Goal: Task Accomplishment & Management: Manage account settings

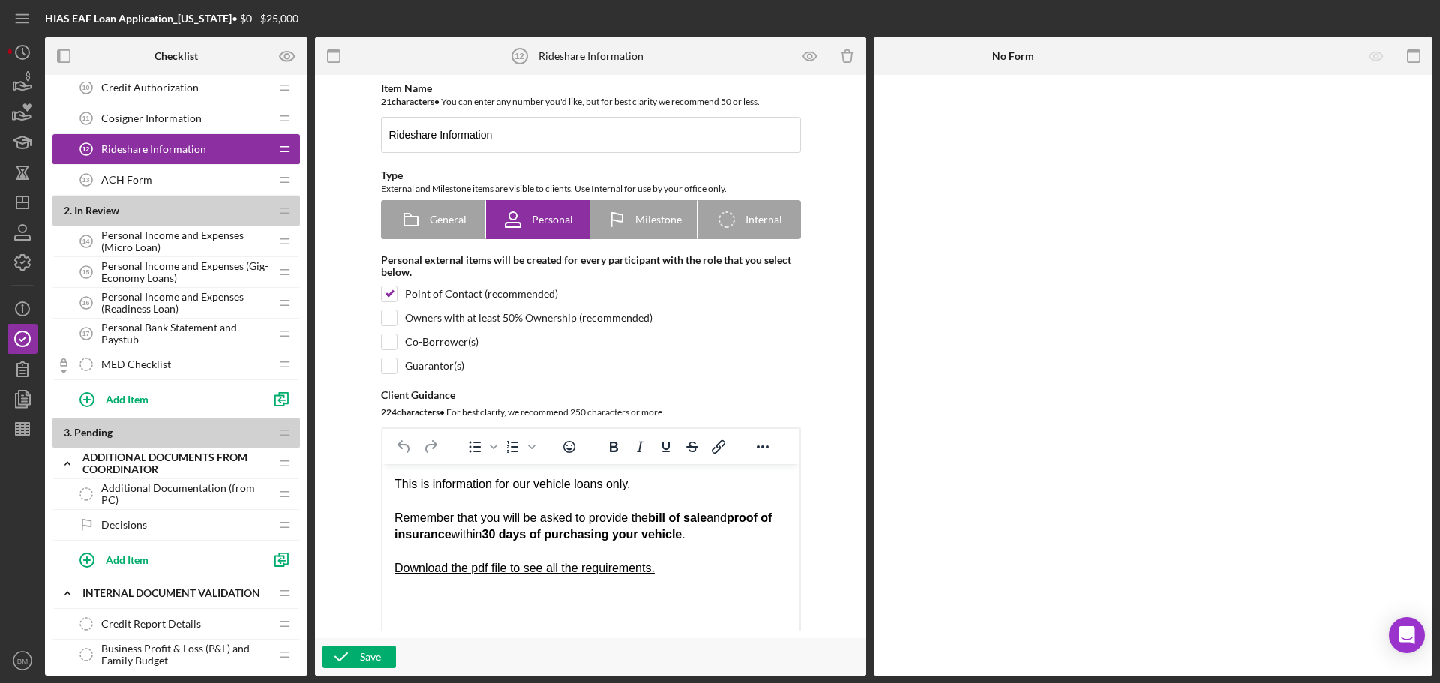
scroll to position [375, 0]
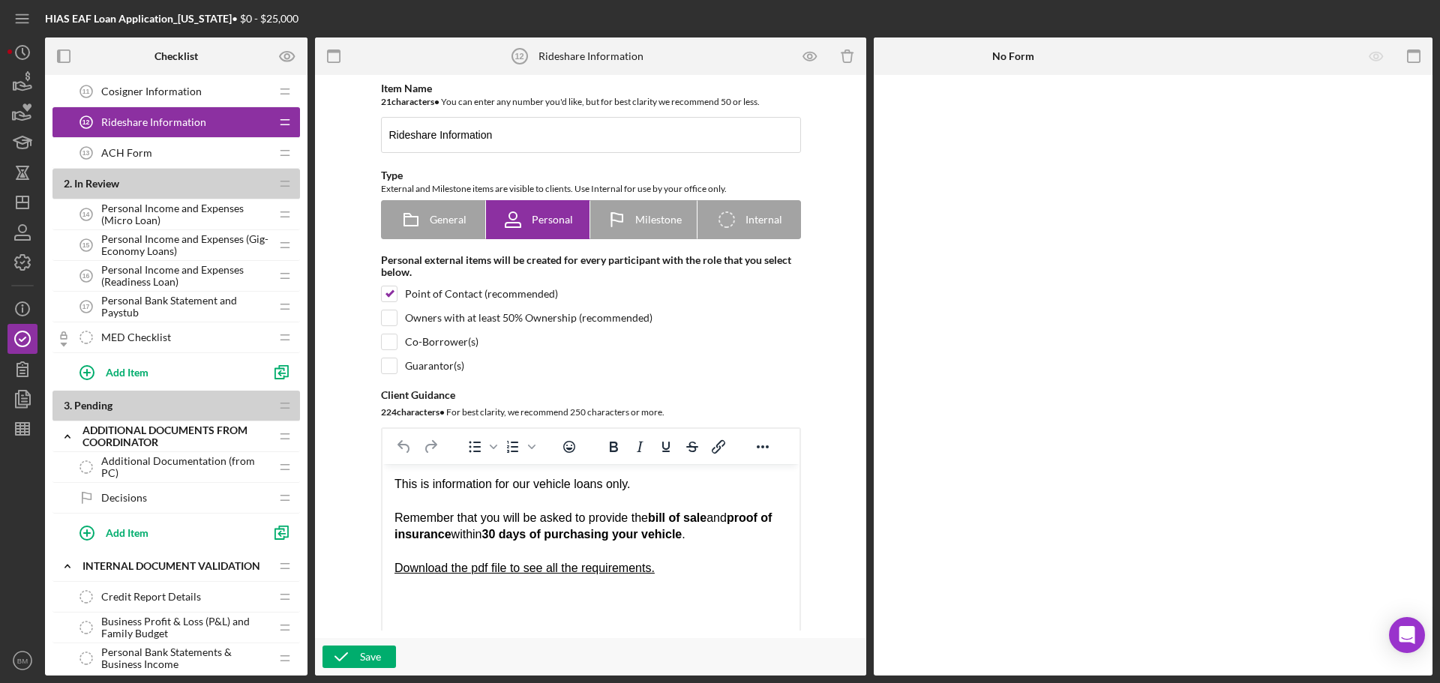
click at [174, 317] on span "Personal Bank Statement and Paystub" at bounding box center [185, 307] width 169 height 24
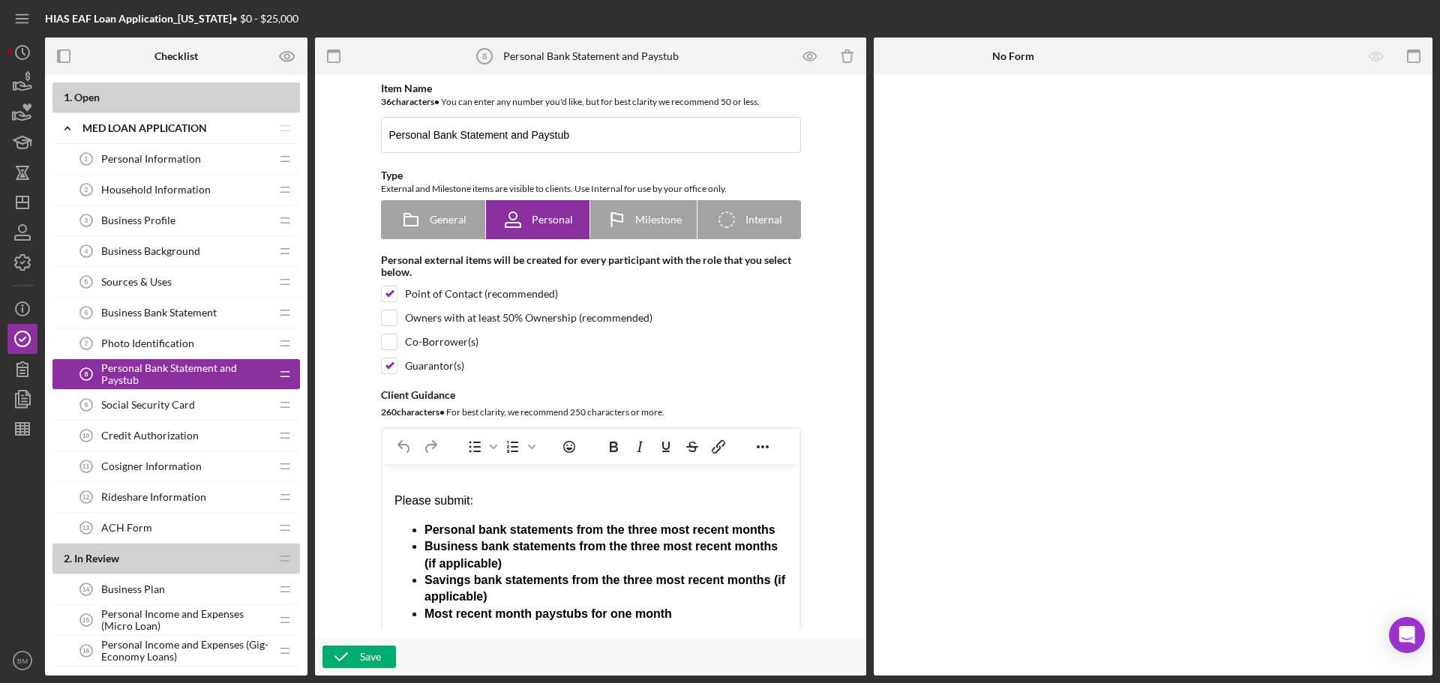
click at [178, 320] on div "Business Bank Statement 6 Business Bank Statement" at bounding box center [170, 313] width 199 height 30
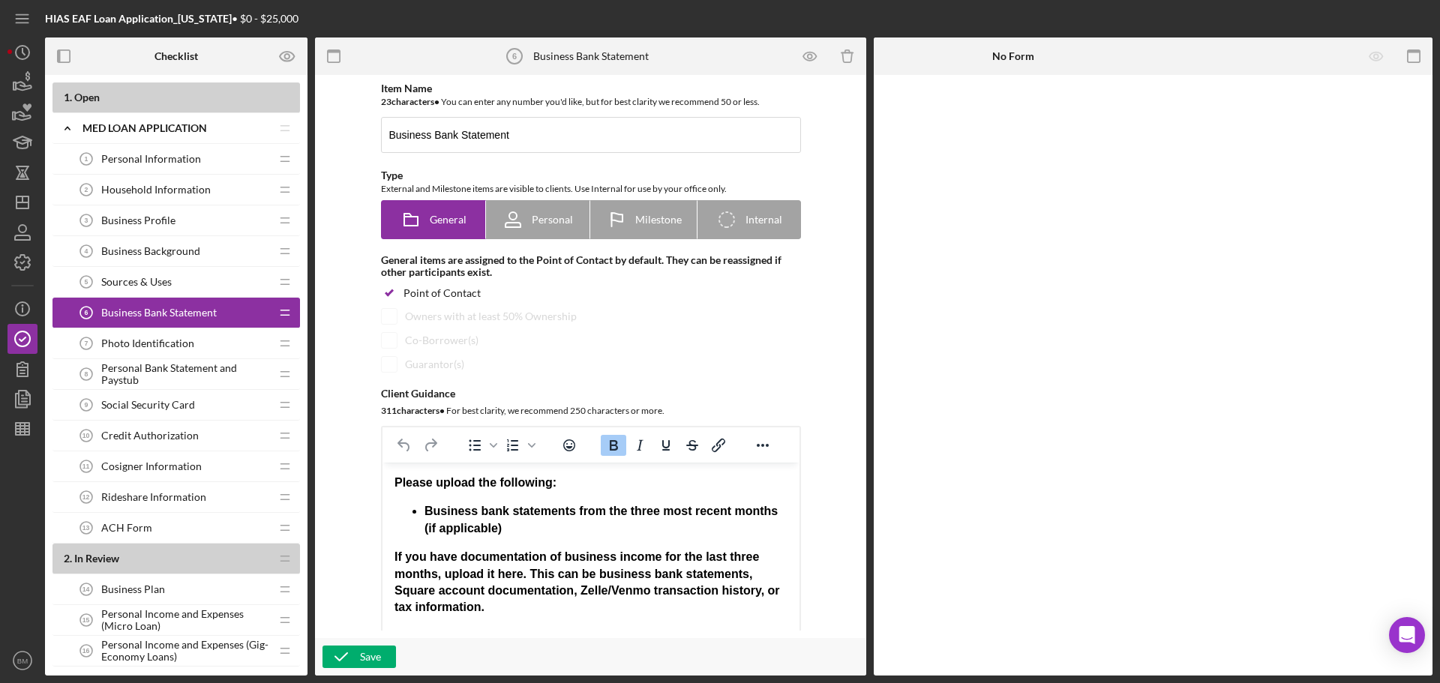
drag, startPoint x: 218, startPoint y: 355, endPoint x: 222, endPoint y: 326, distance: 28.9
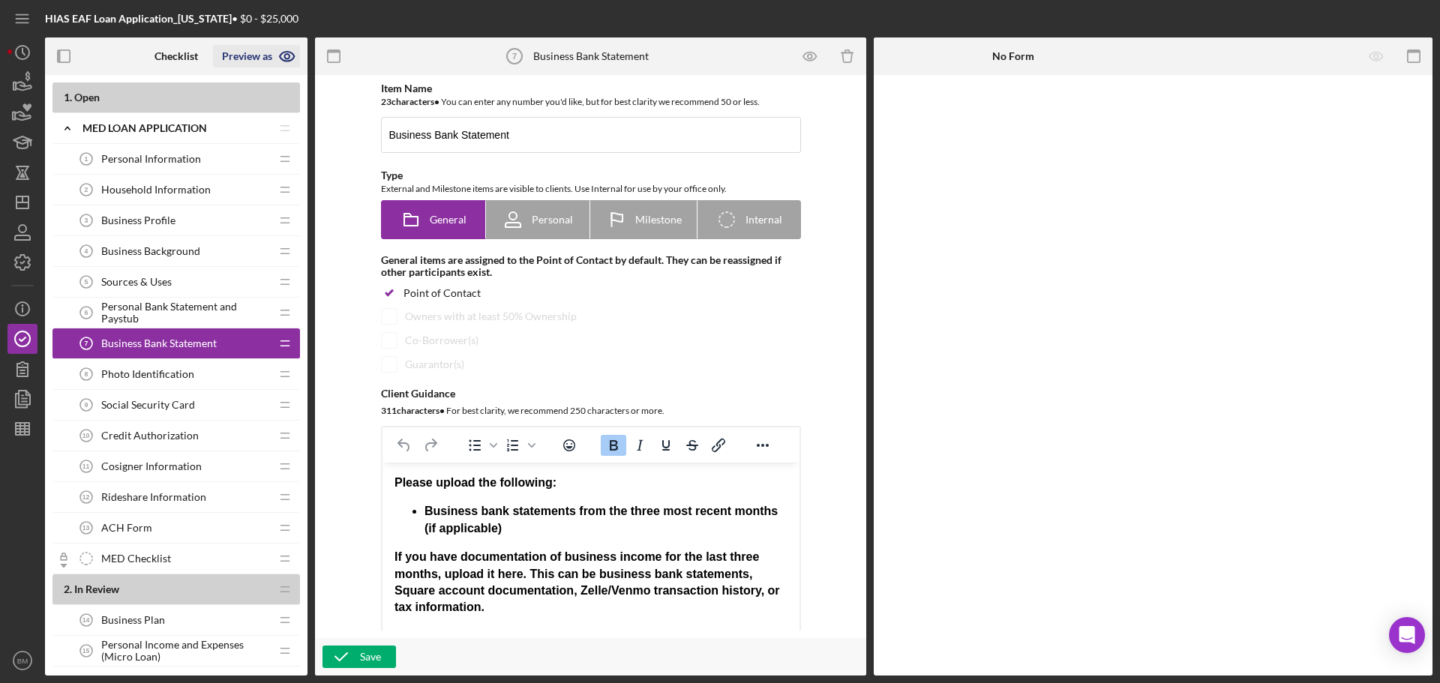
click at [278, 59] on icon "button" at bounding box center [288, 57] width 38 height 38
click at [255, 93] on link "Point of Contact" at bounding box center [261, 92] width 92 height 31
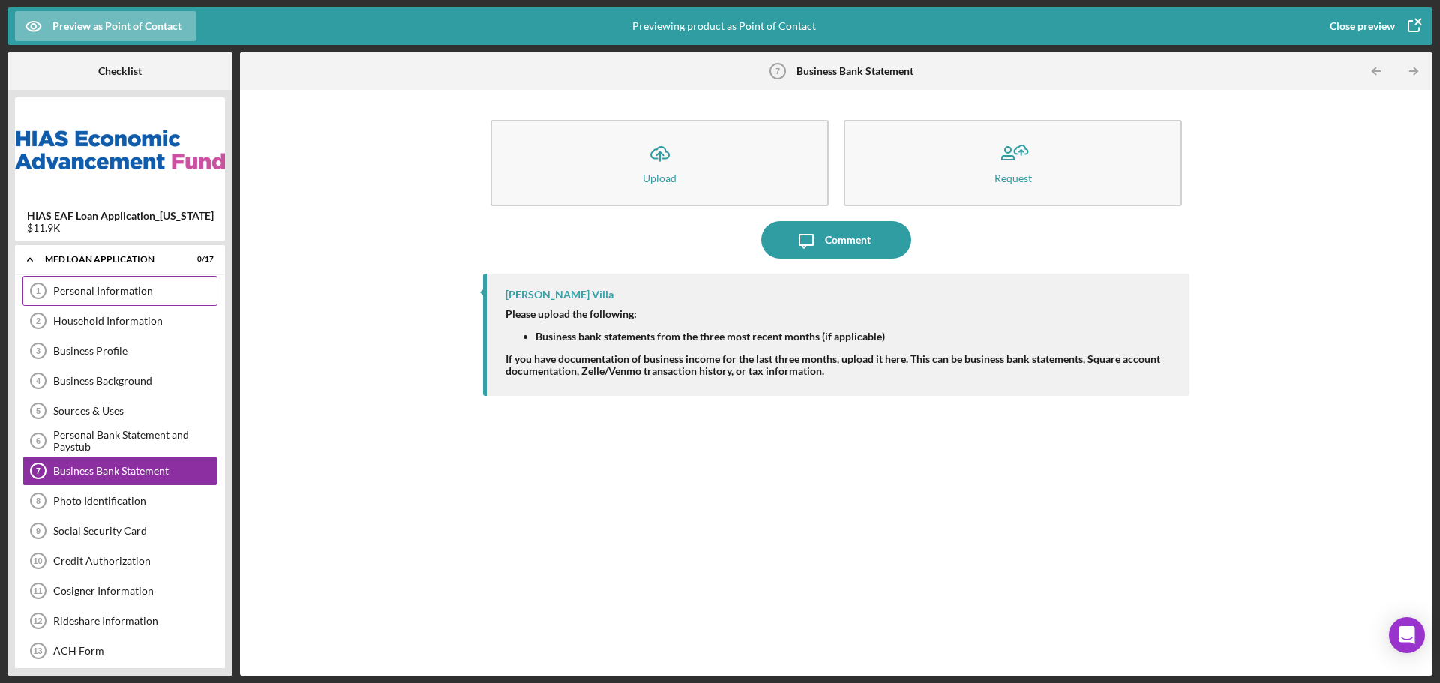
click at [132, 296] on div "Personal Information" at bounding box center [135, 291] width 164 height 12
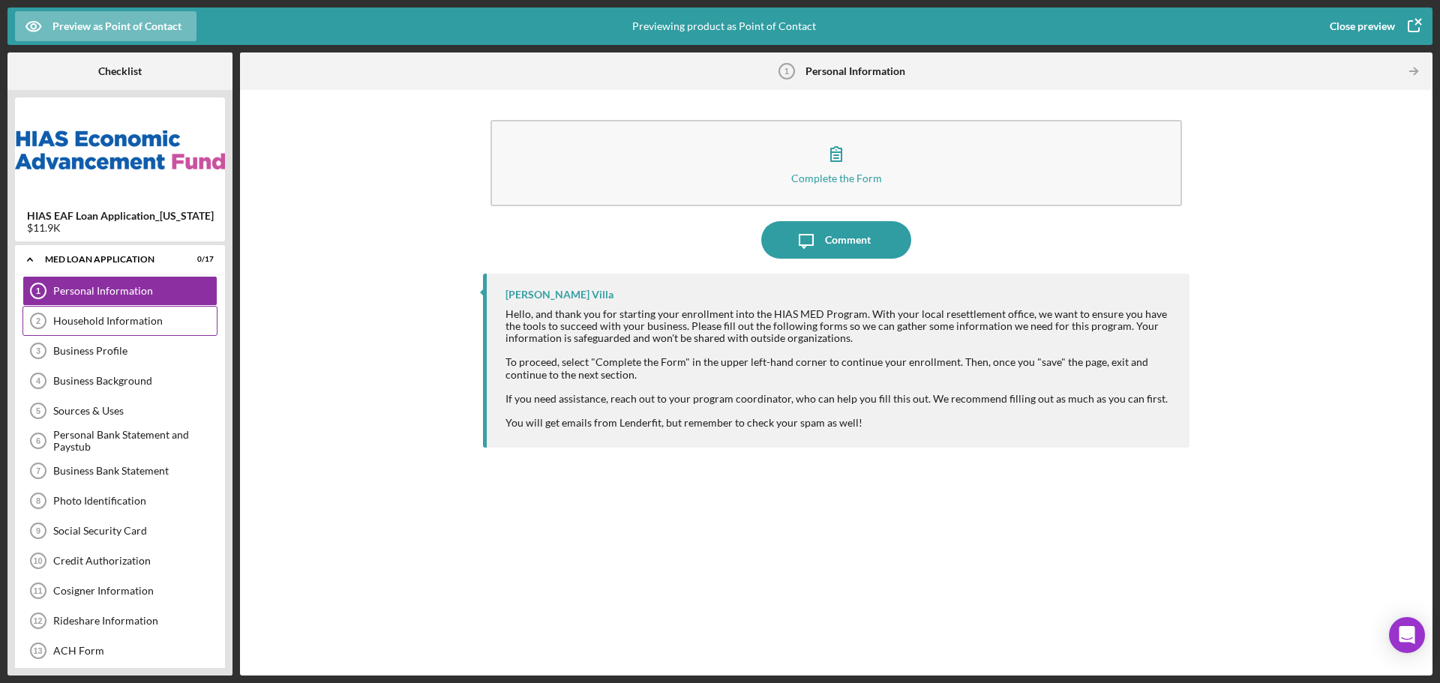
click at [131, 319] on div "Household Information" at bounding box center [135, 321] width 164 height 12
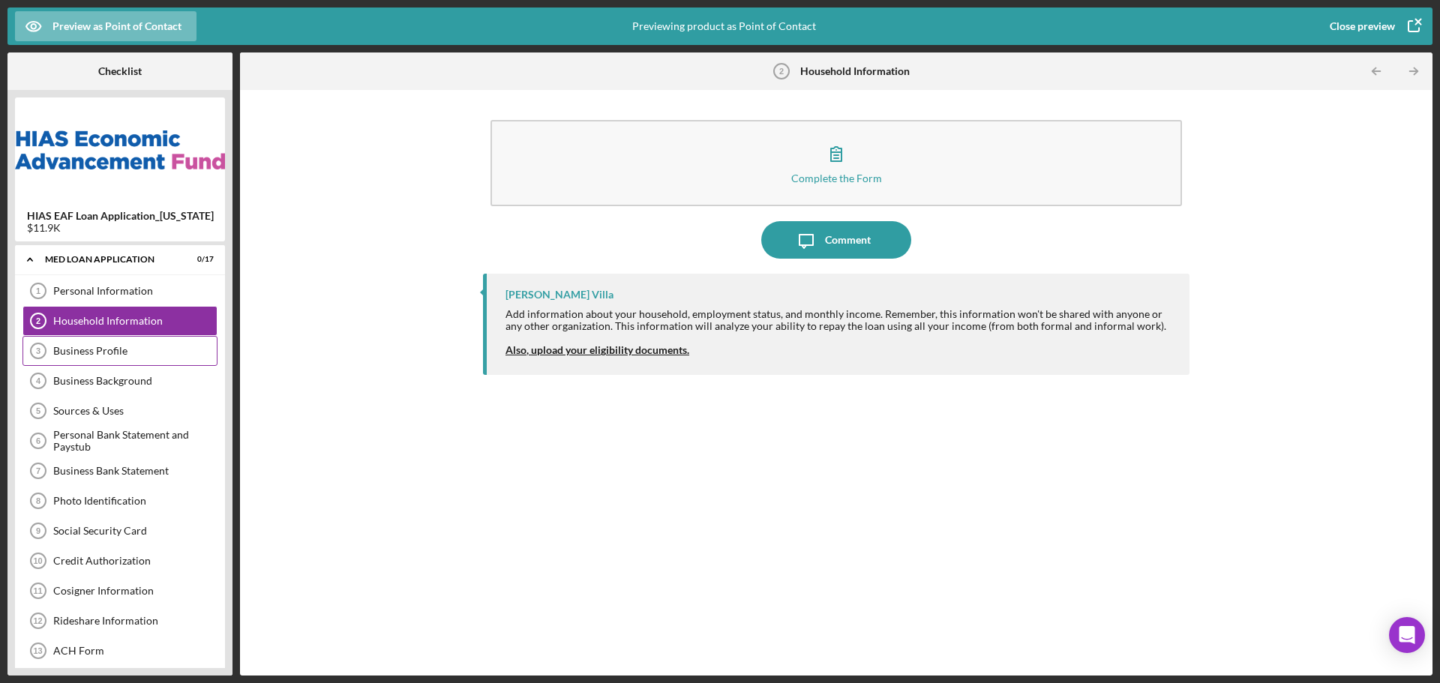
click at [139, 358] on div "Business Profile 3 Business Profile" at bounding box center [120, 351] width 195 height 30
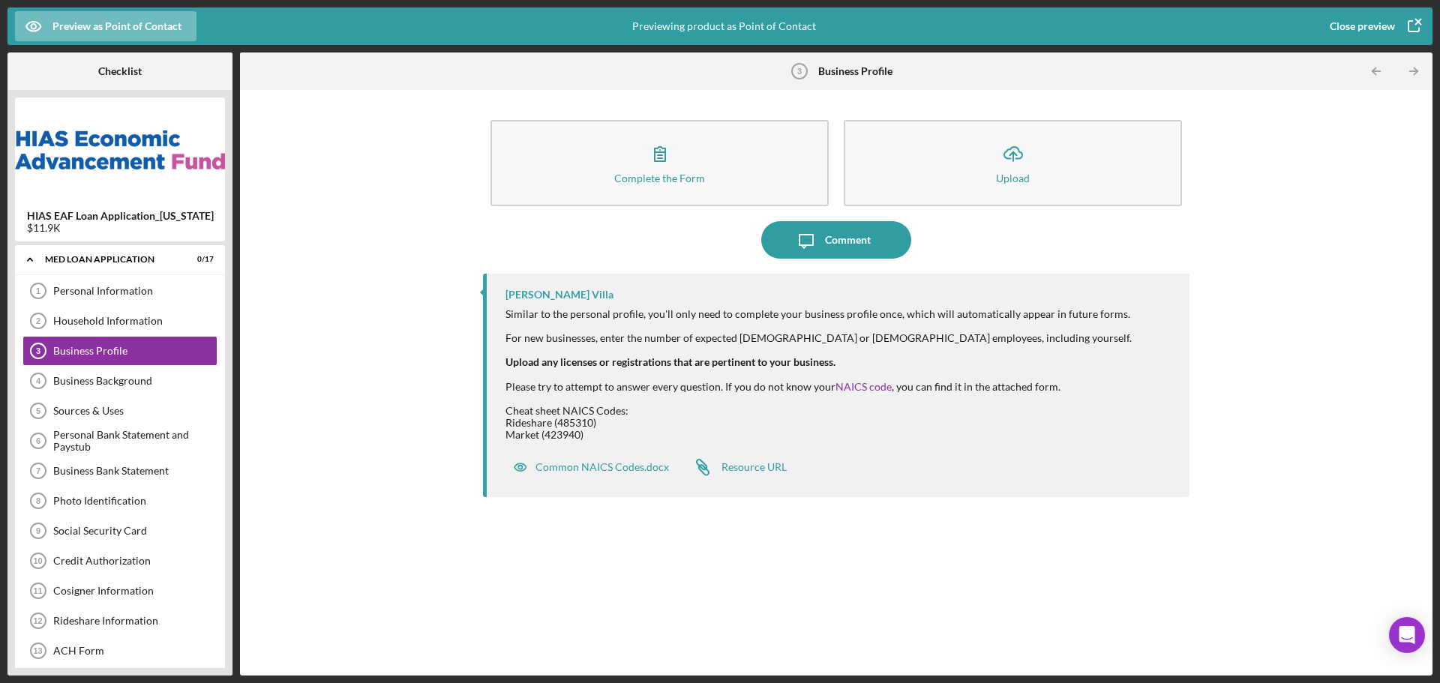
click at [1371, 25] on div "Close preview" at bounding box center [1362, 26] width 65 height 30
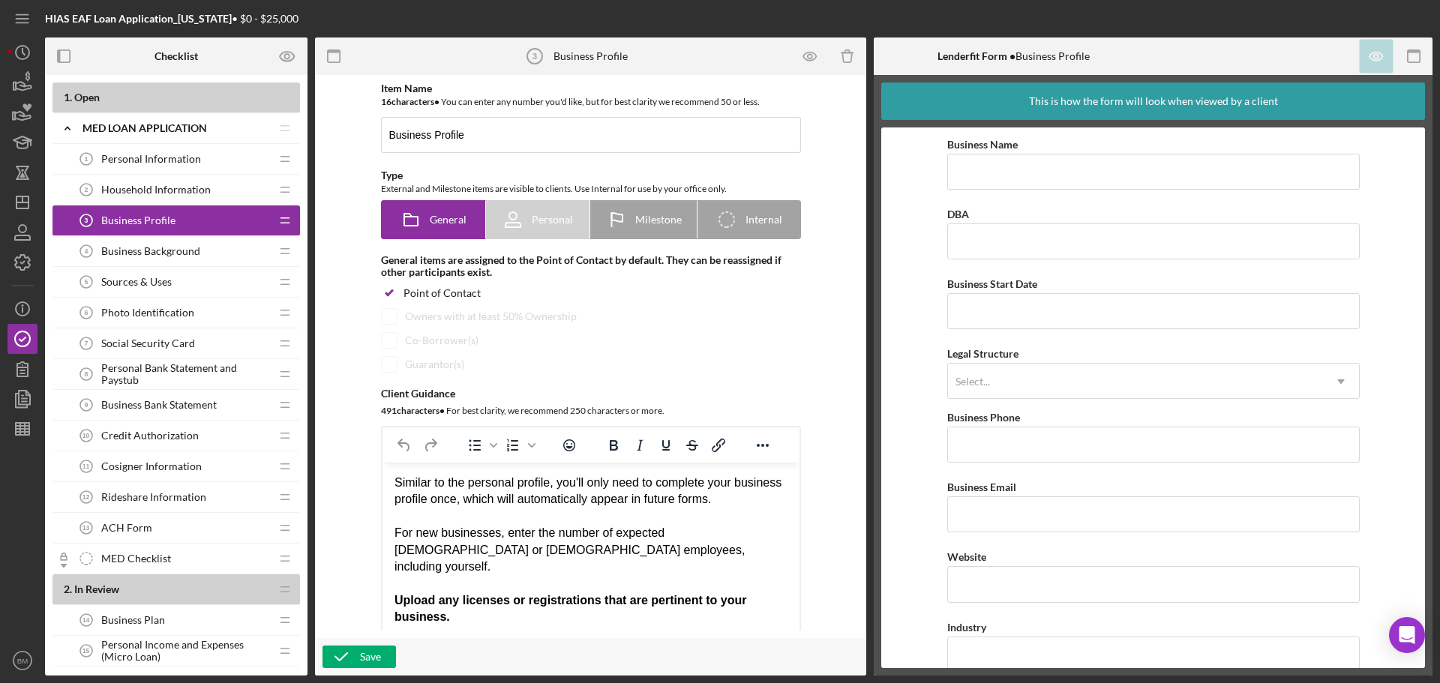
drag, startPoint x: 268, startPoint y: 439, endPoint x: 263, endPoint y: 486, distance: 47.5
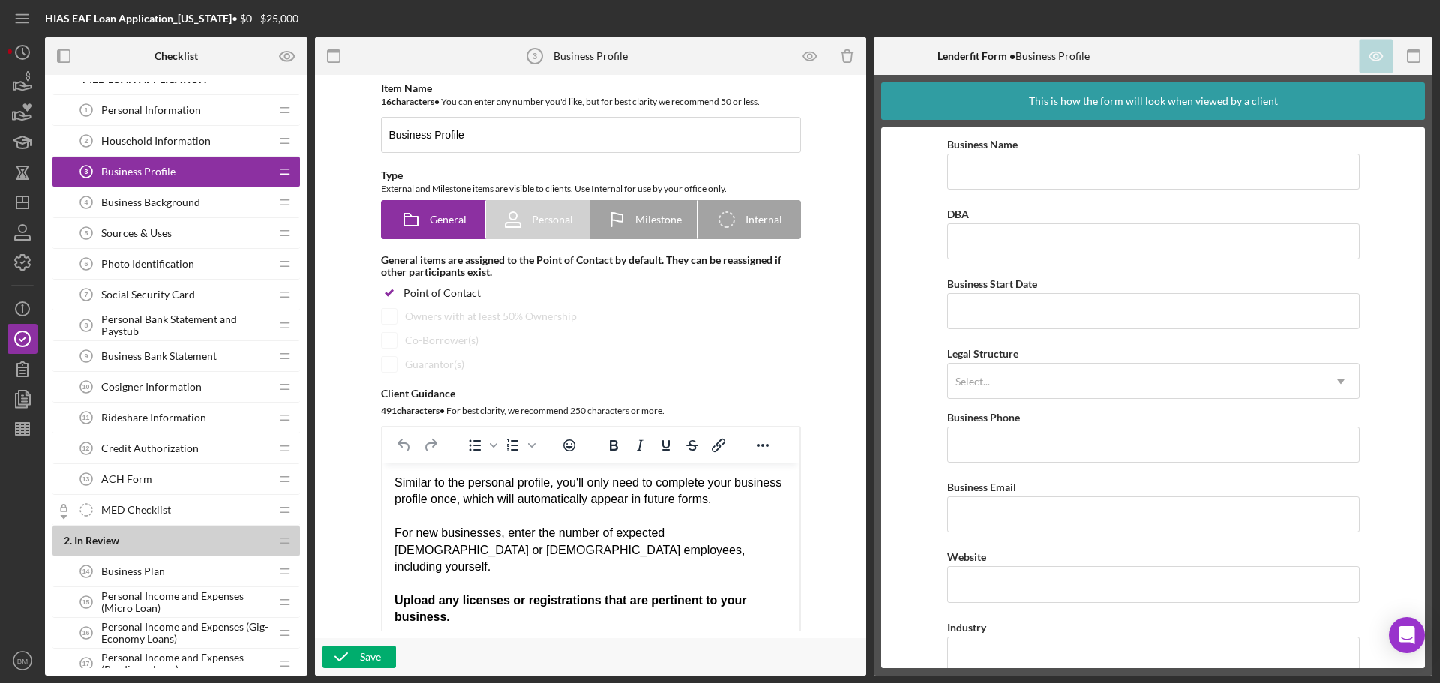
scroll to position [75, 0]
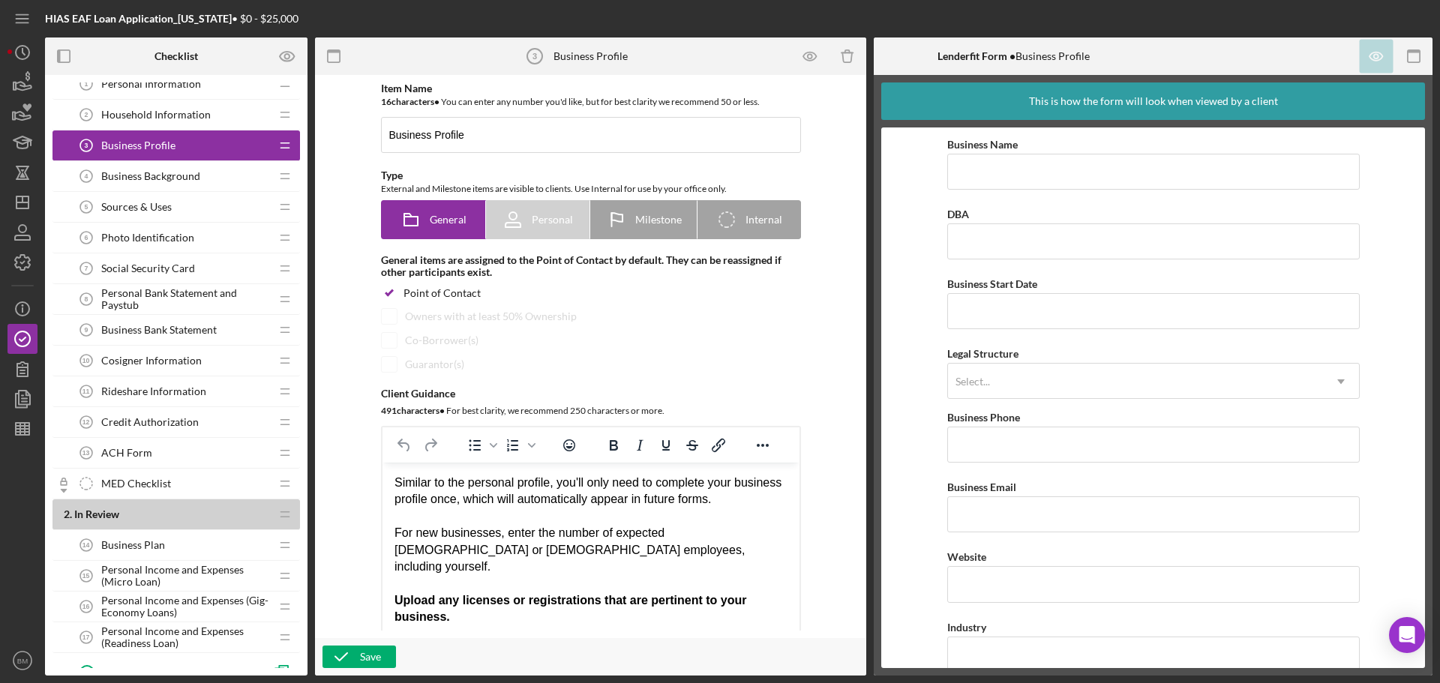
click at [213, 386] on div "Rideshare Information 11 Rideshare Information" at bounding box center [170, 392] width 199 height 30
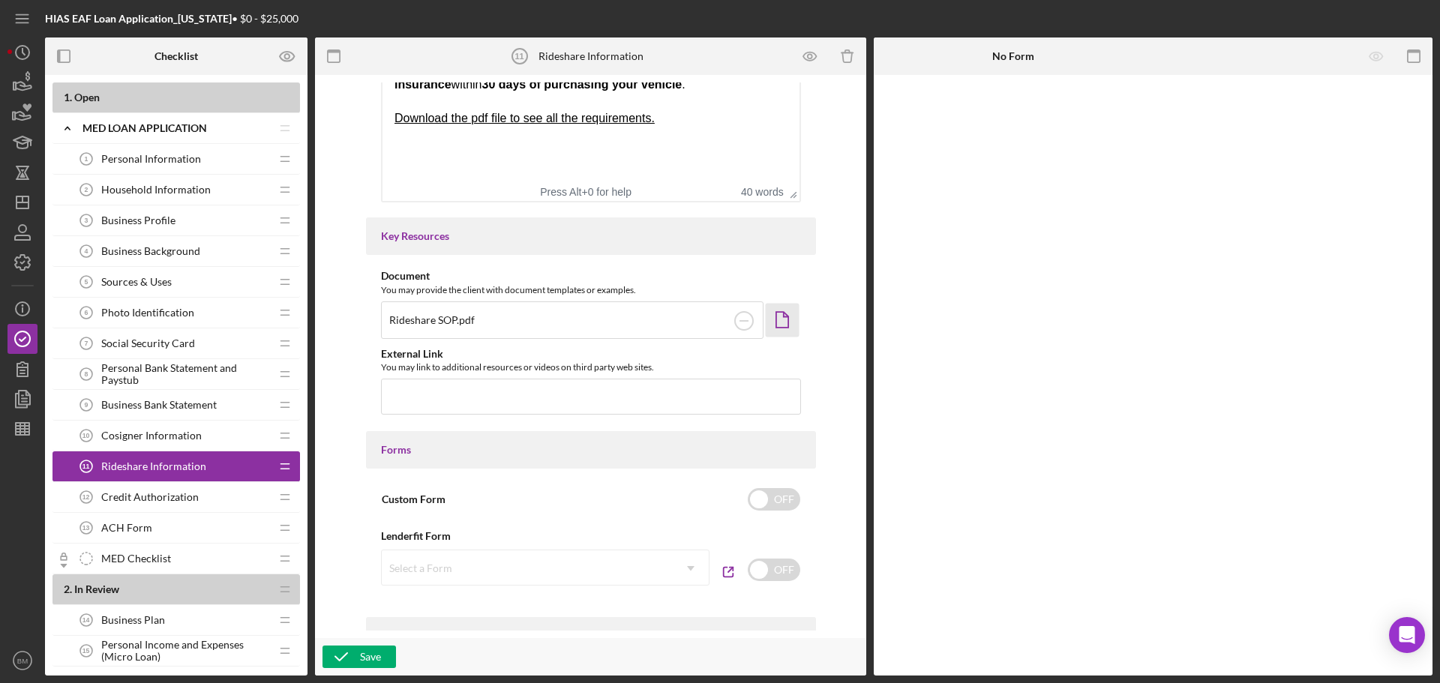
click at [779, 322] on icon "Icon/Document" at bounding box center [782, 320] width 34 height 34
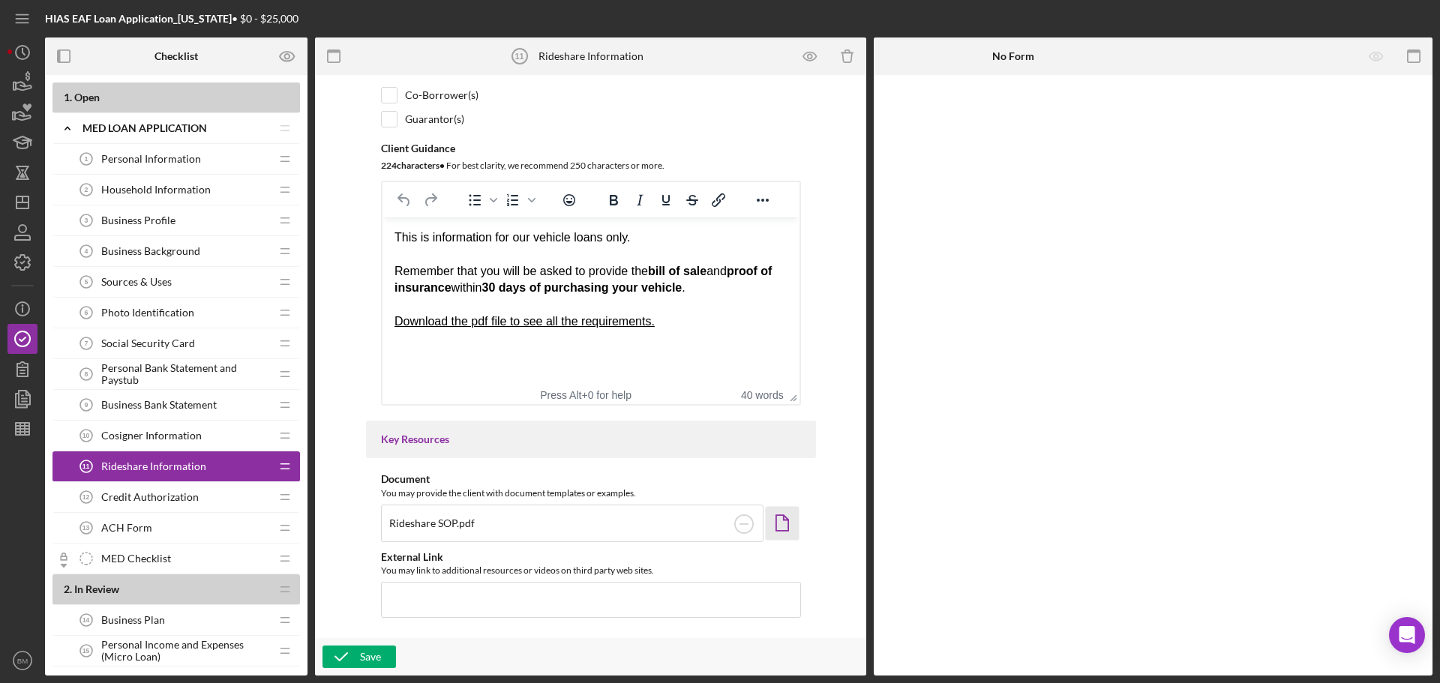
scroll to position [225, 0]
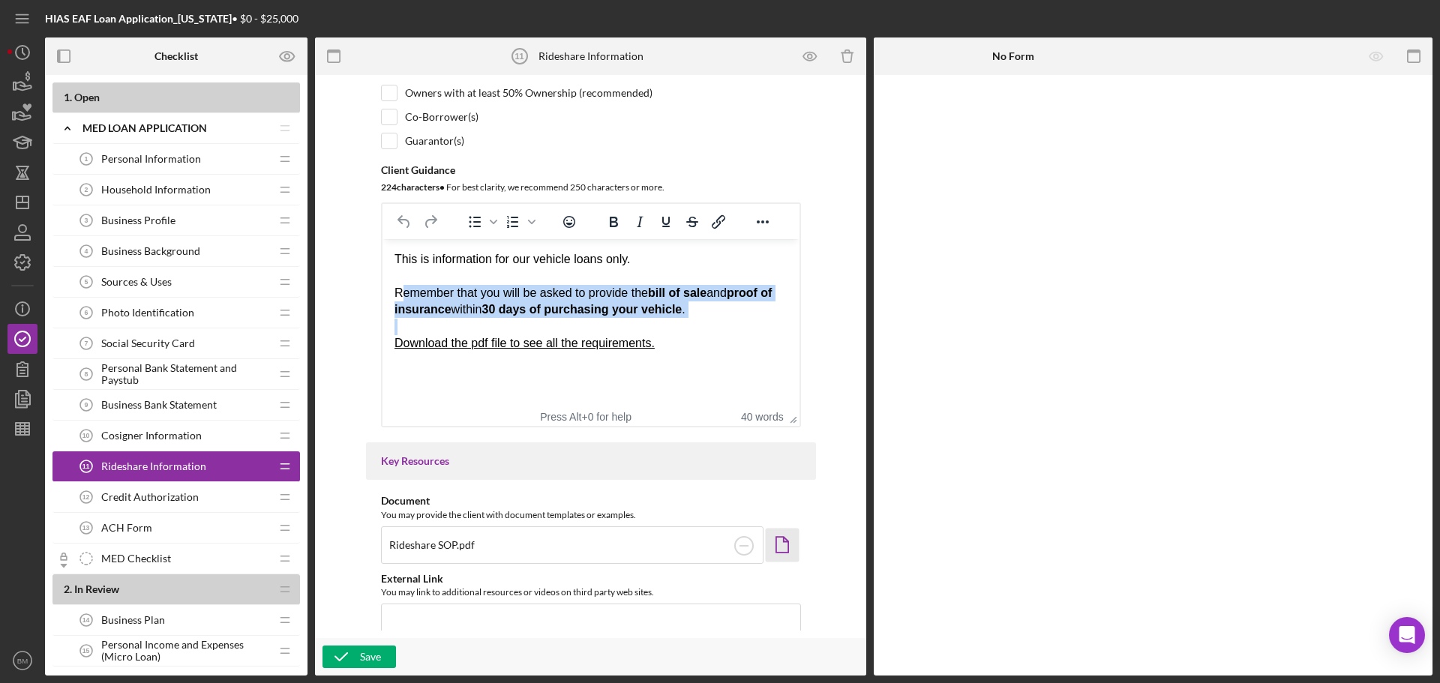
drag, startPoint x: 397, startPoint y: 293, endPoint x: 638, endPoint y: 333, distance: 244.8
click at [617, 333] on body "This is information for our vehicle loans only. Remember that you will be asked…" at bounding box center [590, 301] width 393 height 101
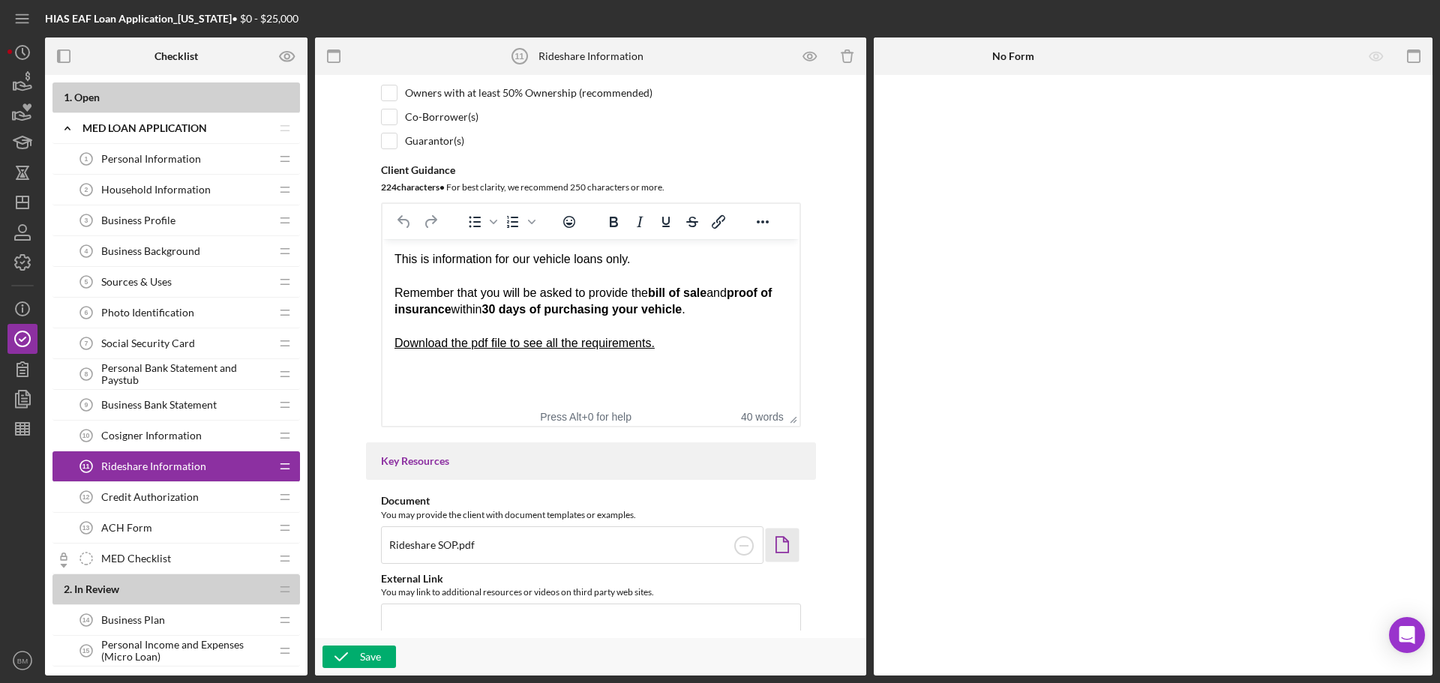
click at [664, 341] on div "Download the pdf file to see all the requirements." at bounding box center [590, 343] width 393 height 17
drag, startPoint x: 661, startPoint y: 344, endPoint x: 394, endPoint y: 297, distance: 271.1
click at [394, 297] on body "This is information for our vehicle loans only. Remember that you will be asked…" at bounding box center [590, 301] width 393 height 101
copy body "Remember that you will be asked to provide the bill of sale and proof of insura…"
click at [157, 223] on span "Business Profile" at bounding box center [138, 221] width 74 height 12
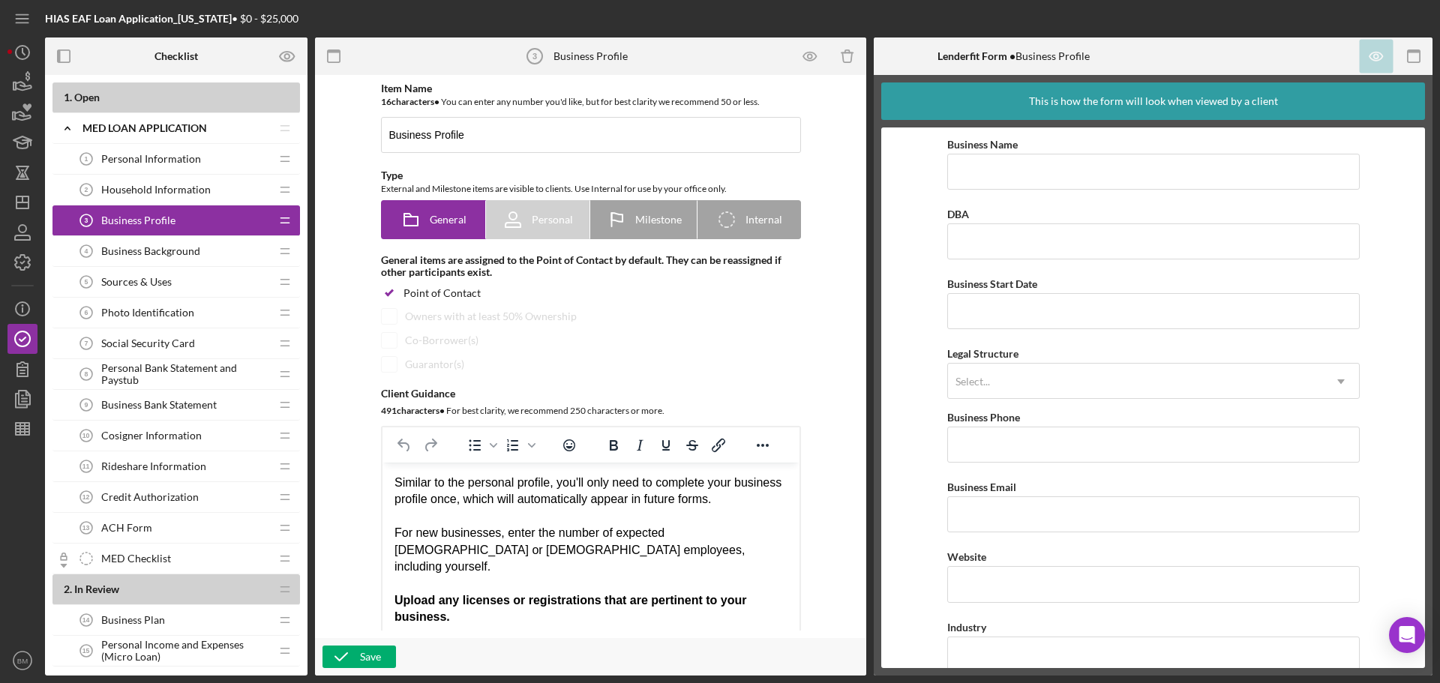
scroll to position [108, 0]
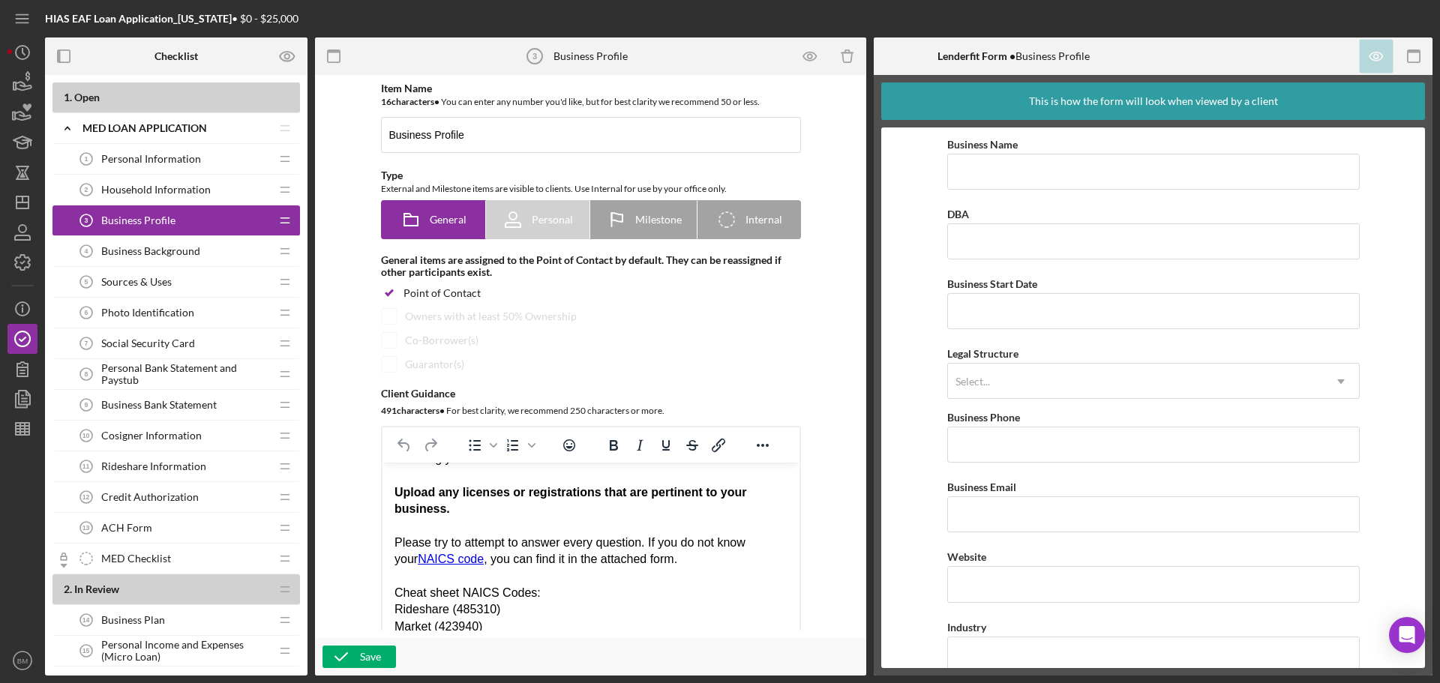
click at [494, 612] on div "Similar to the personal profile, you'll only need to complete your business pro…" at bounding box center [590, 501] width 393 height 269
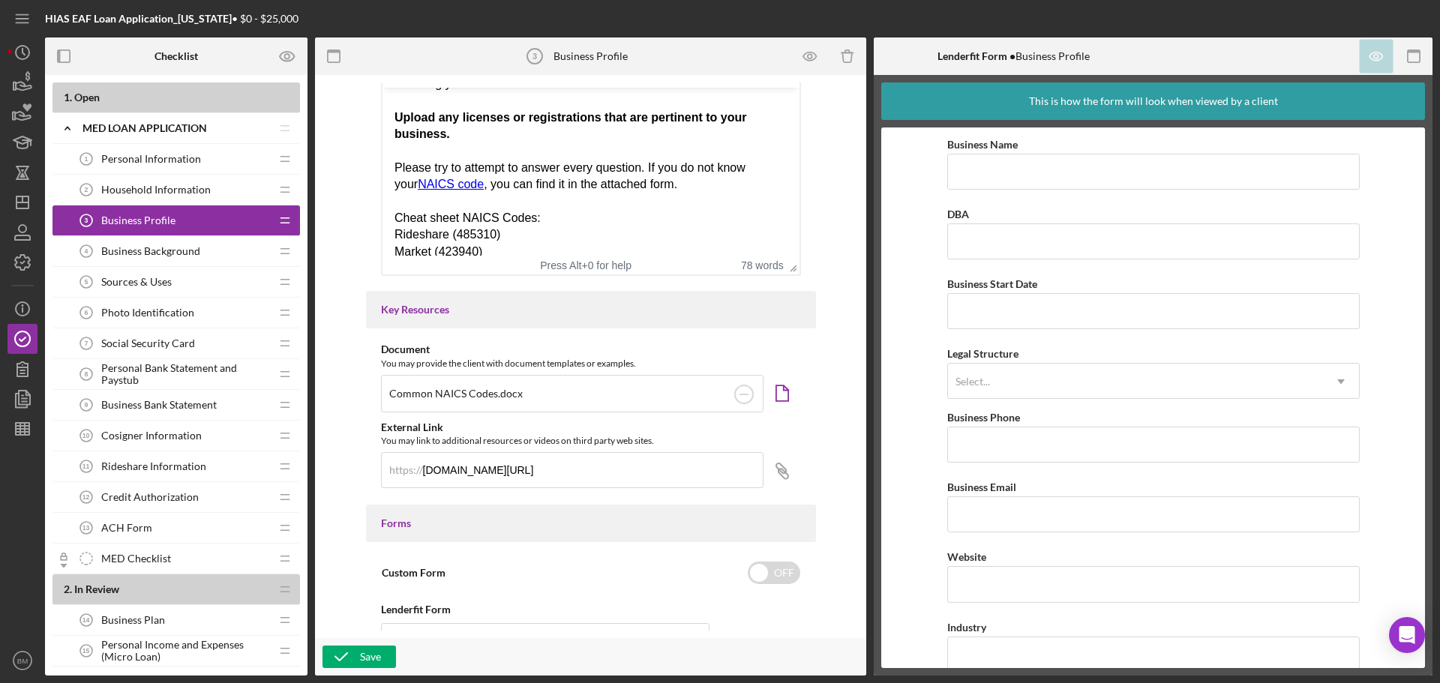
scroll to position [450, 0]
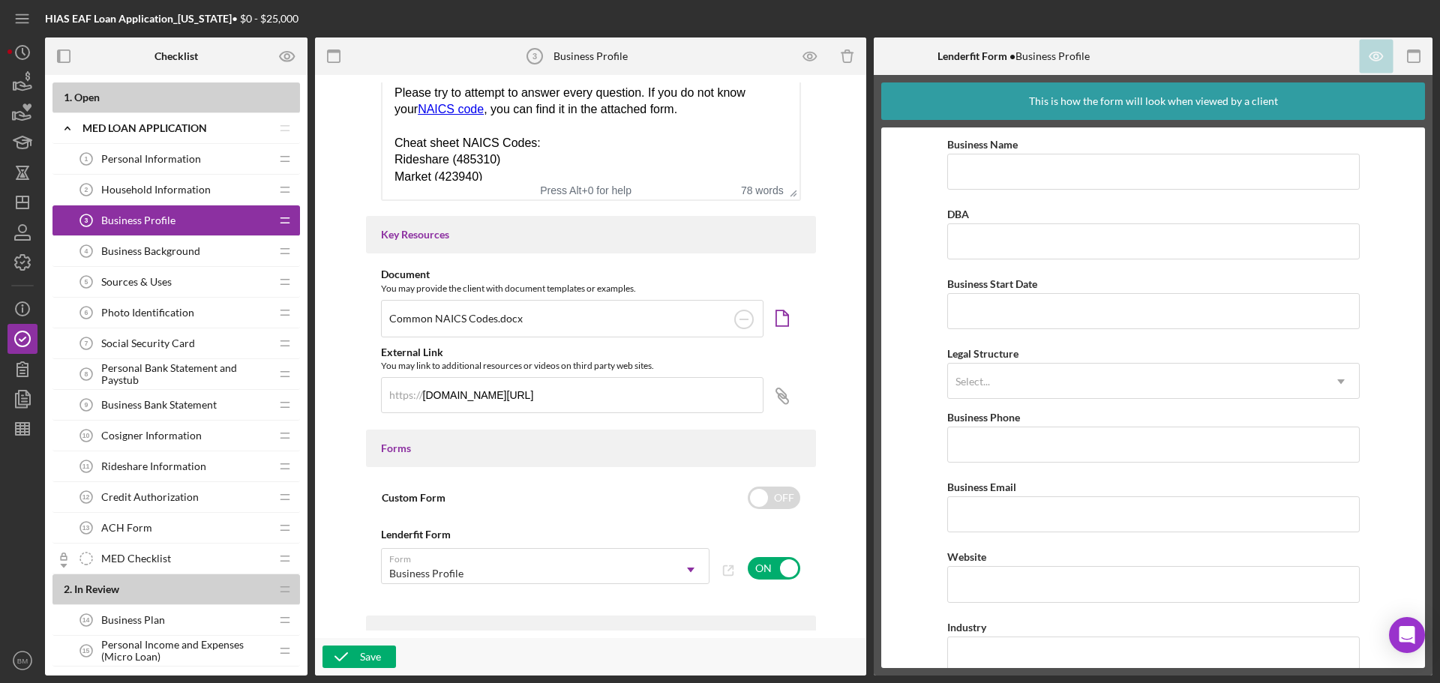
click at [192, 251] on span "Business Background" at bounding box center [150, 251] width 99 height 12
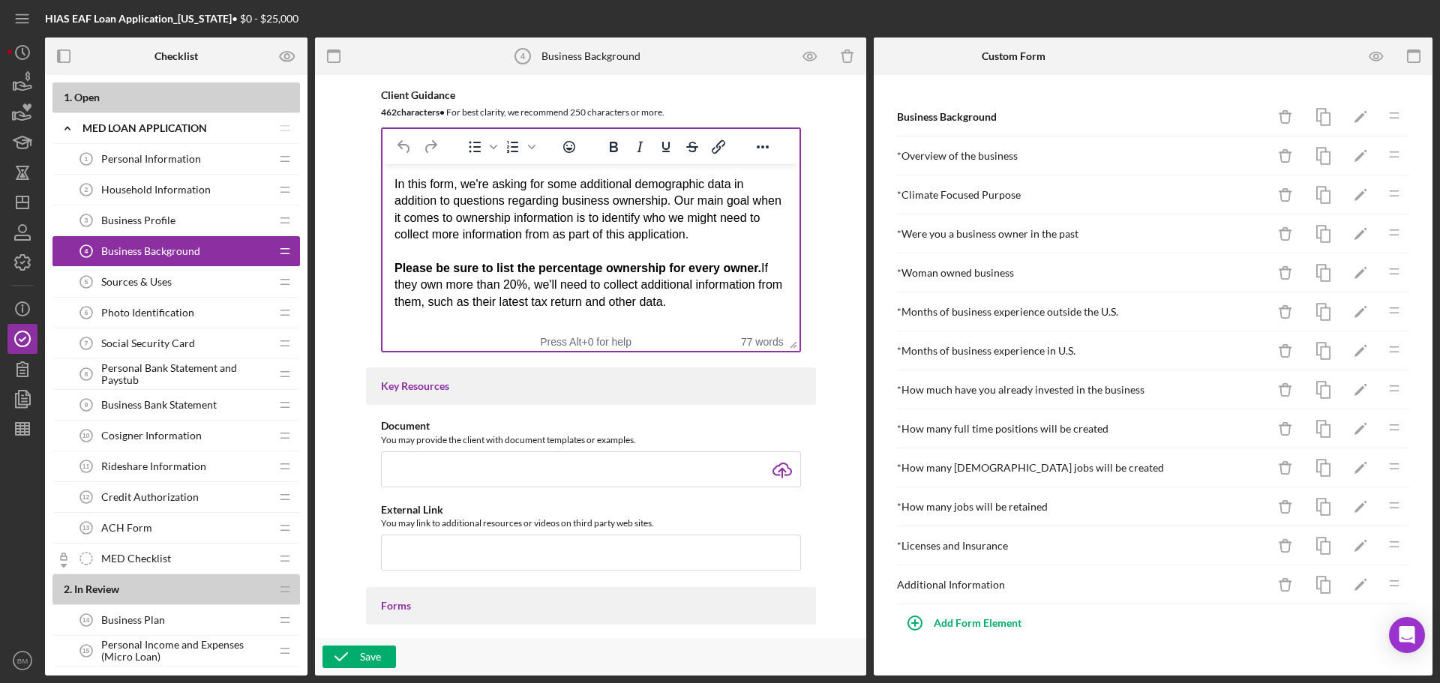
scroll to position [300, 0]
click at [692, 302] on div "In this form, we're asking for some additional demographic data in addition to …" at bounding box center [590, 242] width 393 height 134
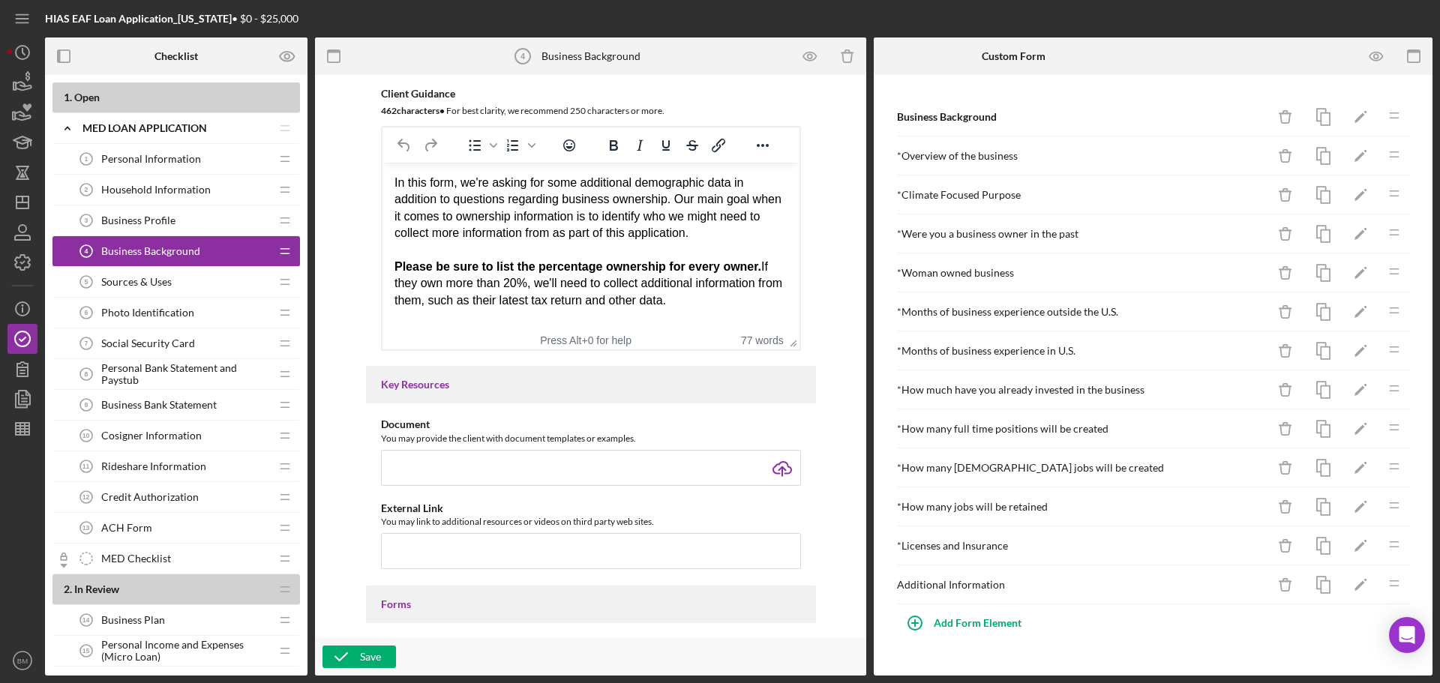
click at [185, 467] on span "Rideshare Information" at bounding box center [153, 467] width 105 height 12
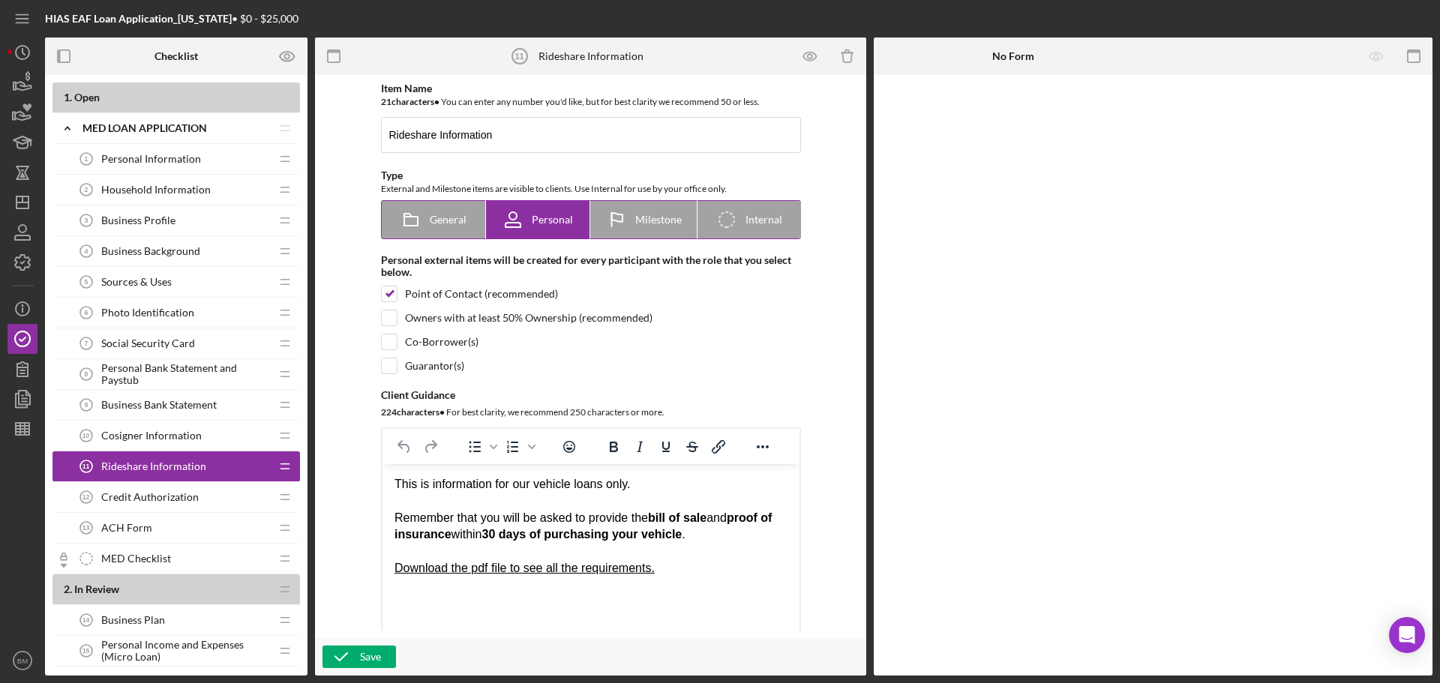
click at [437, 224] on span "General" at bounding box center [448, 220] width 37 height 12
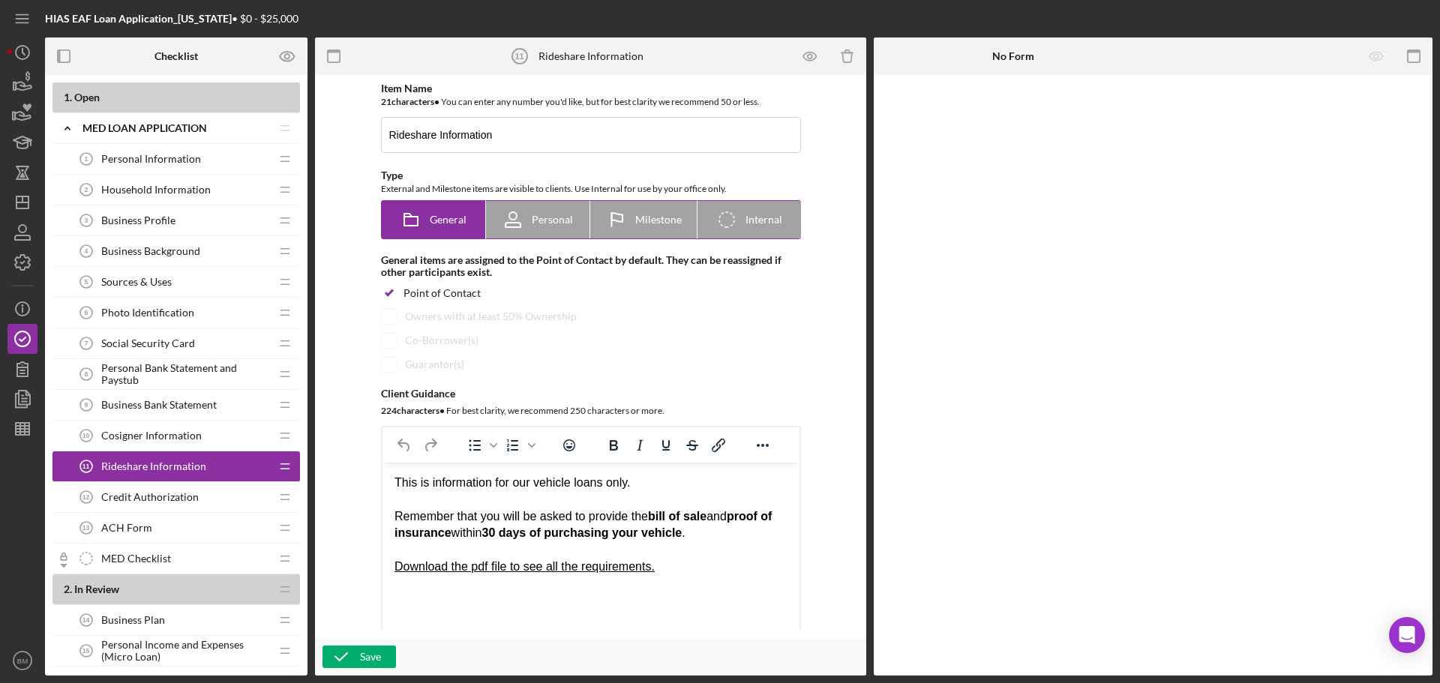
click at [503, 215] on icon at bounding box center [513, 220] width 38 height 38
radio input "false"
radio input "true"
checkbox input "false"
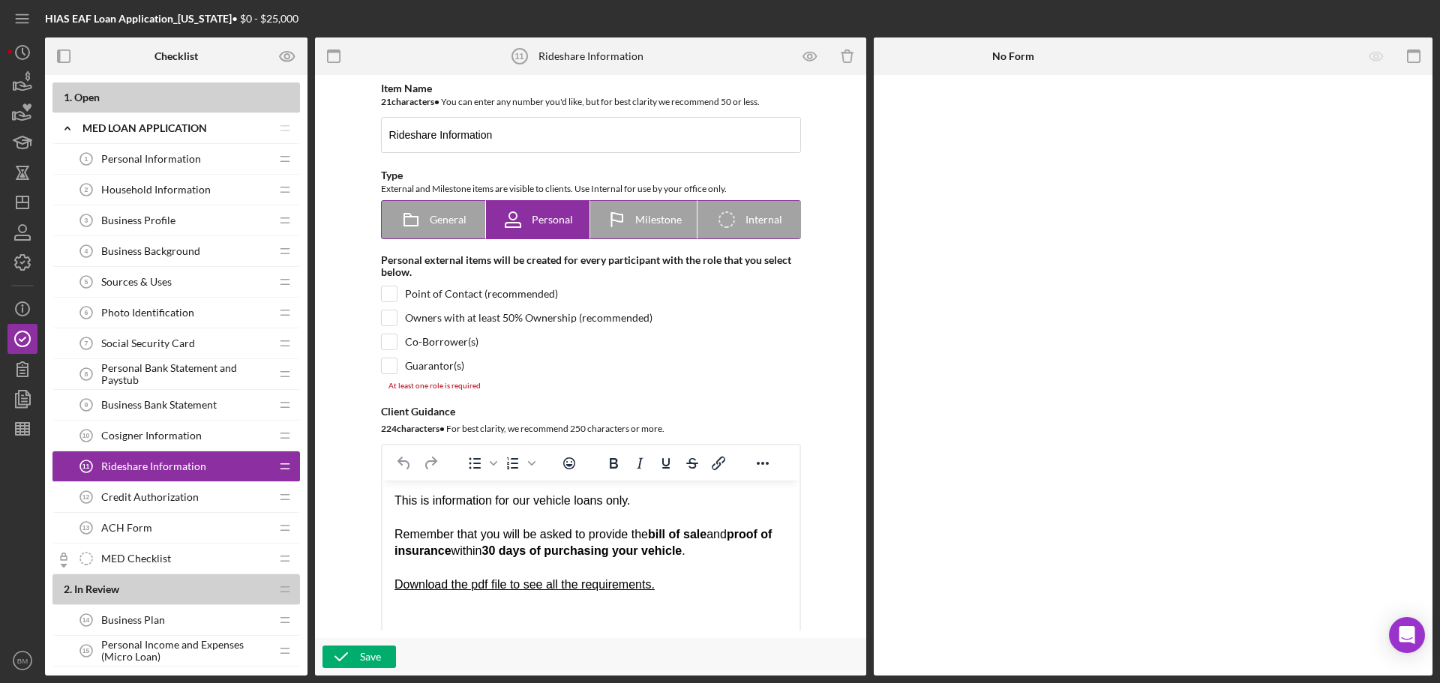
click at [670, 215] on span "Milestone" at bounding box center [658, 220] width 47 height 12
radio input "false"
radio input "true"
checkbox input "true"
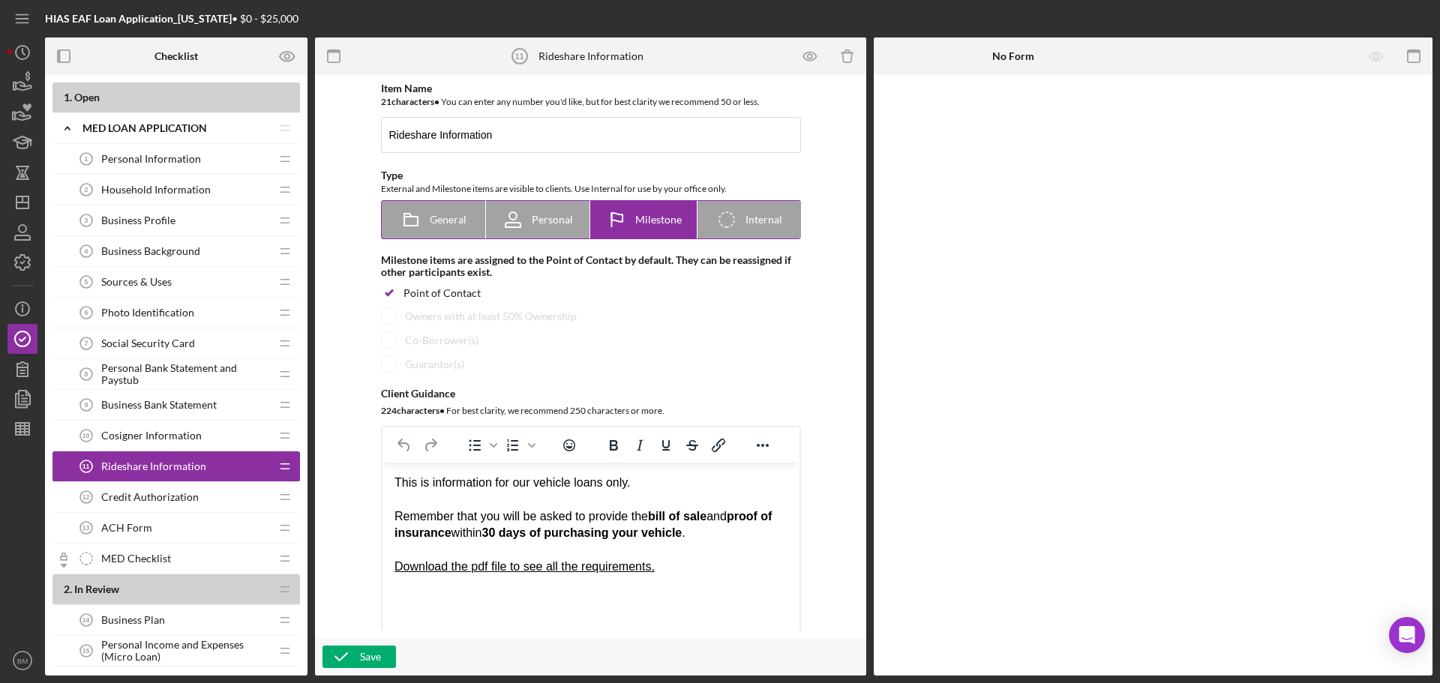
click at [746, 215] on span "Internal" at bounding box center [764, 220] width 37 height 12
radio input "false"
radio input "true"
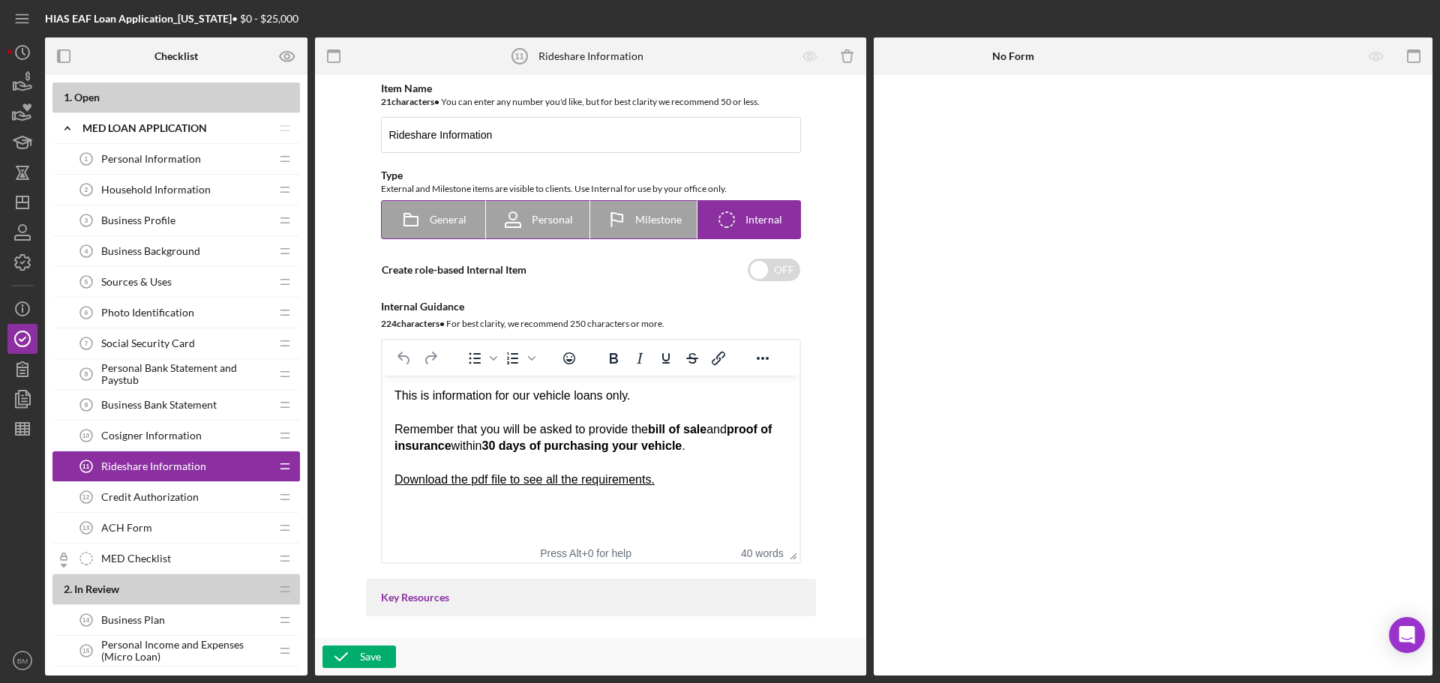
click at [521, 229] on icon at bounding box center [513, 220] width 38 height 38
radio input "true"
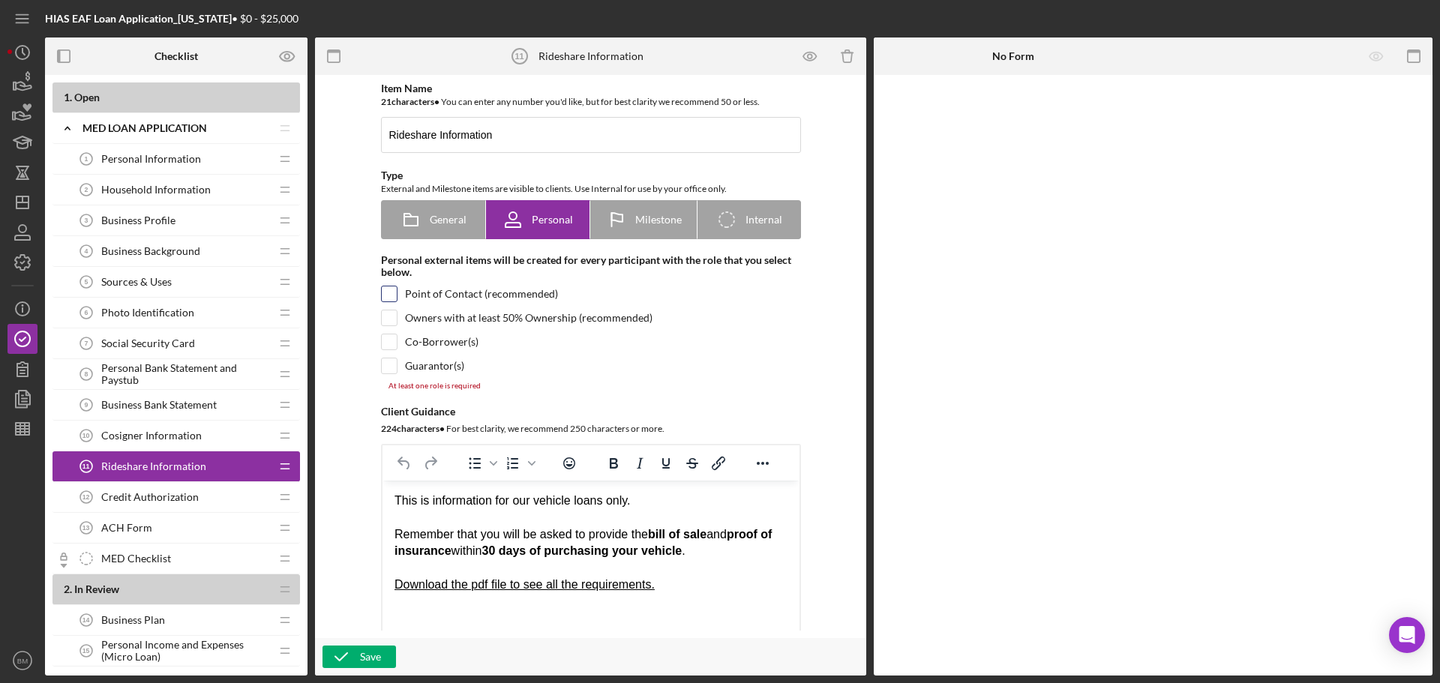
click at [392, 295] on input "checkbox" at bounding box center [389, 294] width 15 height 15
checkbox input "true"
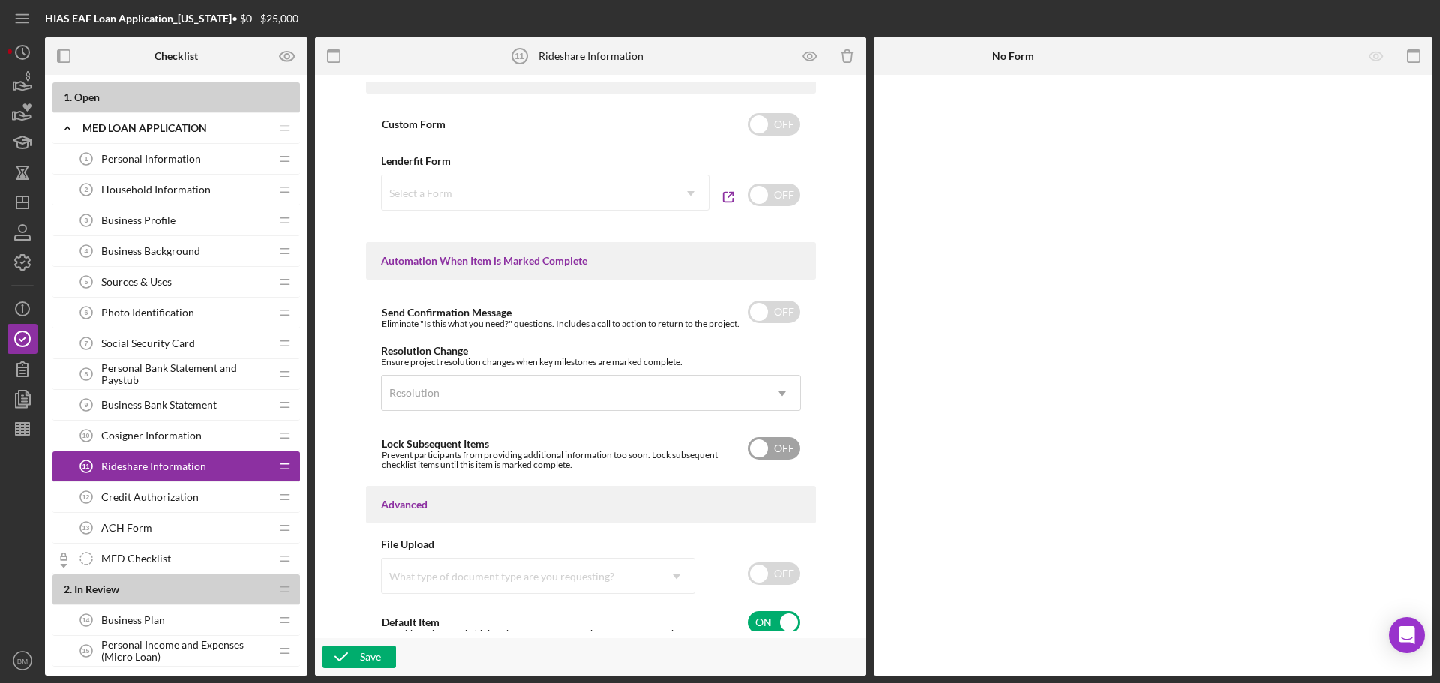
scroll to position [834, 0]
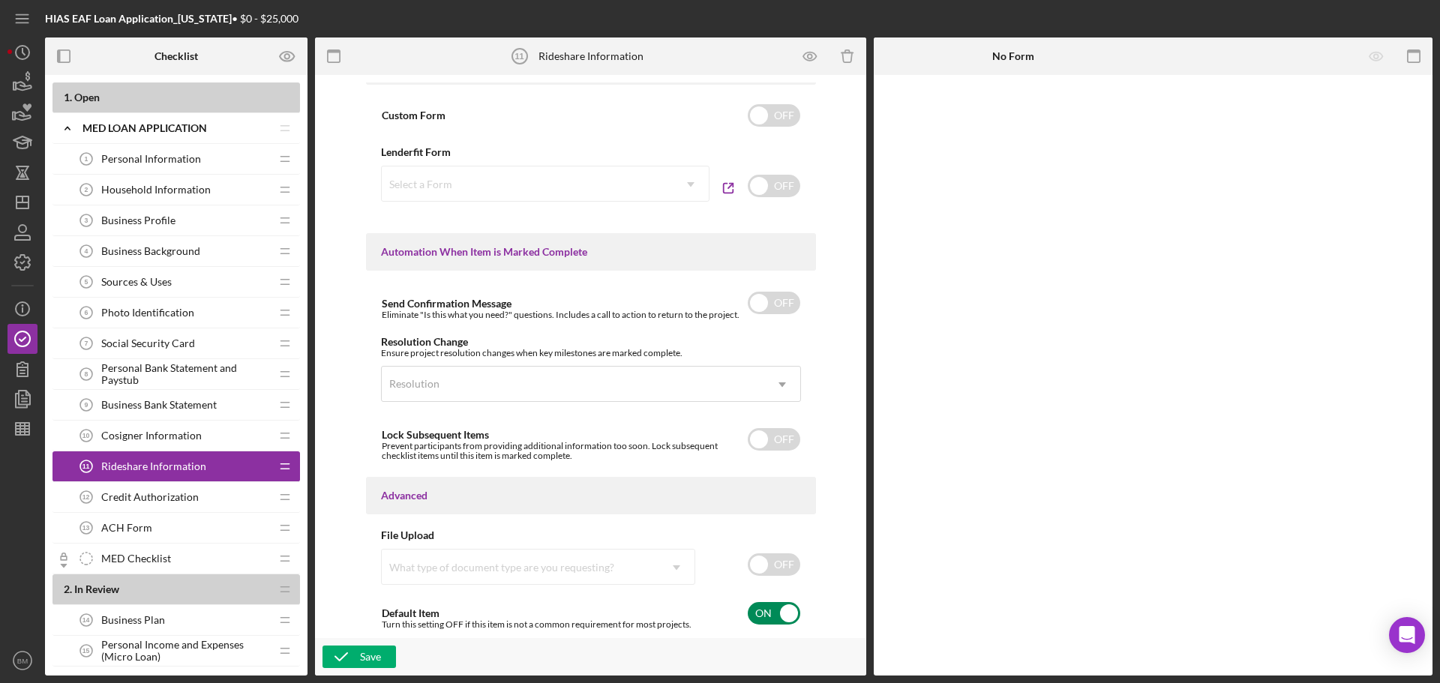
click at [769, 604] on input "checkbox" at bounding box center [774, 613] width 53 height 23
checkbox input "false"
click at [353, 660] on icon "button" at bounding box center [342, 657] width 38 height 38
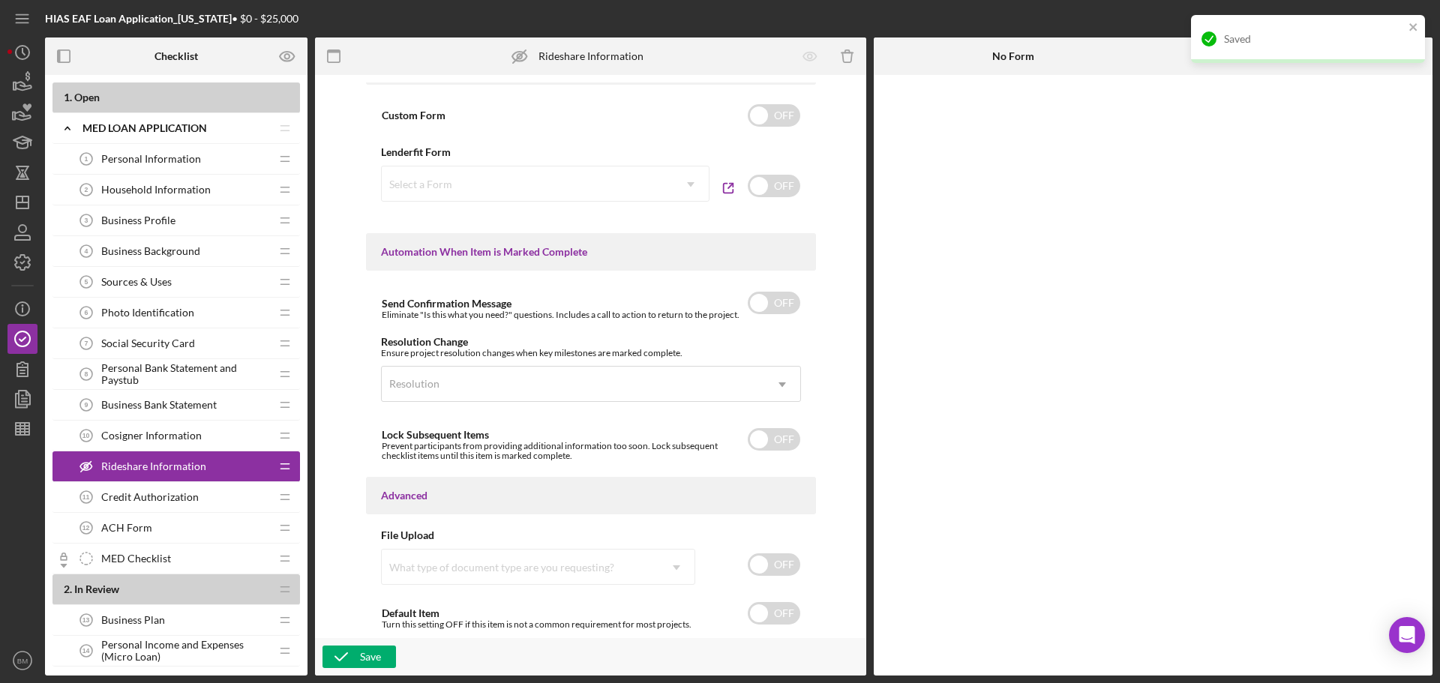
click at [161, 440] on span "Cosigner Information" at bounding box center [151, 436] width 101 height 12
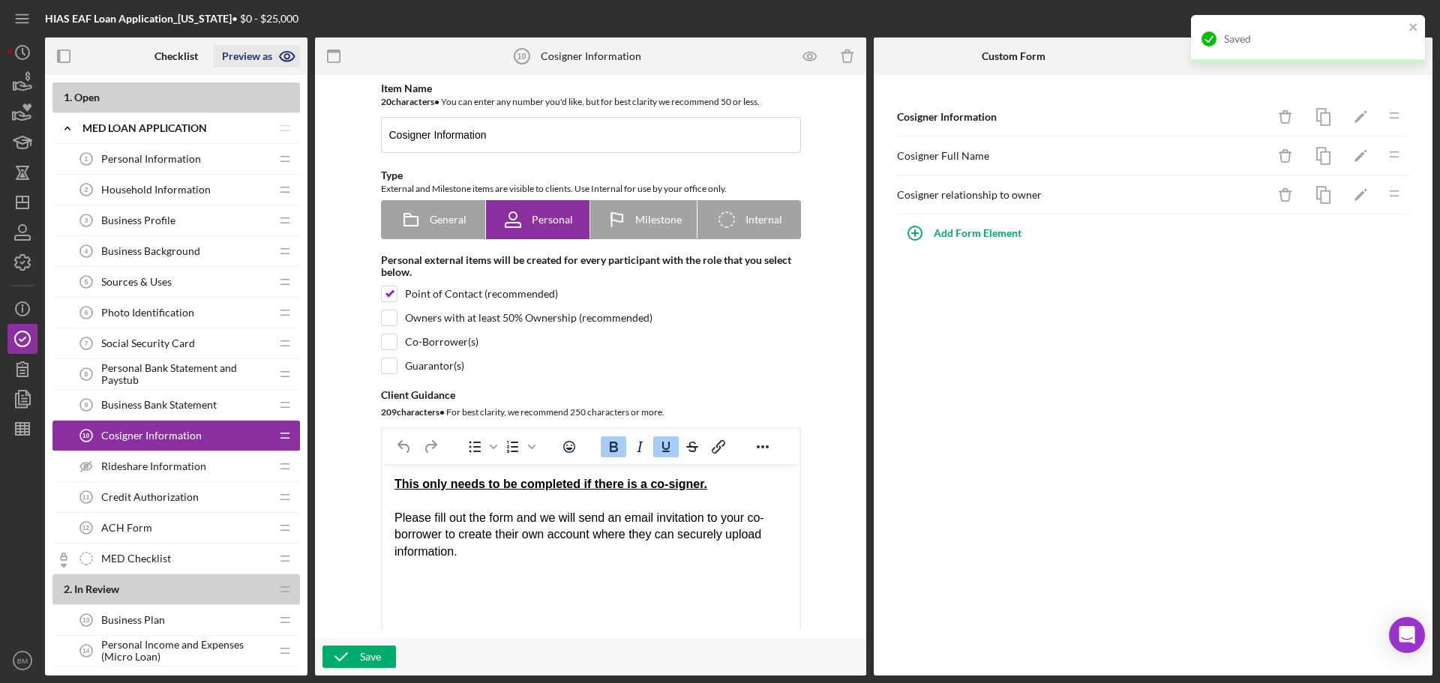
click at [296, 59] on icon "button" at bounding box center [288, 57] width 38 height 38
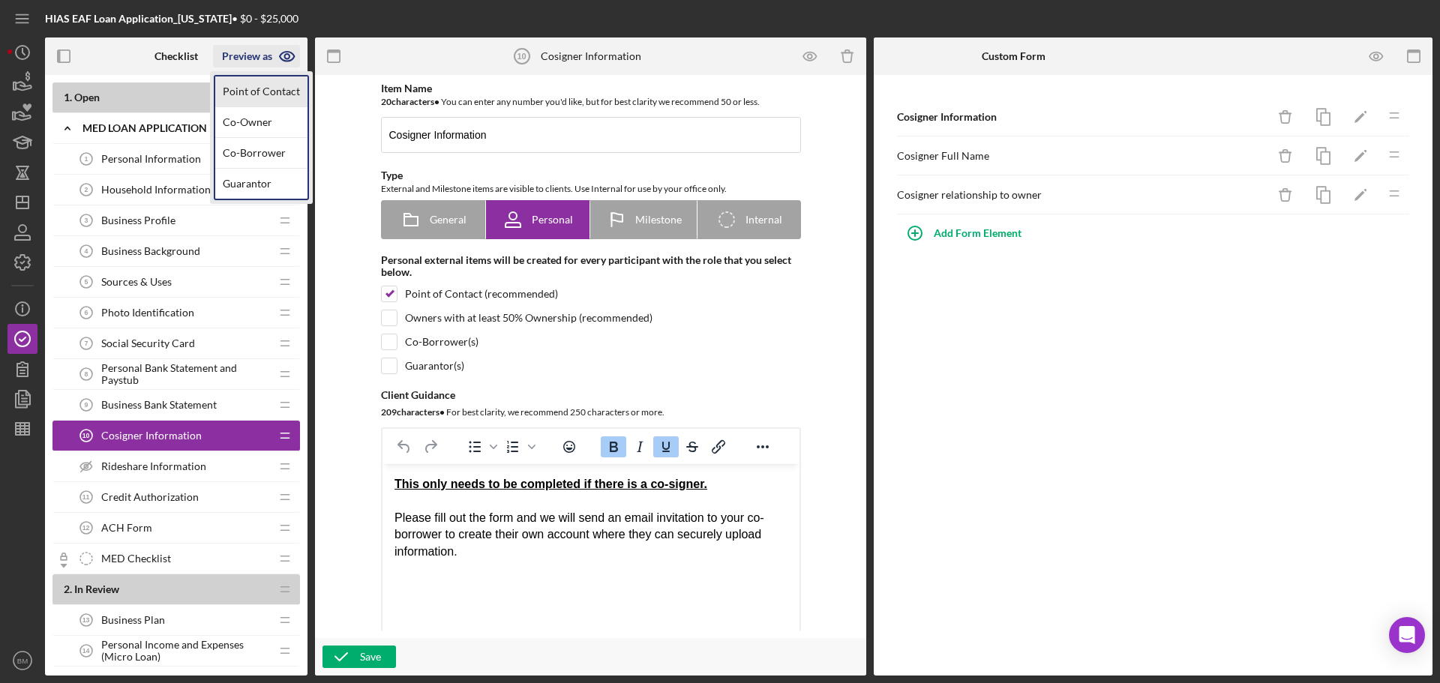
click at [266, 90] on link "Point of Contact" at bounding box center [261, 92] width 92 height 31
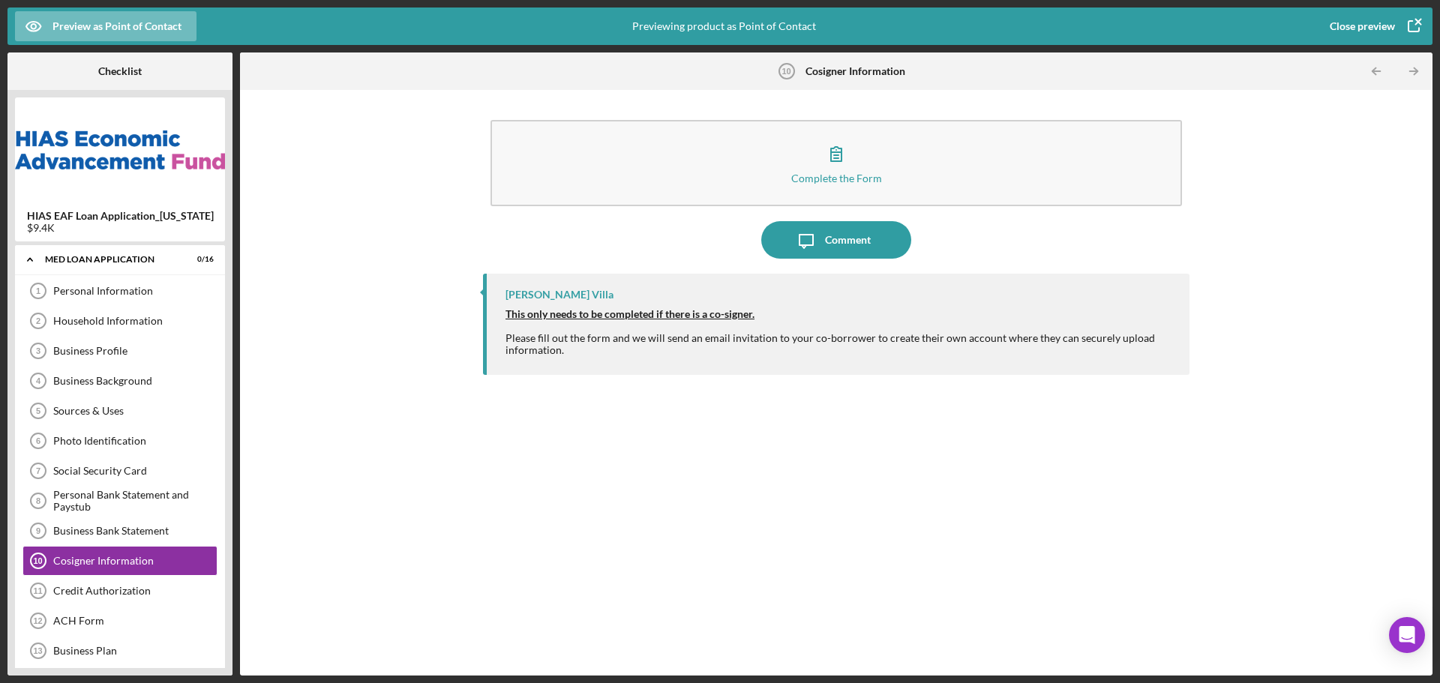
click at [1399, 27] on icon "button" at bounding box center [1414, 27] width 38 height 38
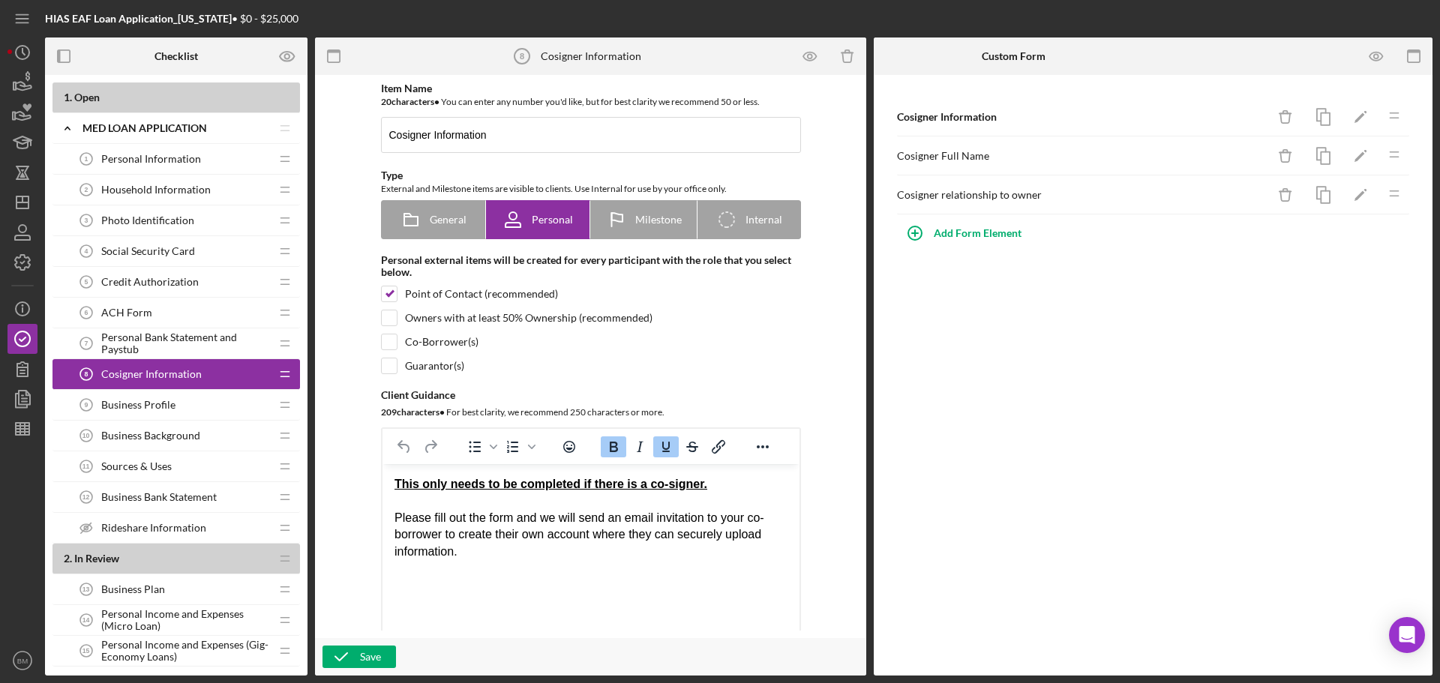
scroll to position [150, 0]
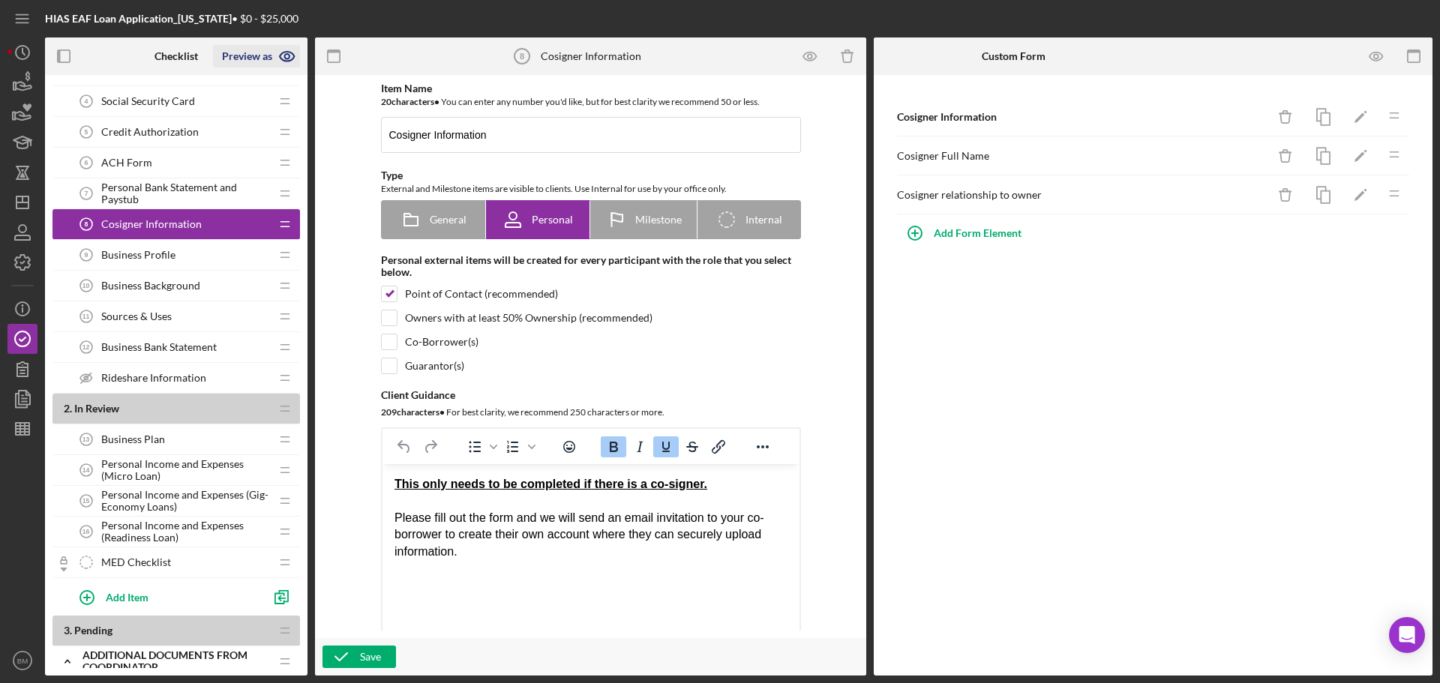
click at [289, 59] on icon "button" at bounding box center [288, 57] width 38 height 38
click at [272, 85] on link "Point of Contact" at bounding box center [261, 92] width 92 height 31
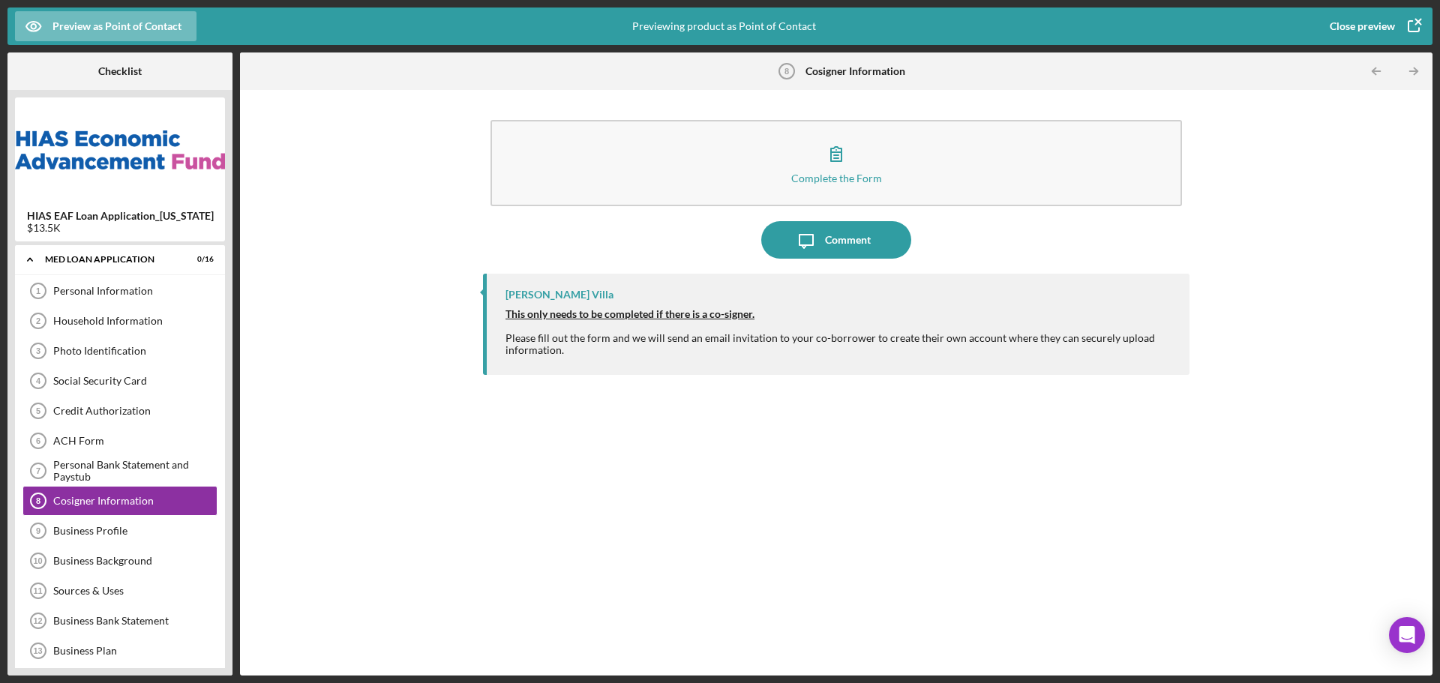
click at [1397, 24] on icon "button" at bounding box center [1414, 27] width 38 height 38
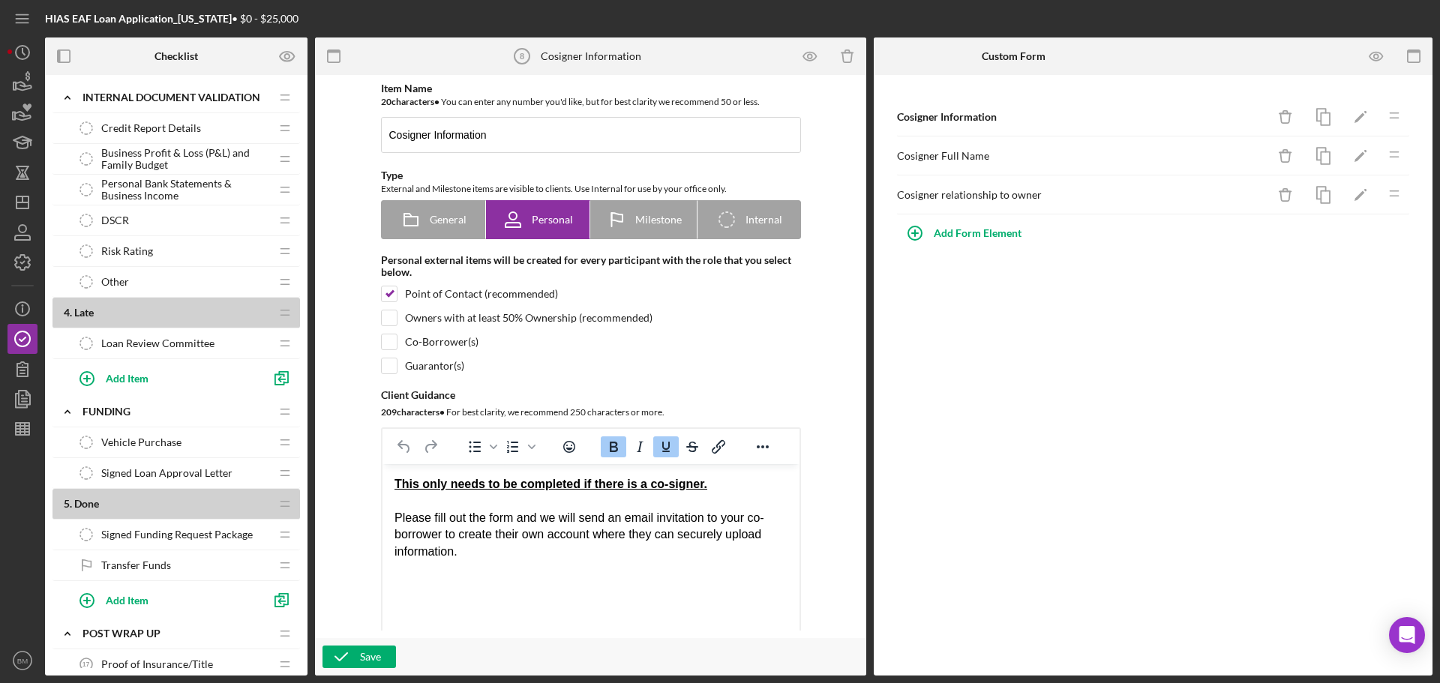
scroll to position [900, 0]
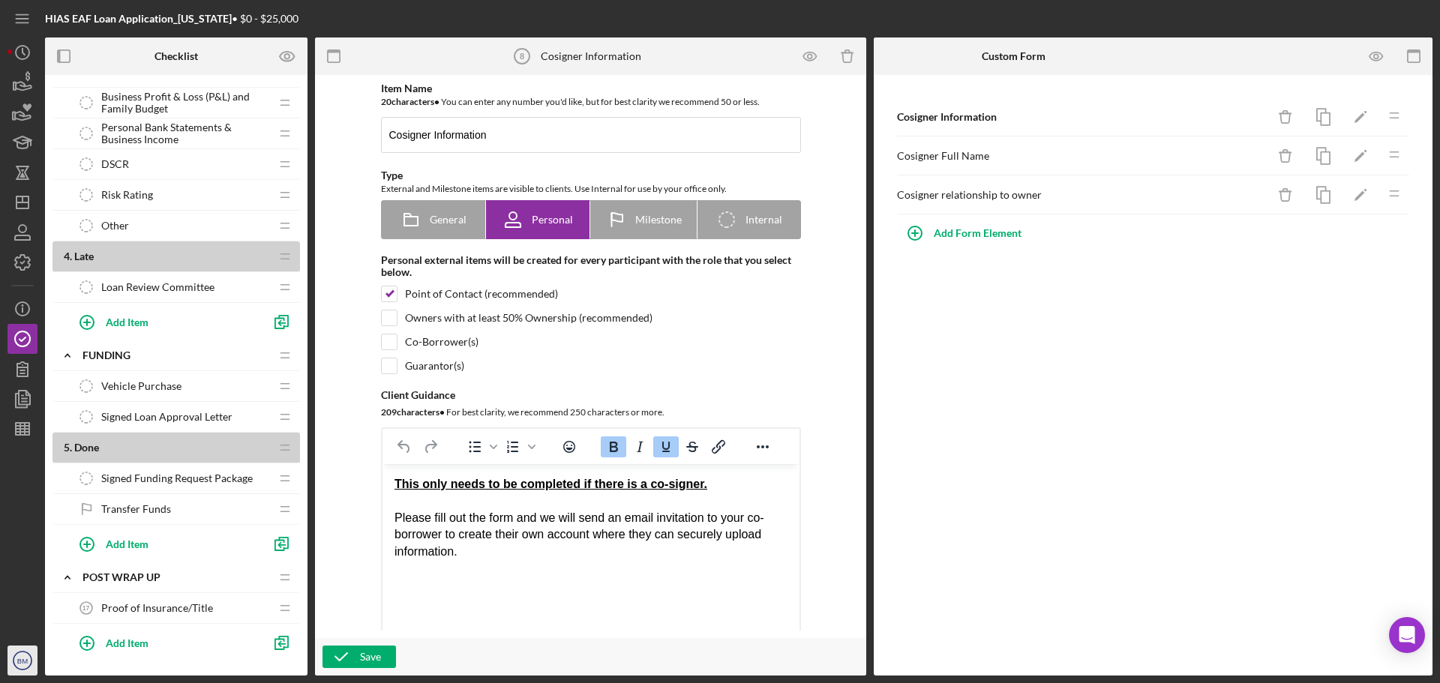
click at [23, 662] on text "BM" at bounding box center [22, 661] width 11 height 8
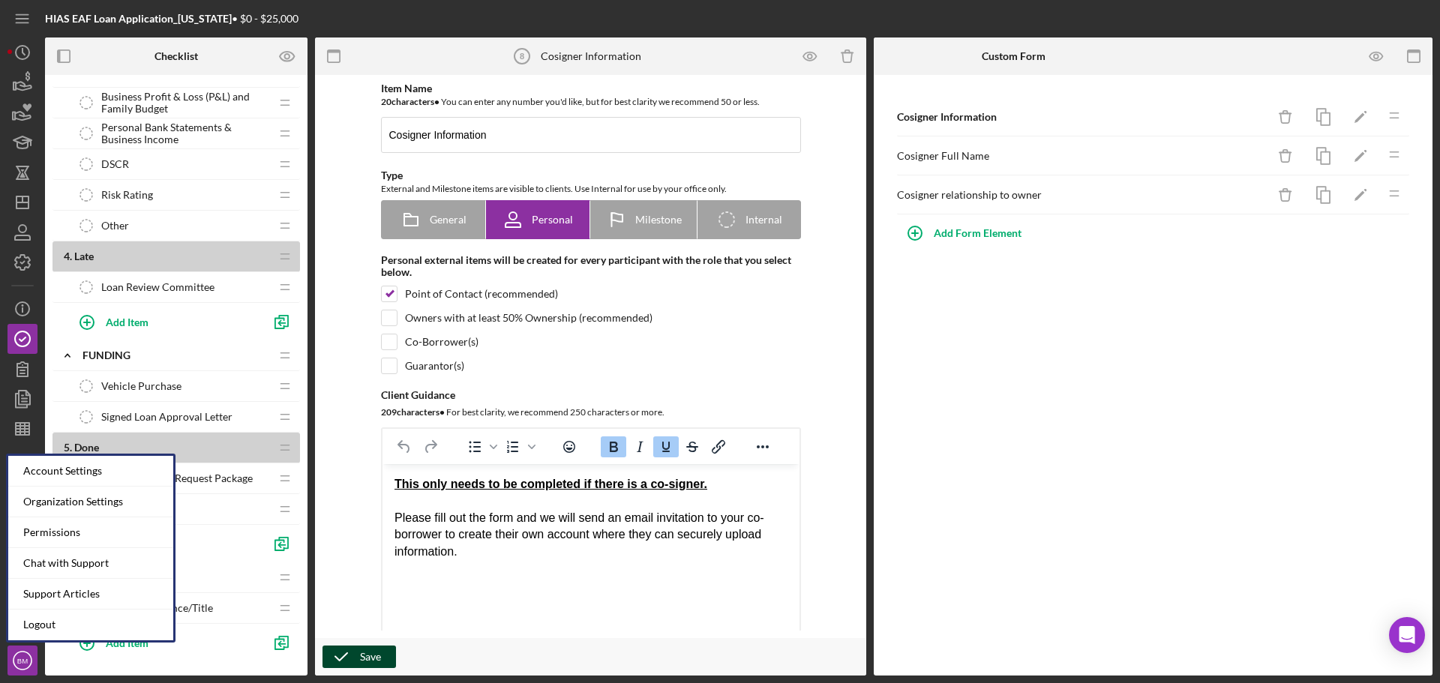
click at [374, 656] on div "Save" at bounding box center [370, 657] width 21 height 23
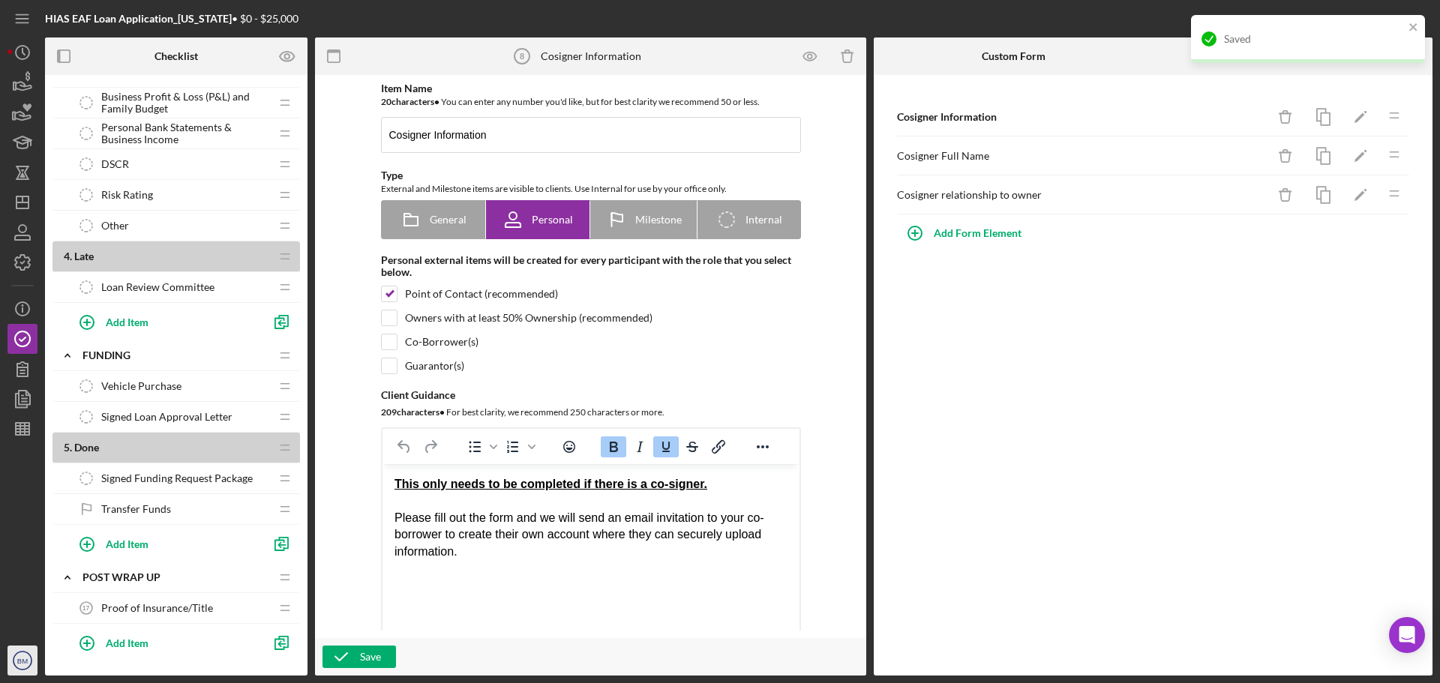
click at [32, 650] on icon "BM" at bounding box center [23, 661] width 30 height 38
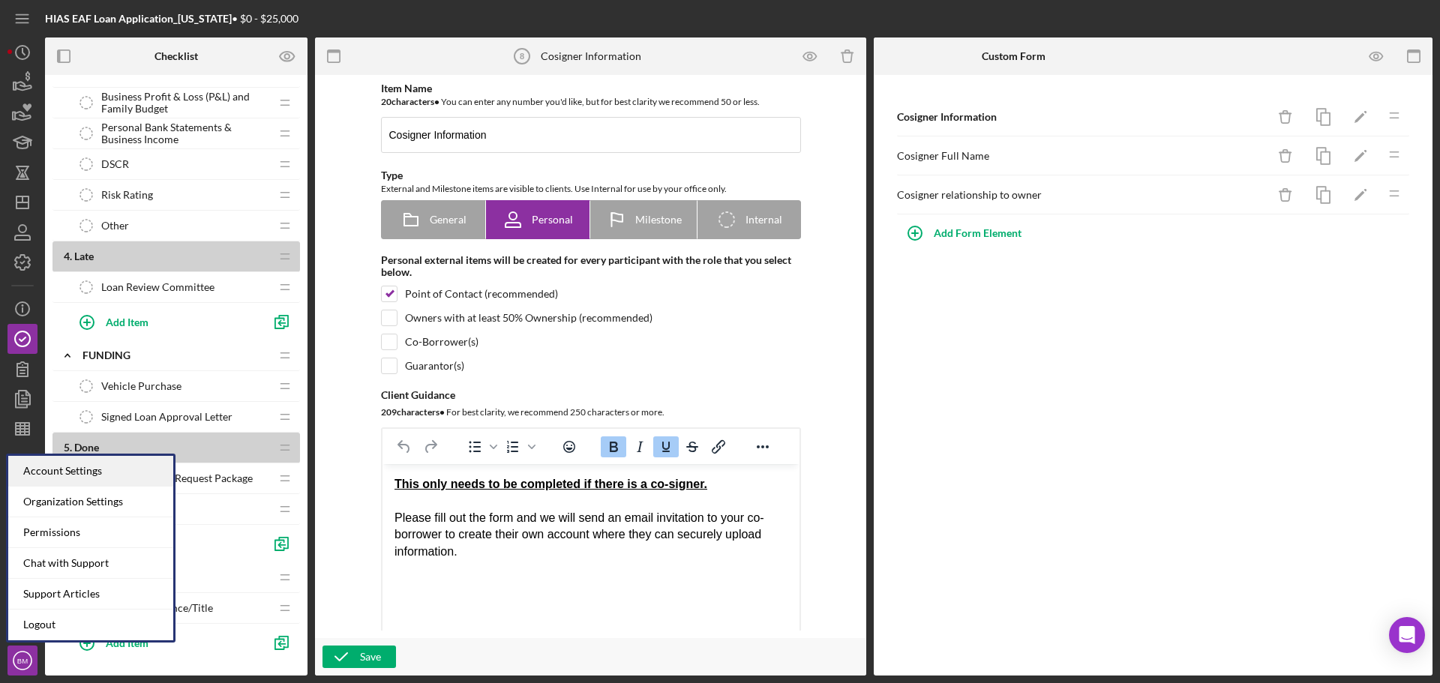
click at [98, 473] on div "Account Settings" at bounding box center [90, 471] width 165 height 31
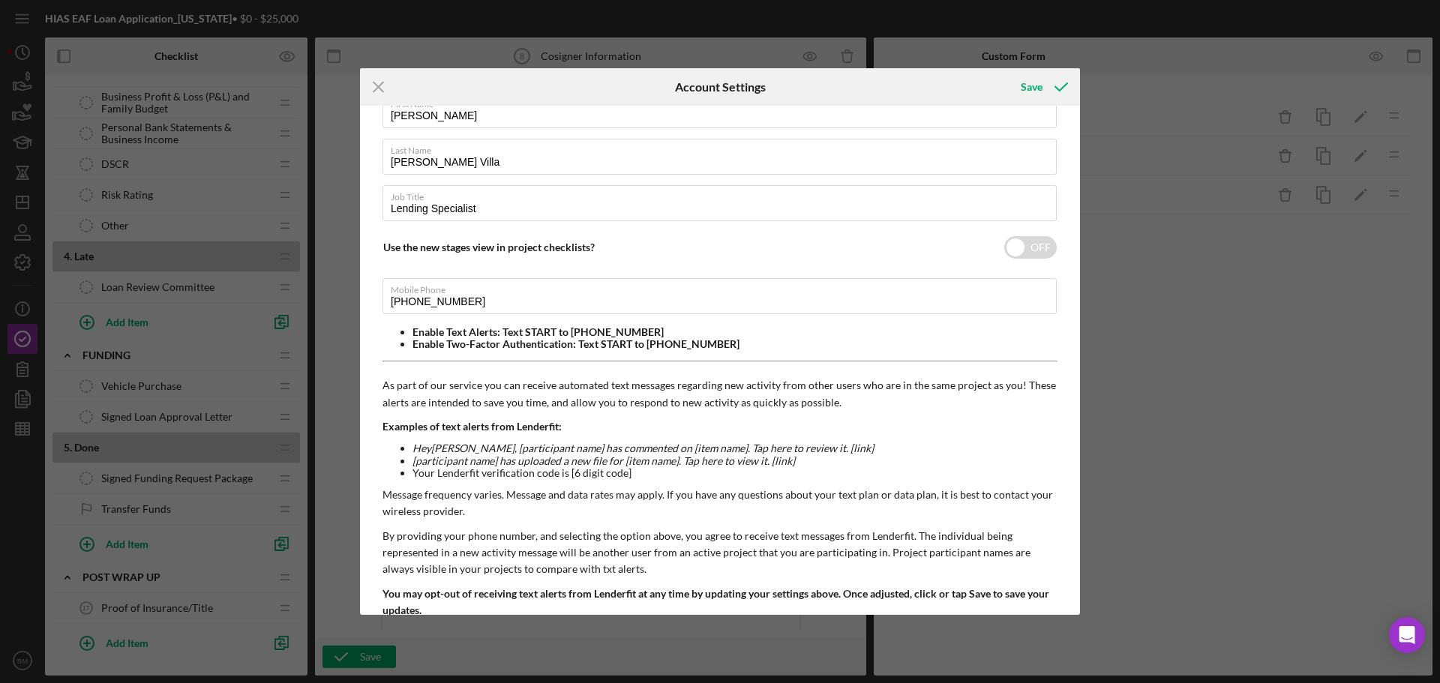
scroll to position [159, 0]
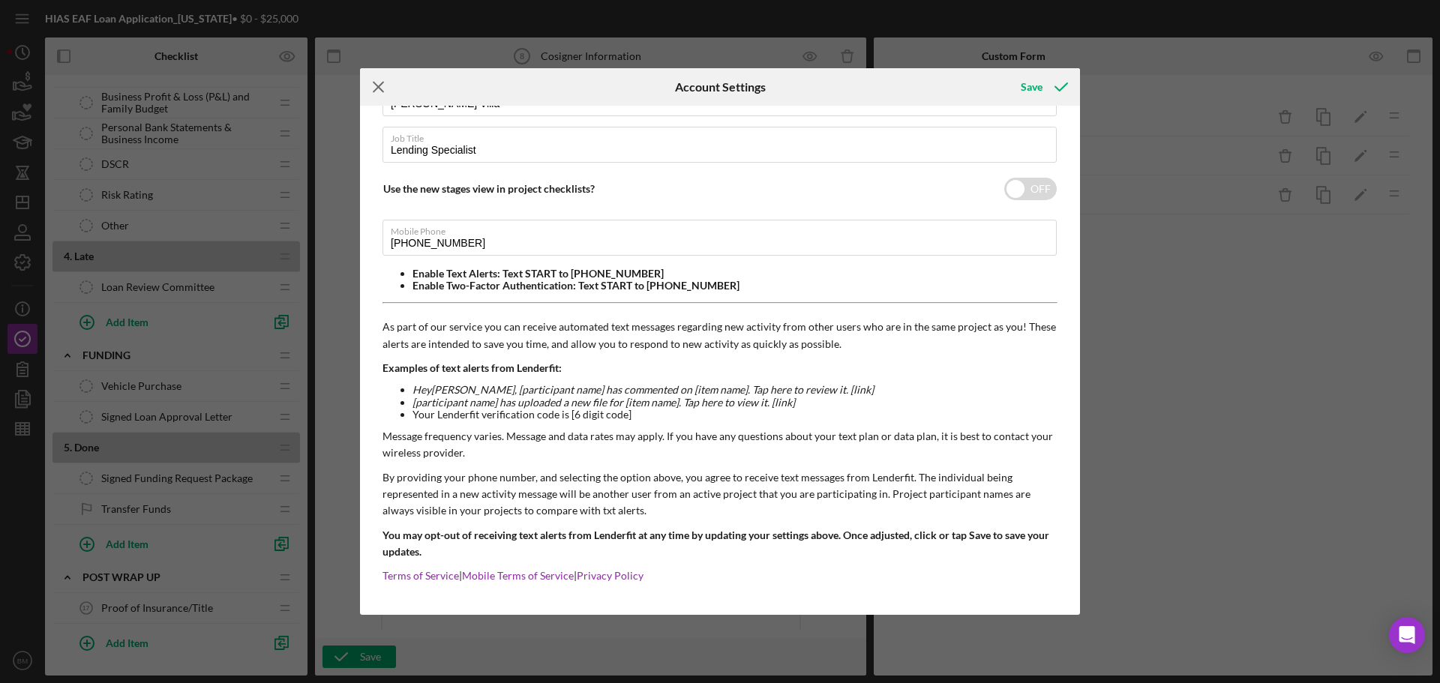
click at [373, 92] on icon "Icon/Menu Close" at bounding box center [379, 87] width 38 height 38
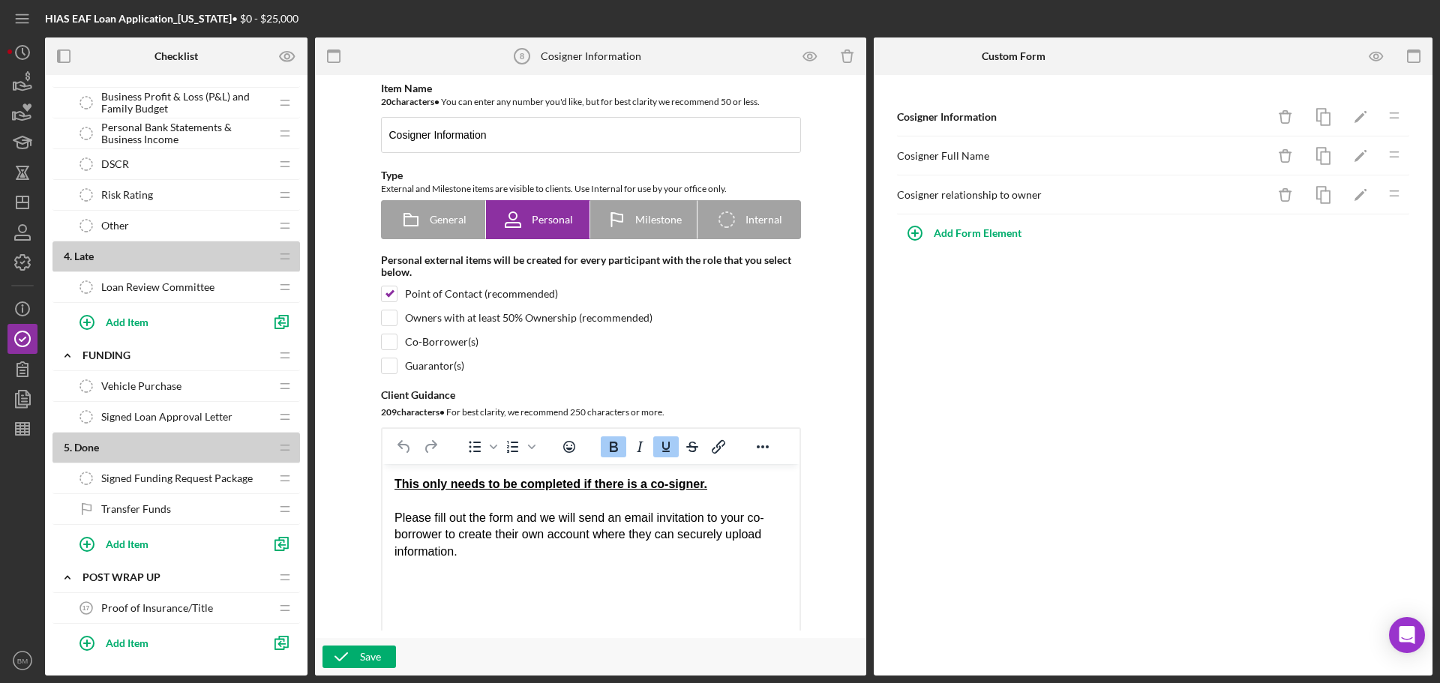
drag, startPoint x: 34, startPoint y: 662, endPoint x: 32, endPoint y: 644, distance: 18.8
click at [35, 662] on icon "BM" at bounding box center [23, 661] width 30 height 38
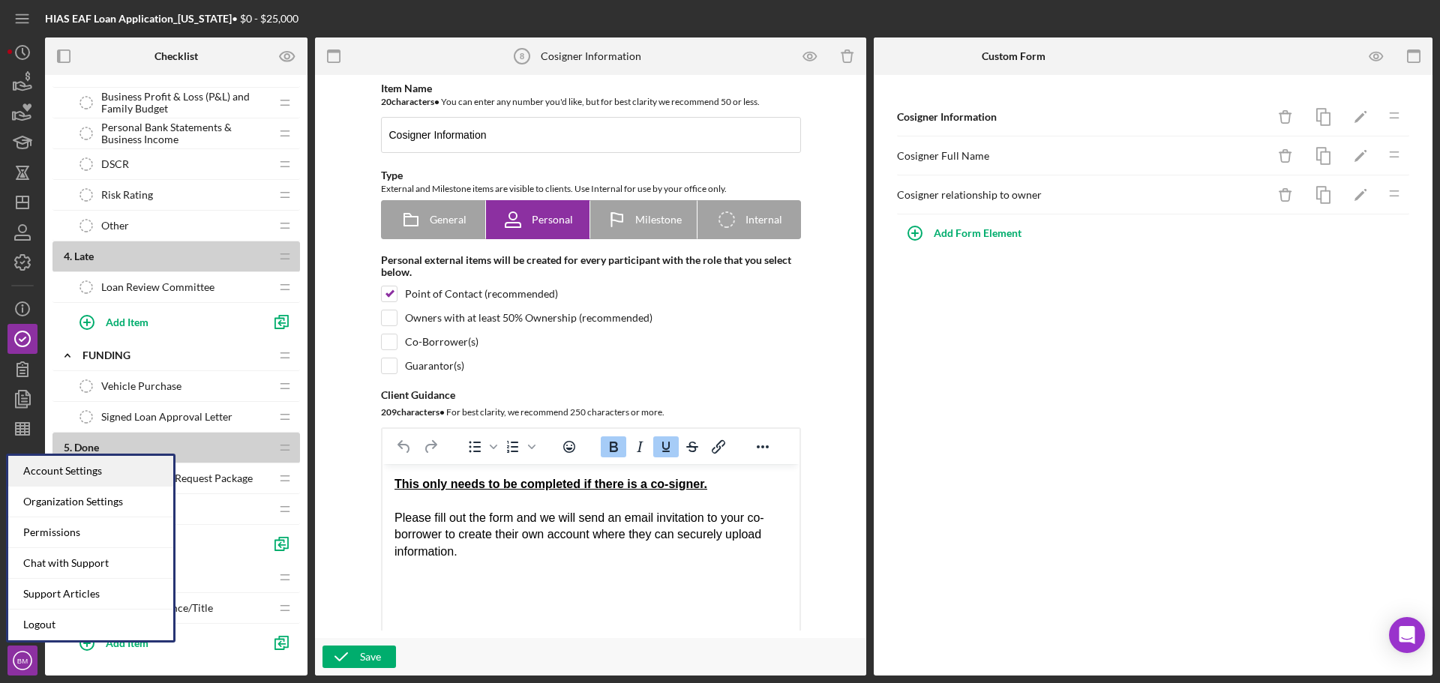
click at [95, 485] on div "Account Settings" at bounding box center [90, 471] width 165 height 31
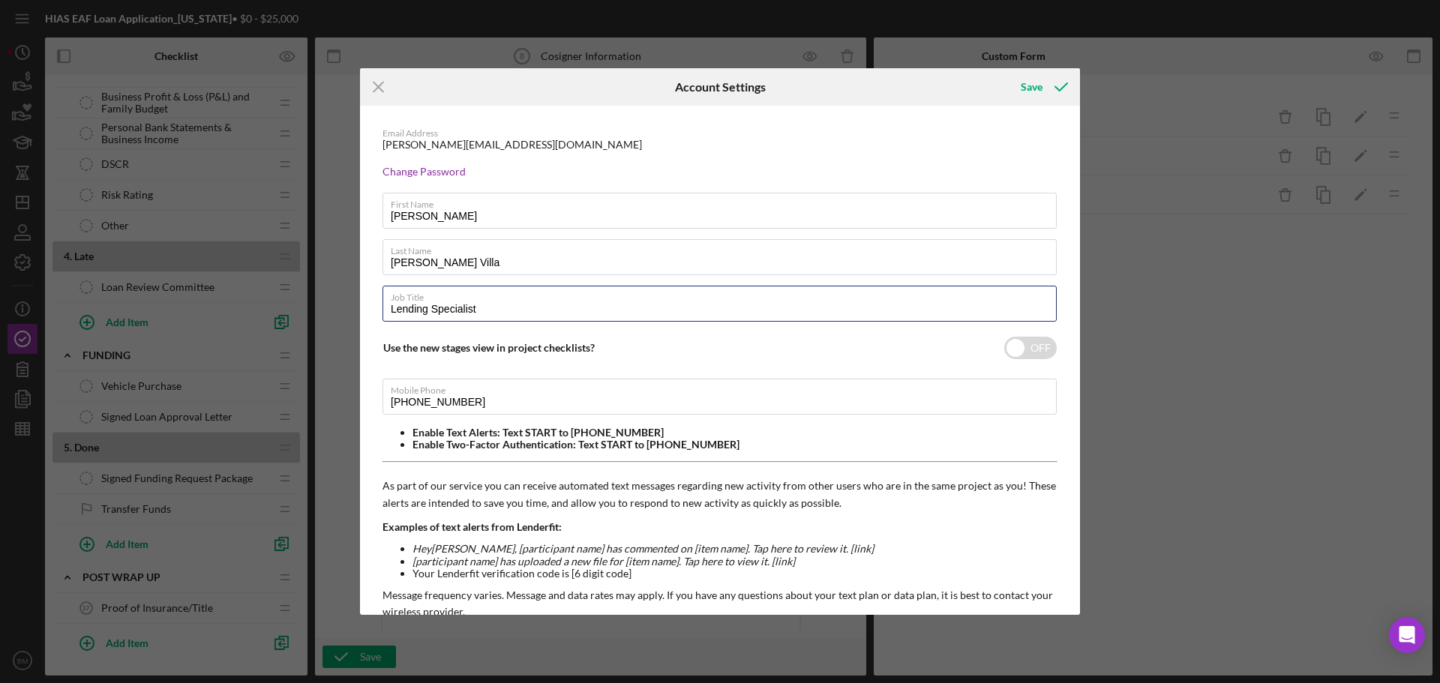
drag, startPoint x: 489, startPoint y: 312, endPoint x: 225, endPoint y: 322, distance: 264.2
click at [225, 322] on div "Icon/Menu Close Account Settings Save Email Address brenda.villa@hias.org Chang…" at bounding box center [720, 341] width 1440 height 683
type input "Consultant"
click at [1049, 80] on icon "submit" at bounding box center [1062, 87] width 38 height 38
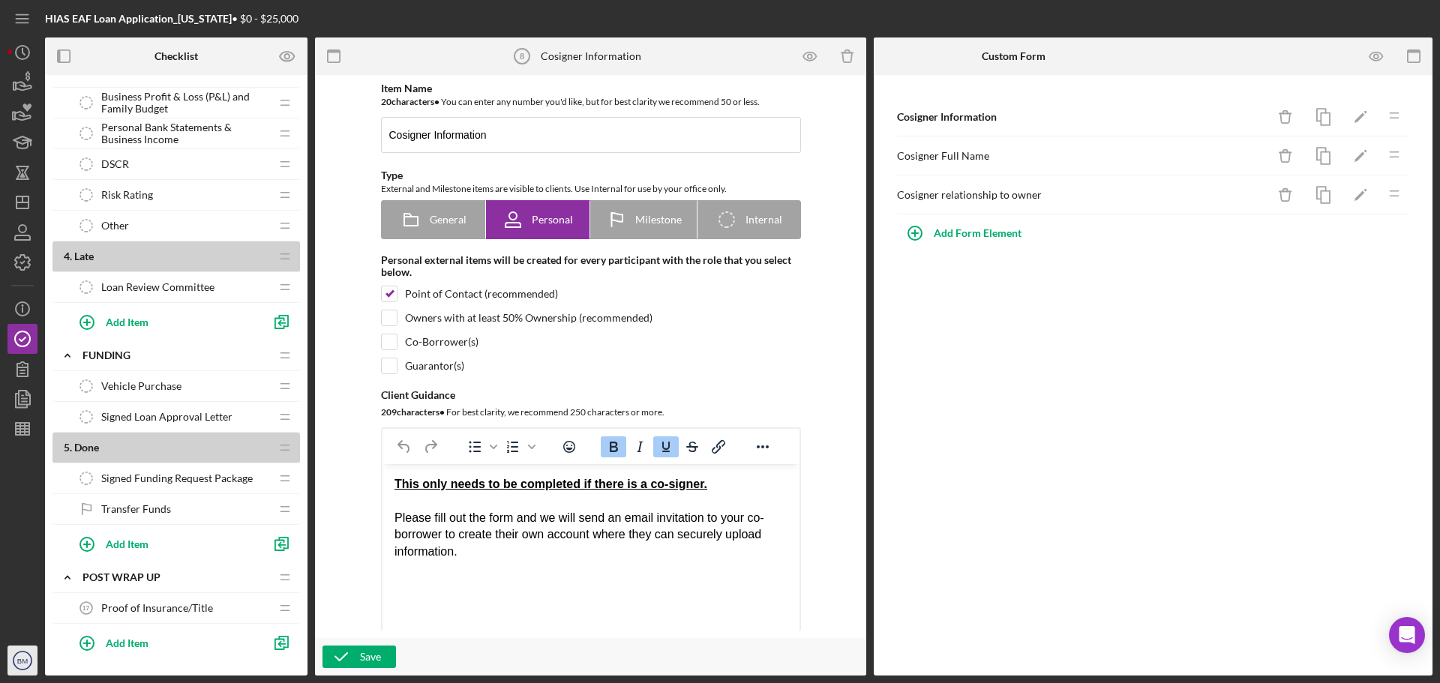
click at [27, 663] on text "BM" at bounding box center [22, 661] width 11 height 8
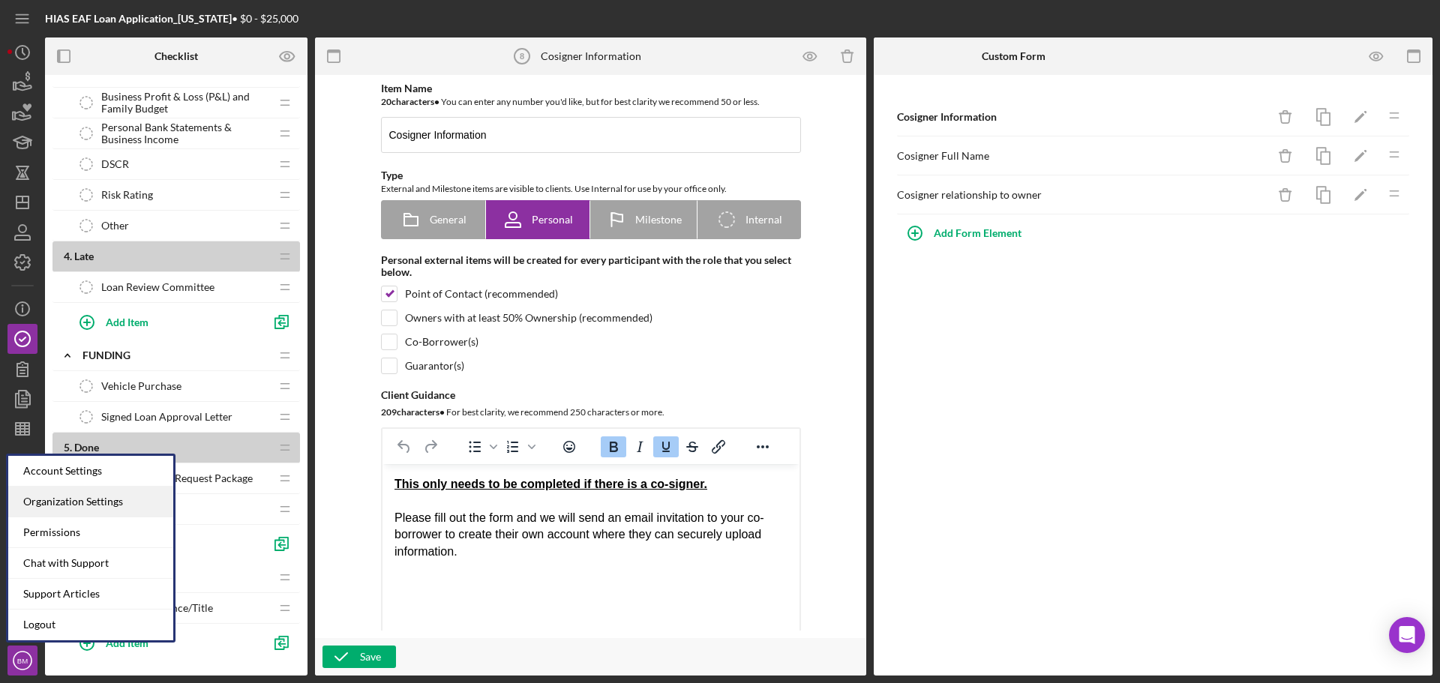
click at [83, 503] on div "Organization Settings" at bounding box center [90, 502] width 165 height 31
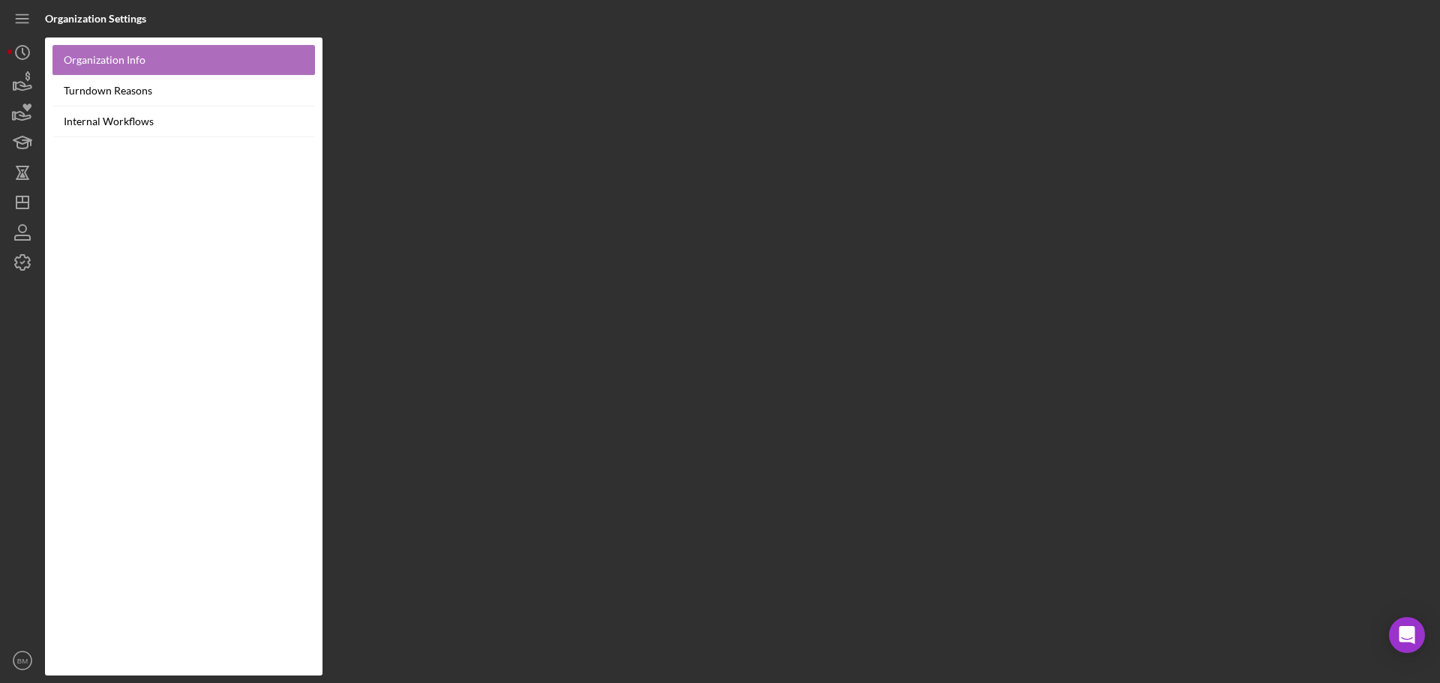
click at [111, 58] on link "Organization Info" at bounding box center [184, 60] width 263 height 31
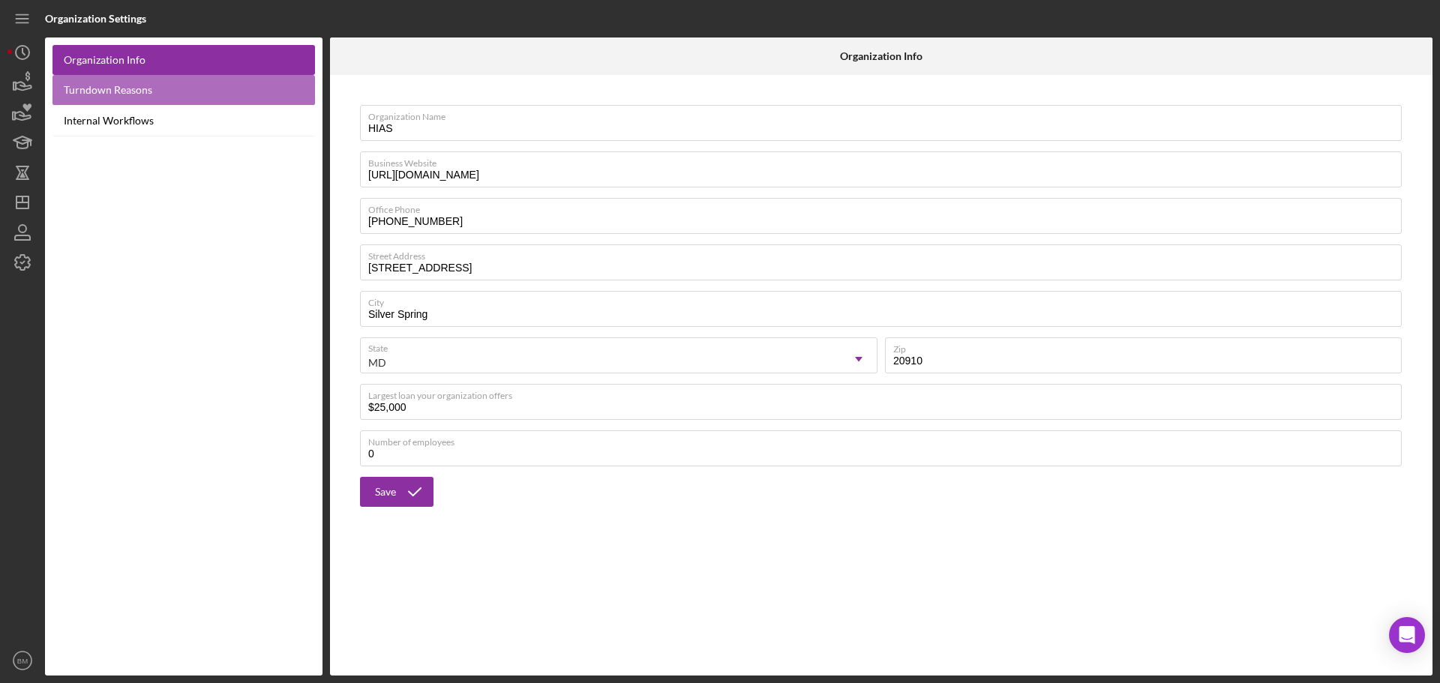
click at [124, 86] on link "Turndown Reasons" at bounding box center [184, 90] width 263 height 31
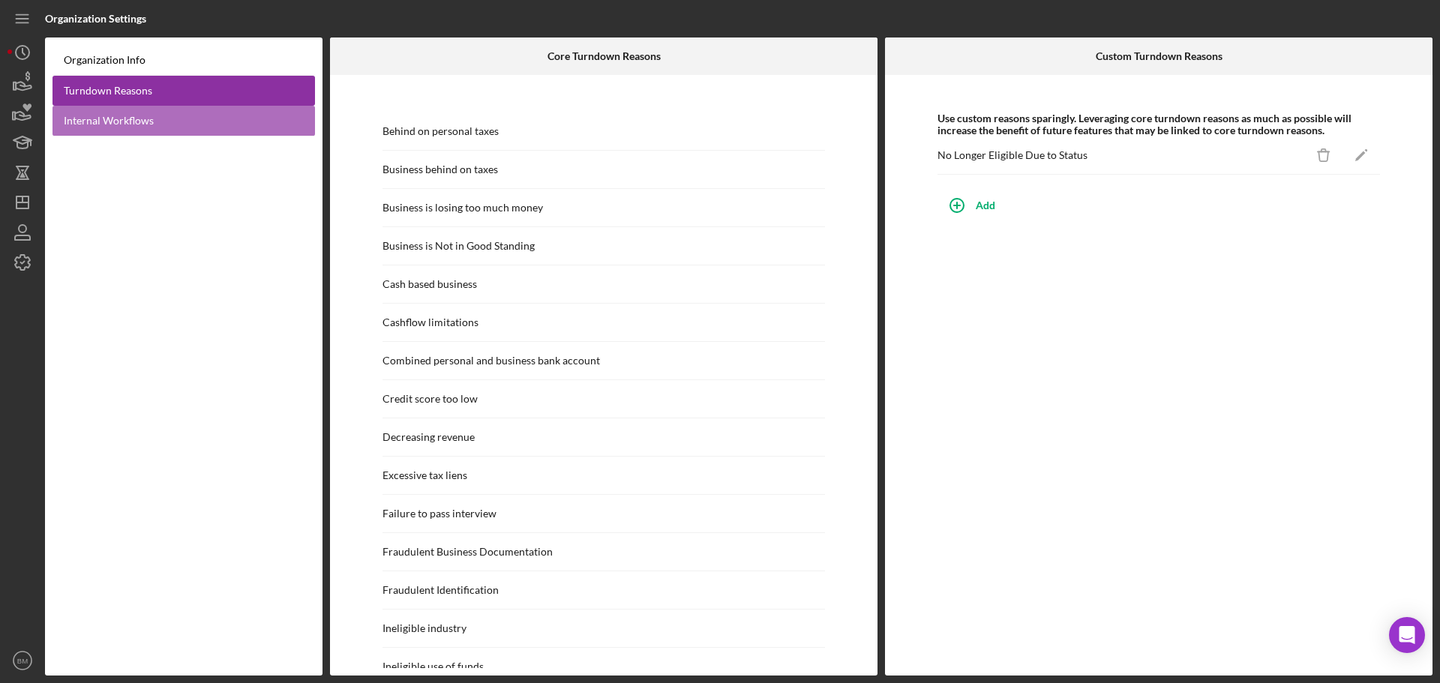
click at [128, 122] on link "Internal Workflows" at bounding box center [184, 121] width 263 height 31
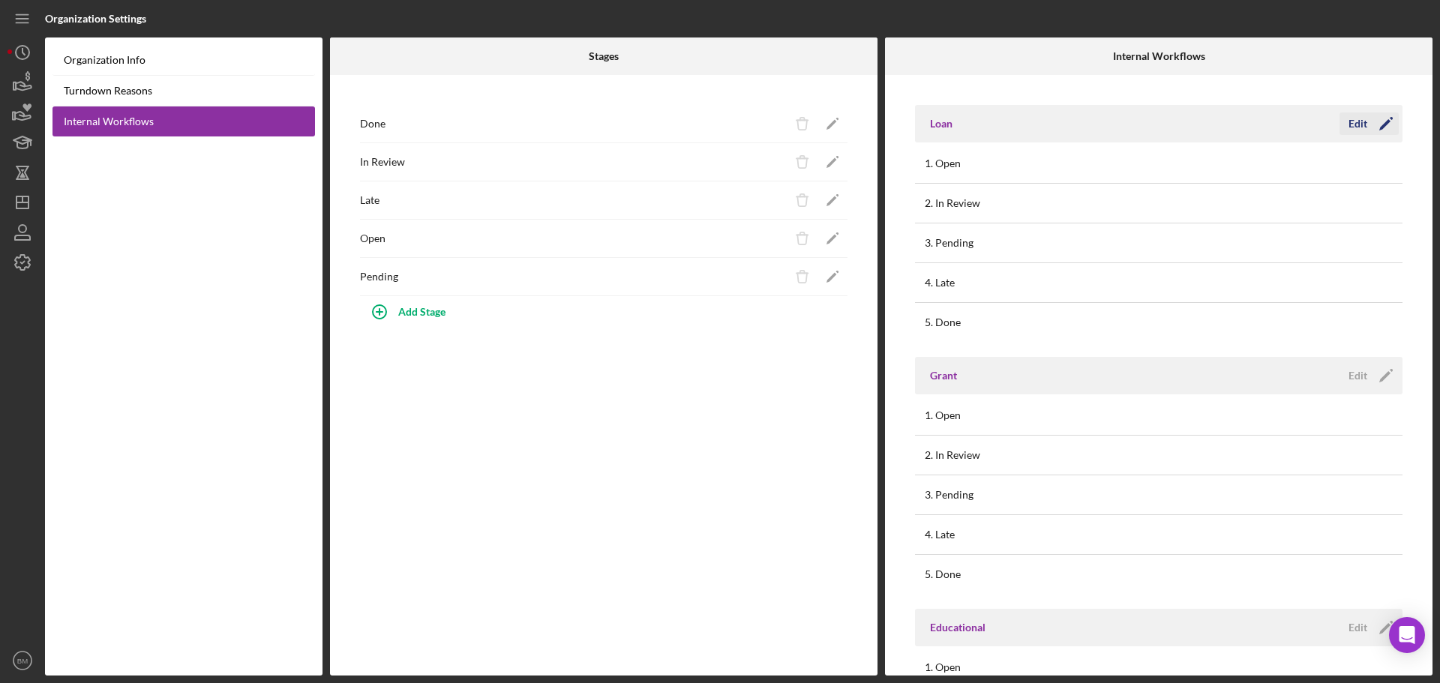
click at [1376, 123] on icon "Icon/Edit" at bounding box center [1386, 124] width 38 height 38
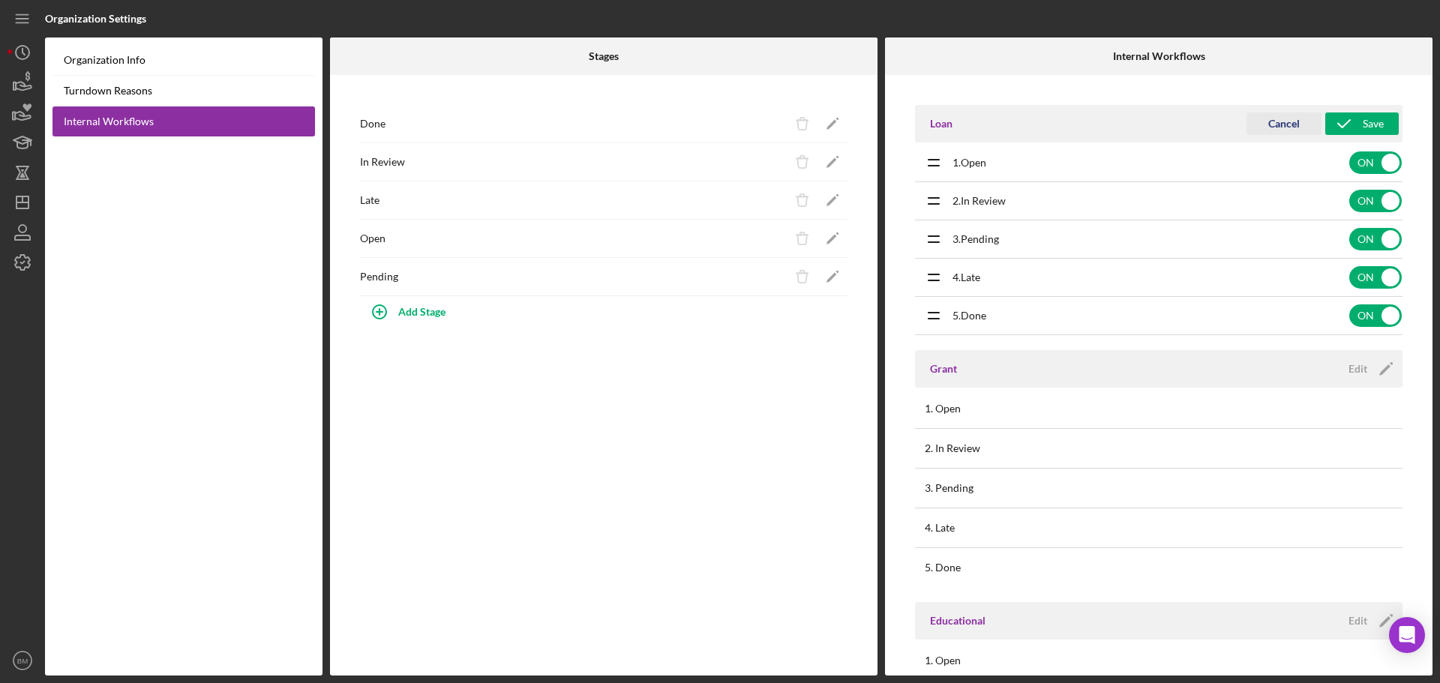
click at [1274, 122] on div "Cancel" at bounding box center [1284, 124] width 32 height 23
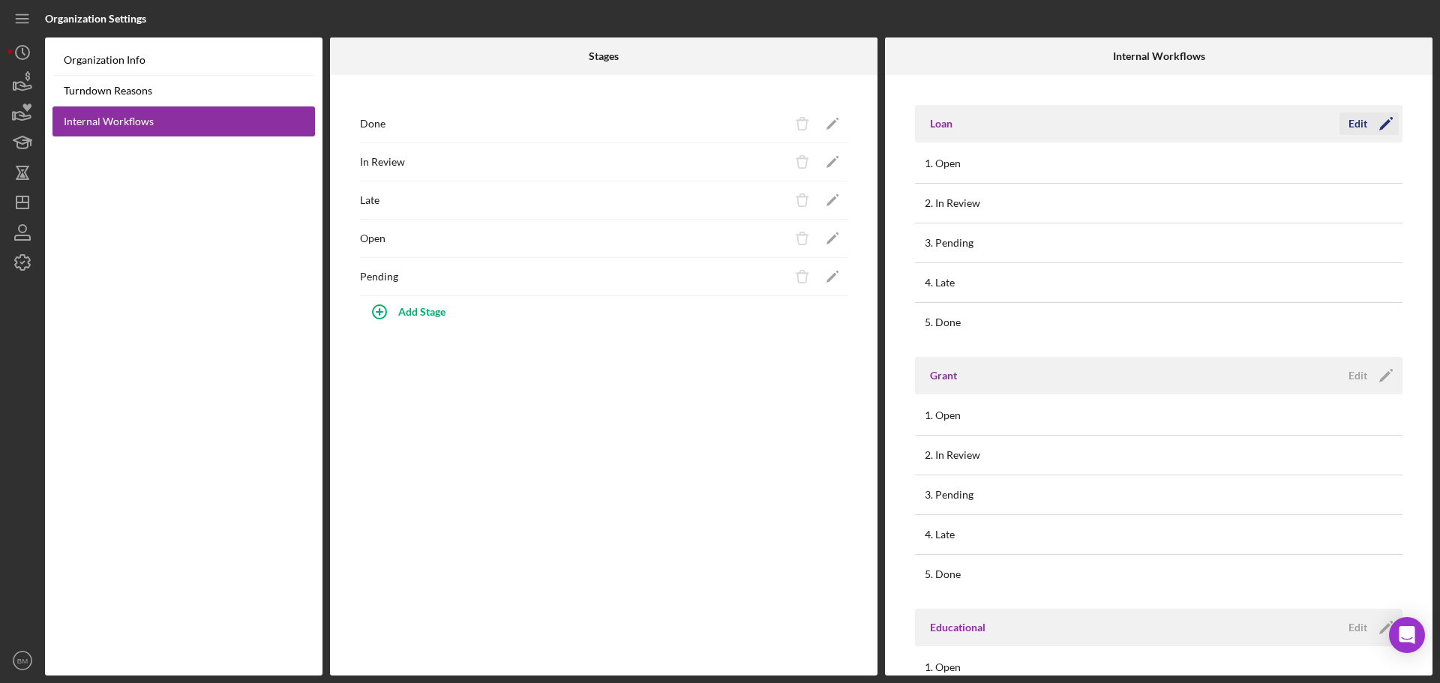
click at [1367, 131] on icon "Icon/Edit" at bounding box center [1386, 124] width 38 height 38
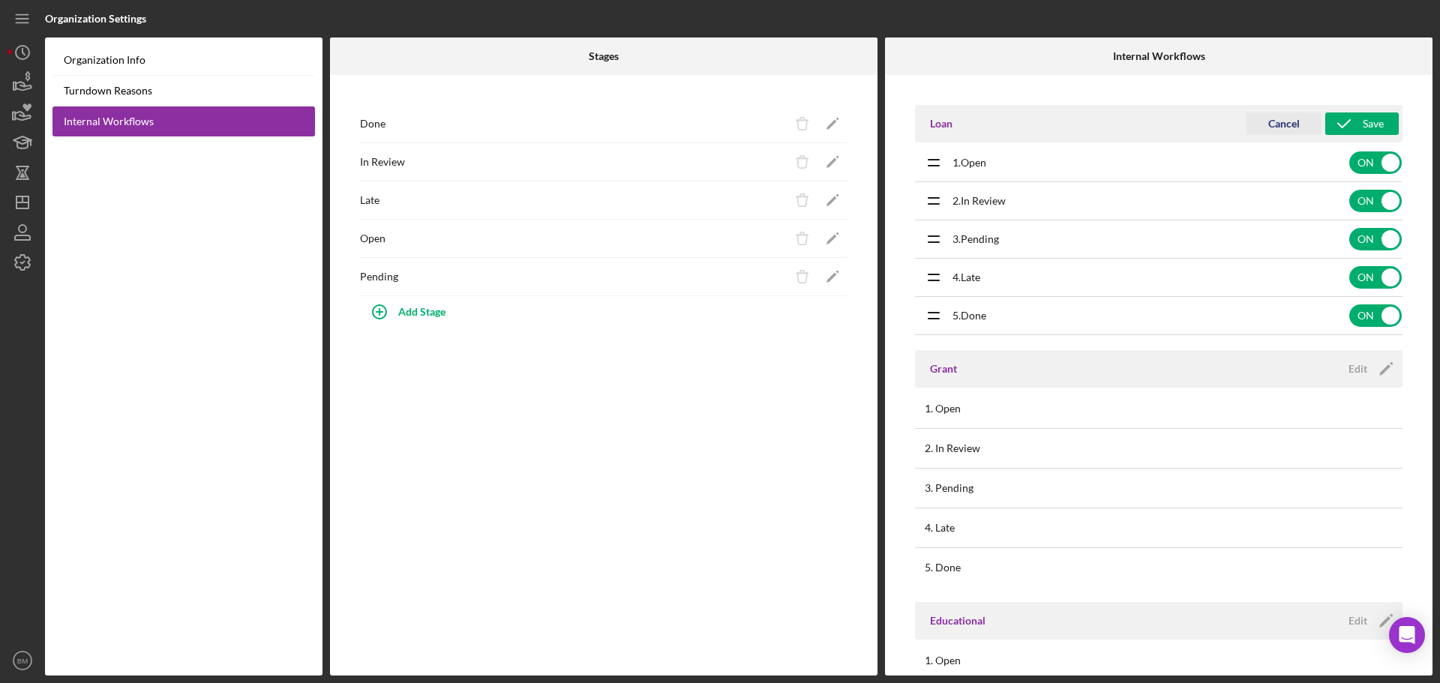
click at [1295, 126] on button "Cancel" at bounding box center [1284, 124] width 75 height 23
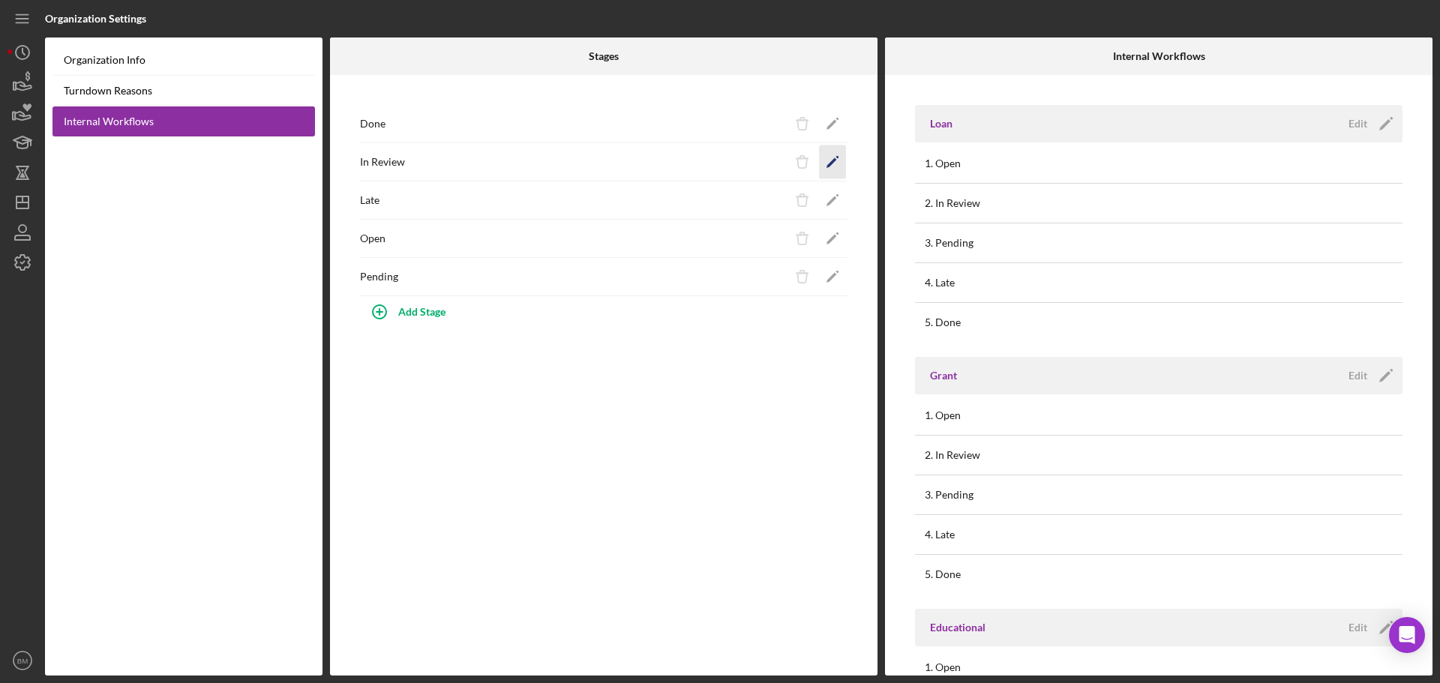
click at [839, 158] on icon "Icon/Edit" at bounding box center [833, 163] width 34 height 34
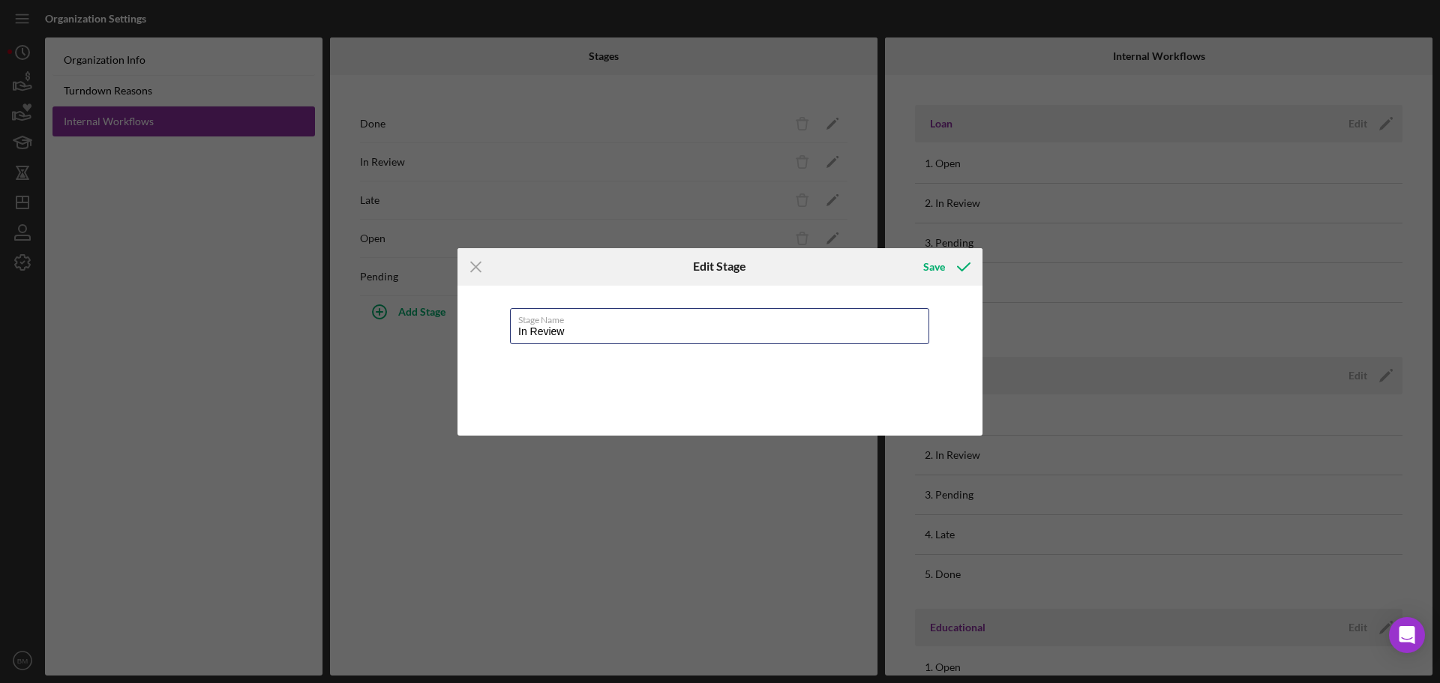
drag, startPoint x: 591, startPoint y: 332, endPoint x: 431, endPoint y: 342, distance: 160.1
click at [435, 342] on div "Icon/Menu Close Edit Stage Save Stage Name In Review Cancel Save" at bounding box center [720, 341] width 1440 height 683
type input "F"
type input "H"
paste input "Ready for Review"
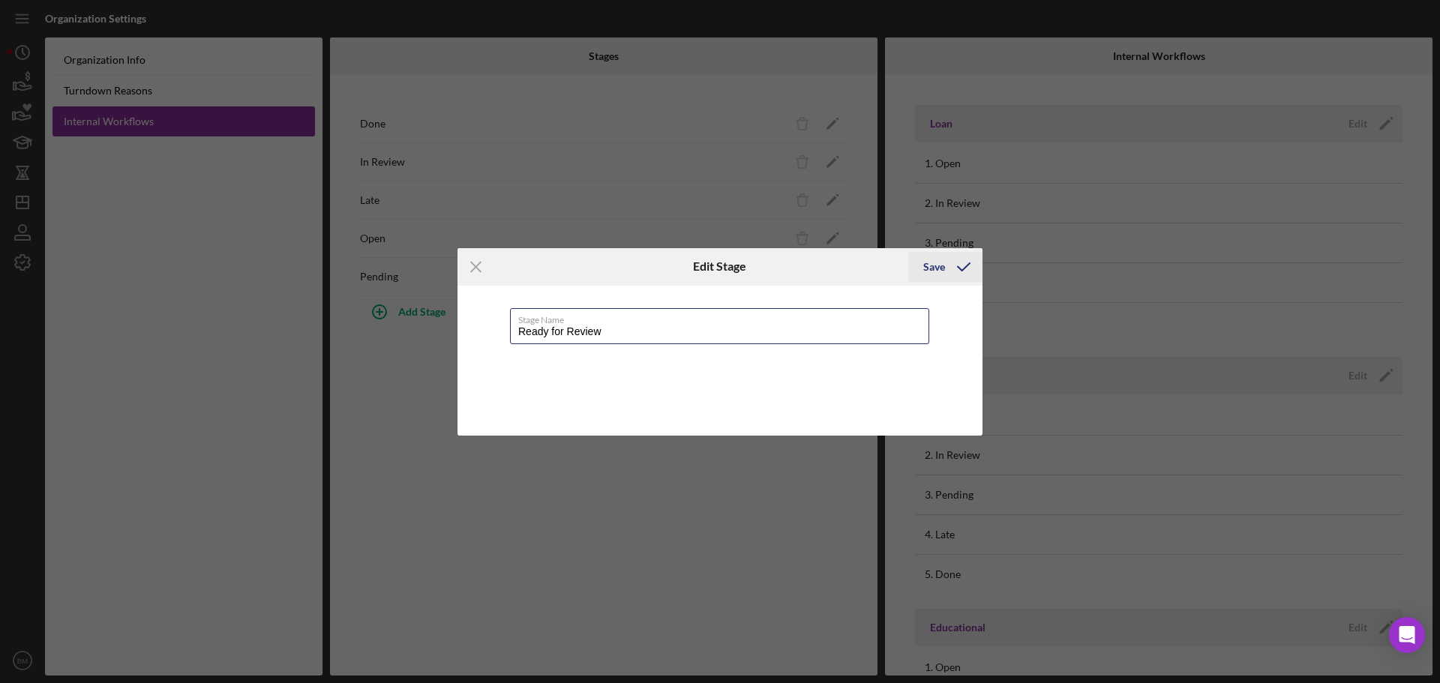
type input "Ready for Review"
click at [941, 264] on div "Save" at bounding box center [934, 267] width 22 height 30
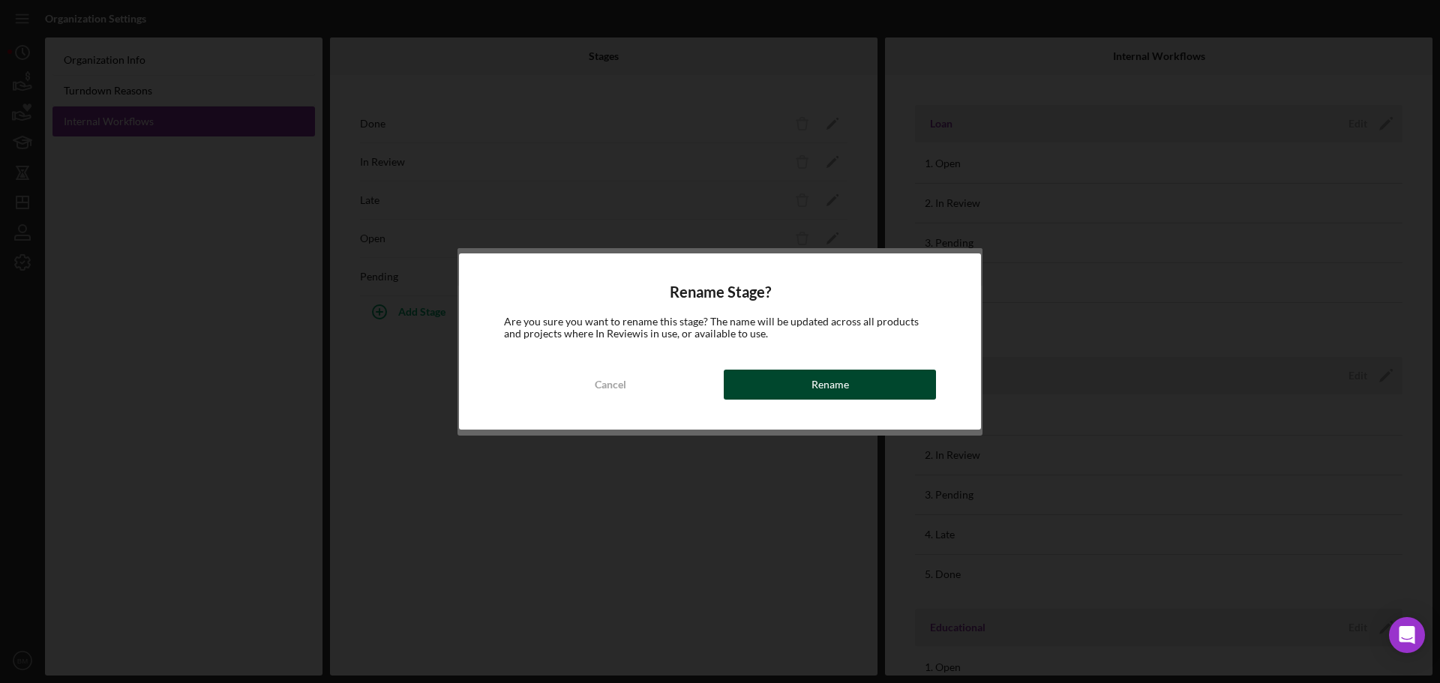
click at [854, 371] on button "Rename" at bounding box center [830, 385] width 212 height 30
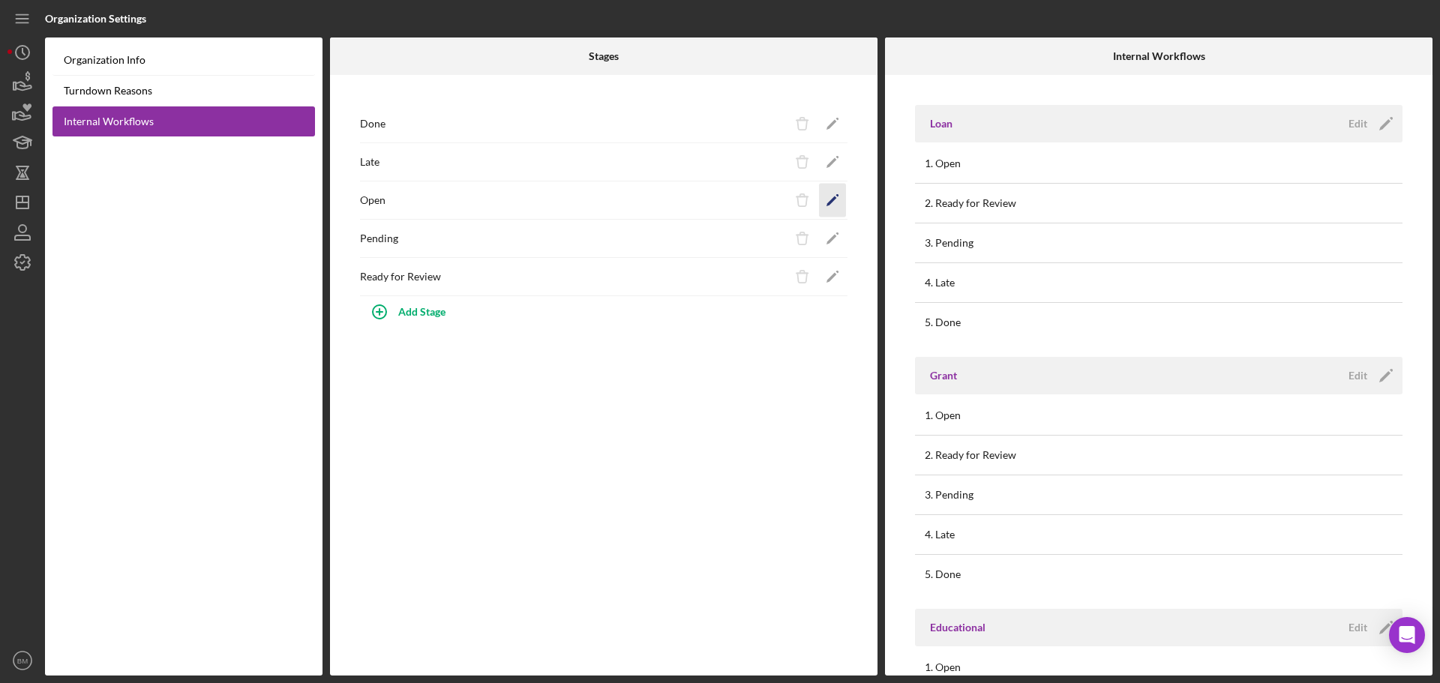
click at [825, 203] on icon "Icon/Edit" at bounding box center [833, 201] width 34 height 34
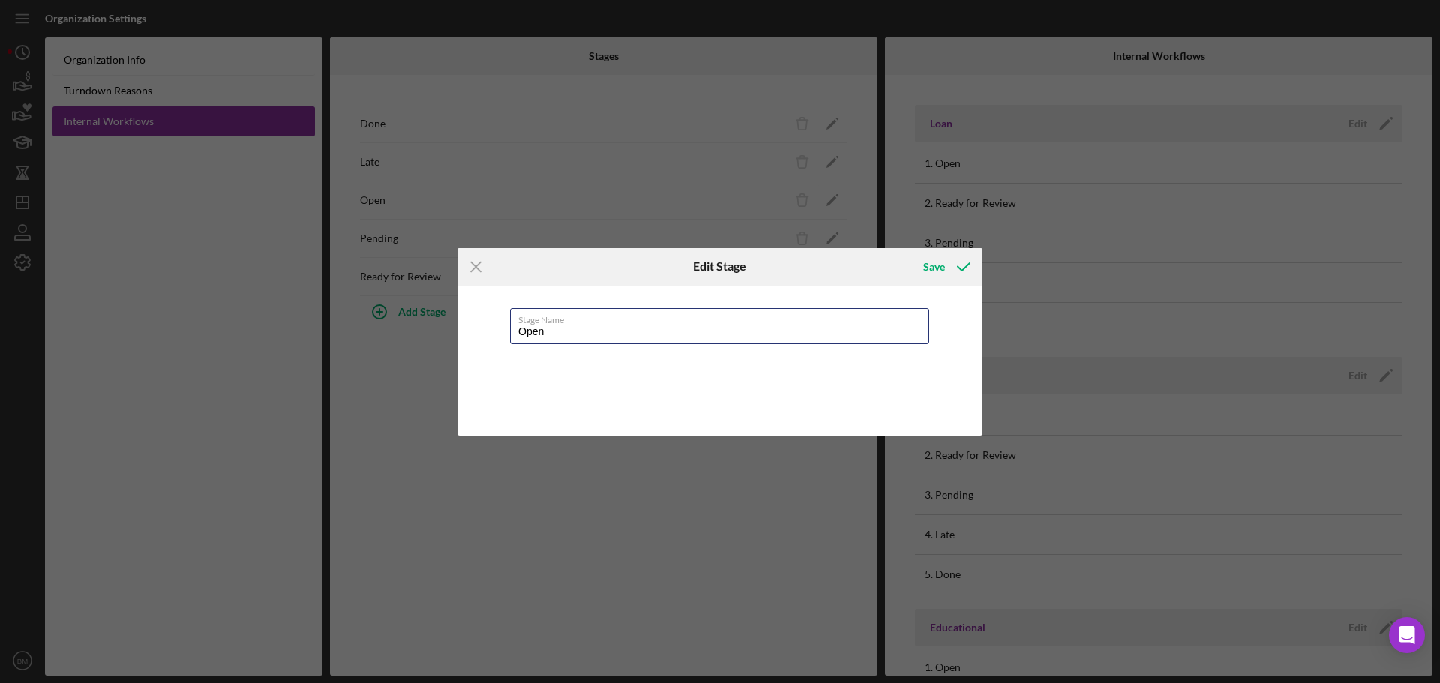
drag, startPoint x: 600, startPoint y: 336, endPoint x: 464, endPoint y: 335, distance: 135.8
click at [464, 335] on div "Stage Name Open" at bounding box center [720, 361] width 525 height 150
paste input "Application Opened"
type input "Application Opened"
click at [941, 268] on div "Save" at bounding box center [934, 267] width 22 height 30
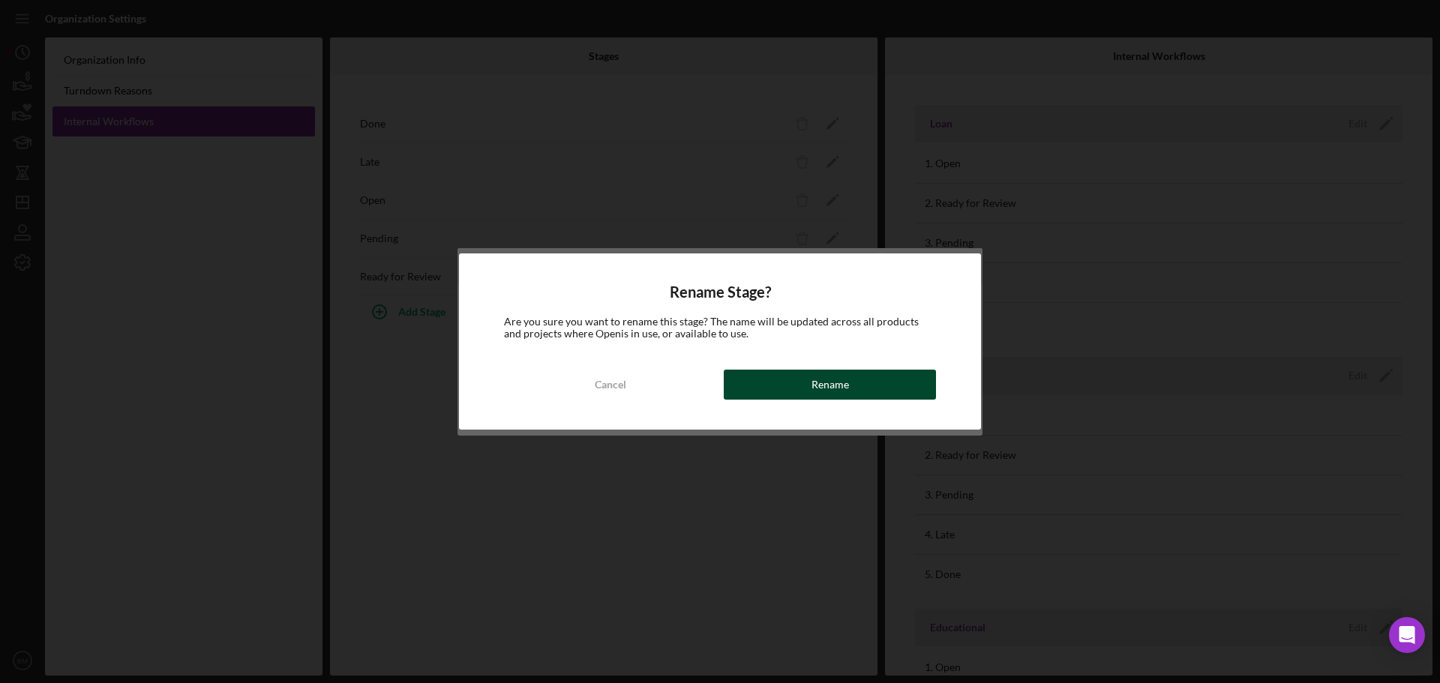
click at [835, 384] on div "Rename" at bounding box center [831, 385] width 38 height 30
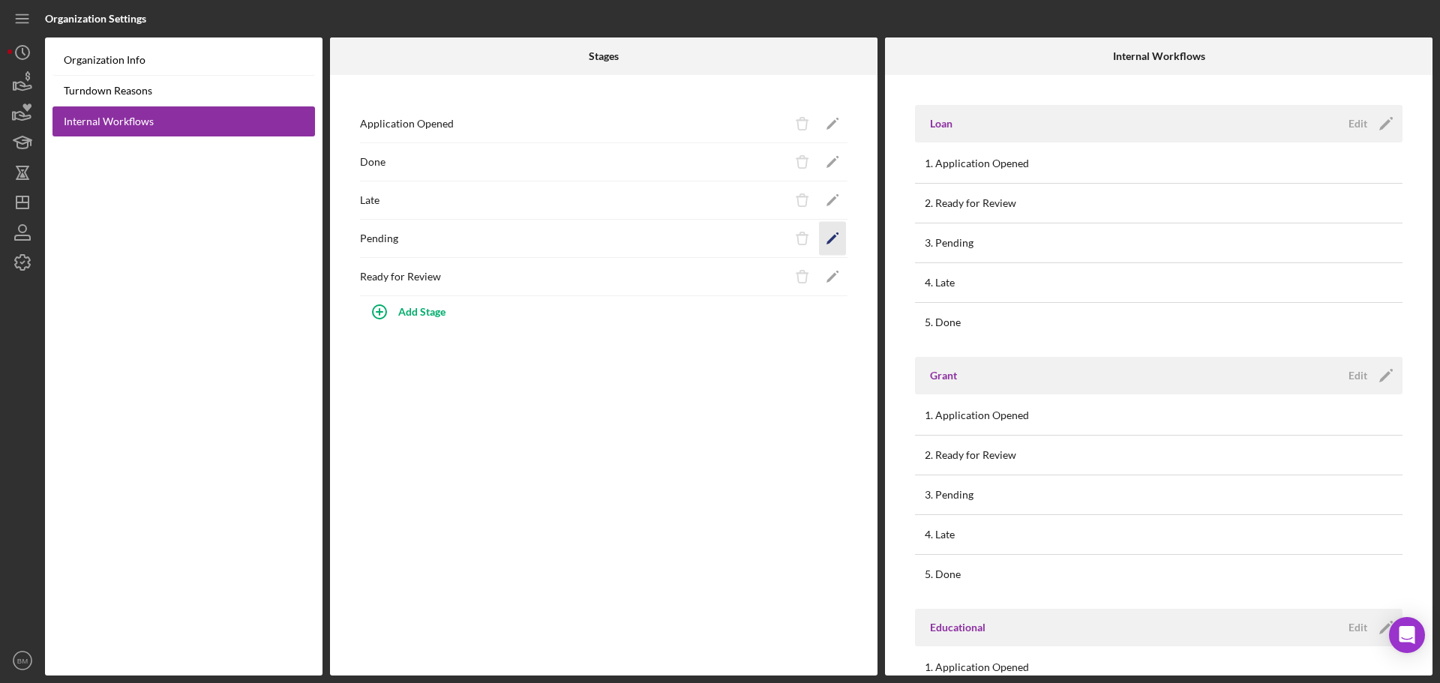
click at [832, 131] on polygon "button" at bounding box center [832, 125] width 11 height 11
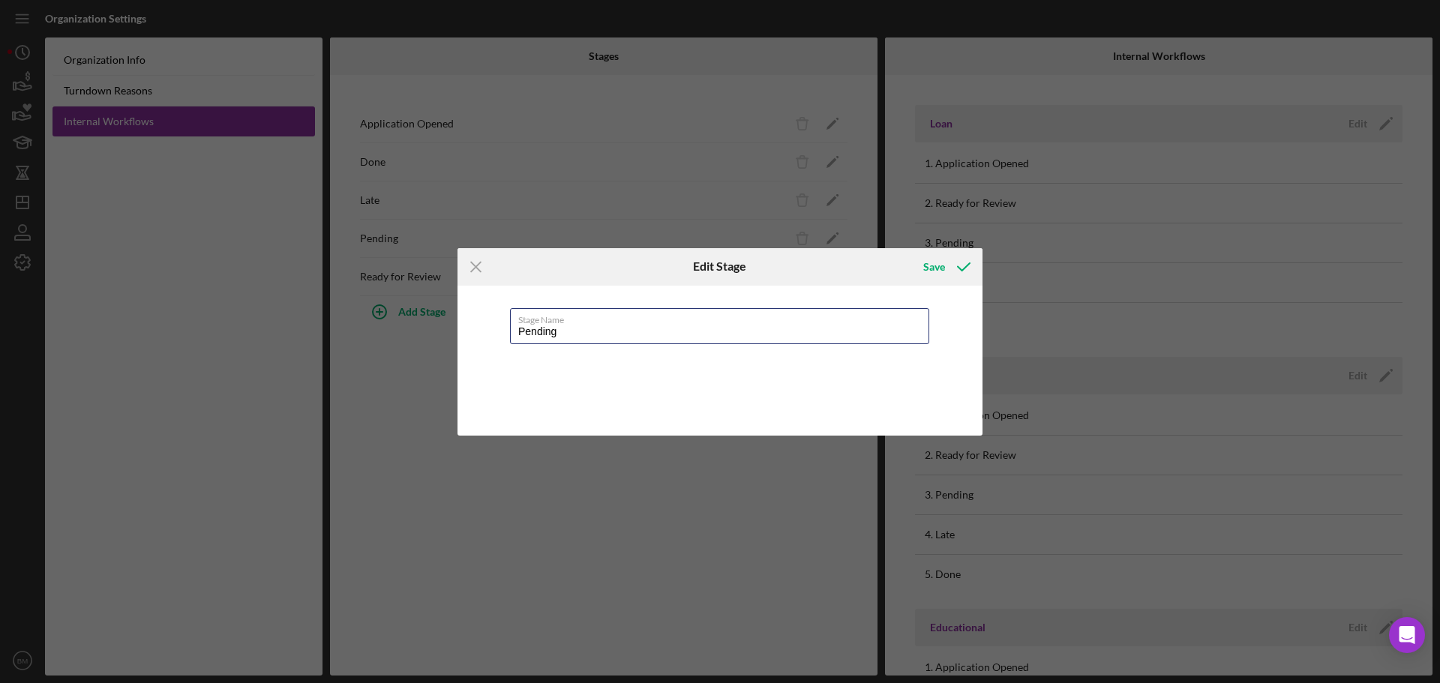
drag, startPoint x: 583, startPoint y: 332, endPoint x: 448, endPoint y: 333, distance: 135.0
click at [448, 333] on div "Icon/Menu Close Edit Stage Save Stage Name Pending Cancel Save" at bounding box center [720, 341] width 1440 height 683
paste input "In Underwrit"
type input "In Underwriting"
click at [955, 262] on icon "submit" at bounding box center [964, 267] width 38 height 38
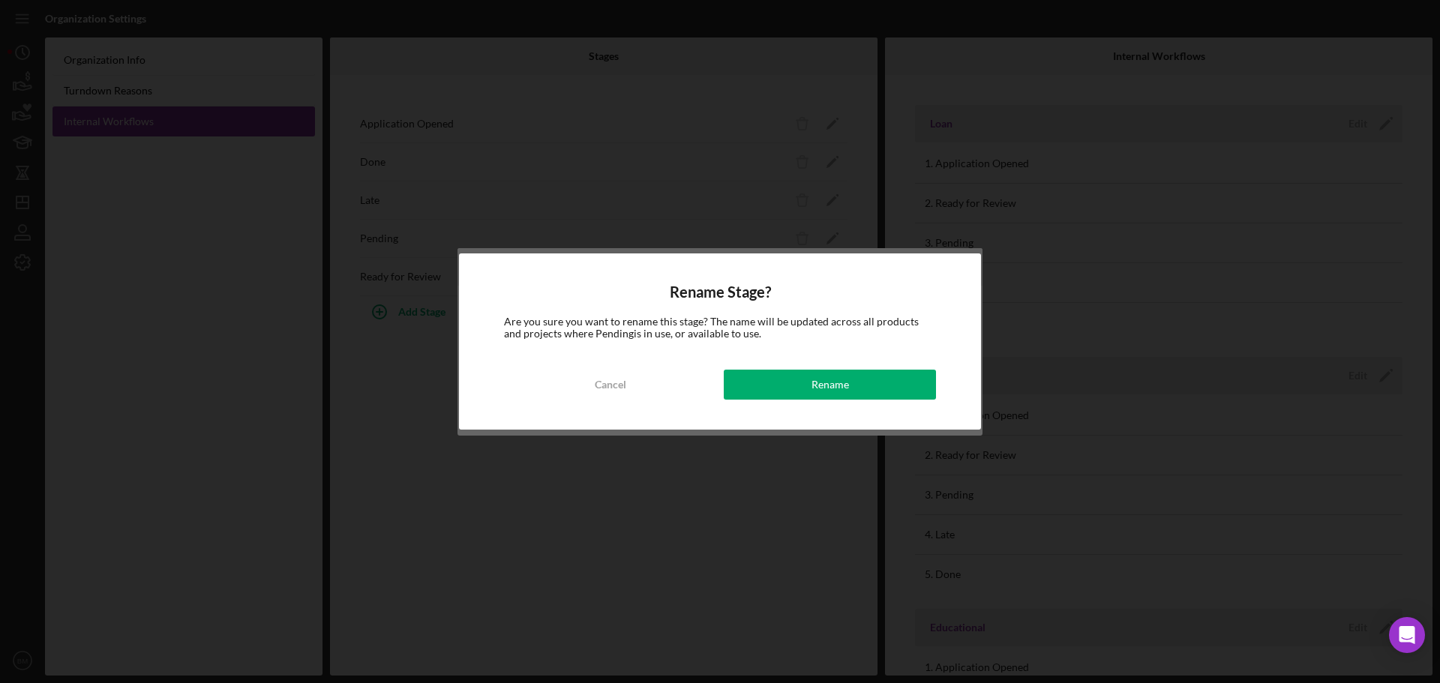
click at [764, 374] on button "Rename" at bounding box center [830, 385] width 212 height 30
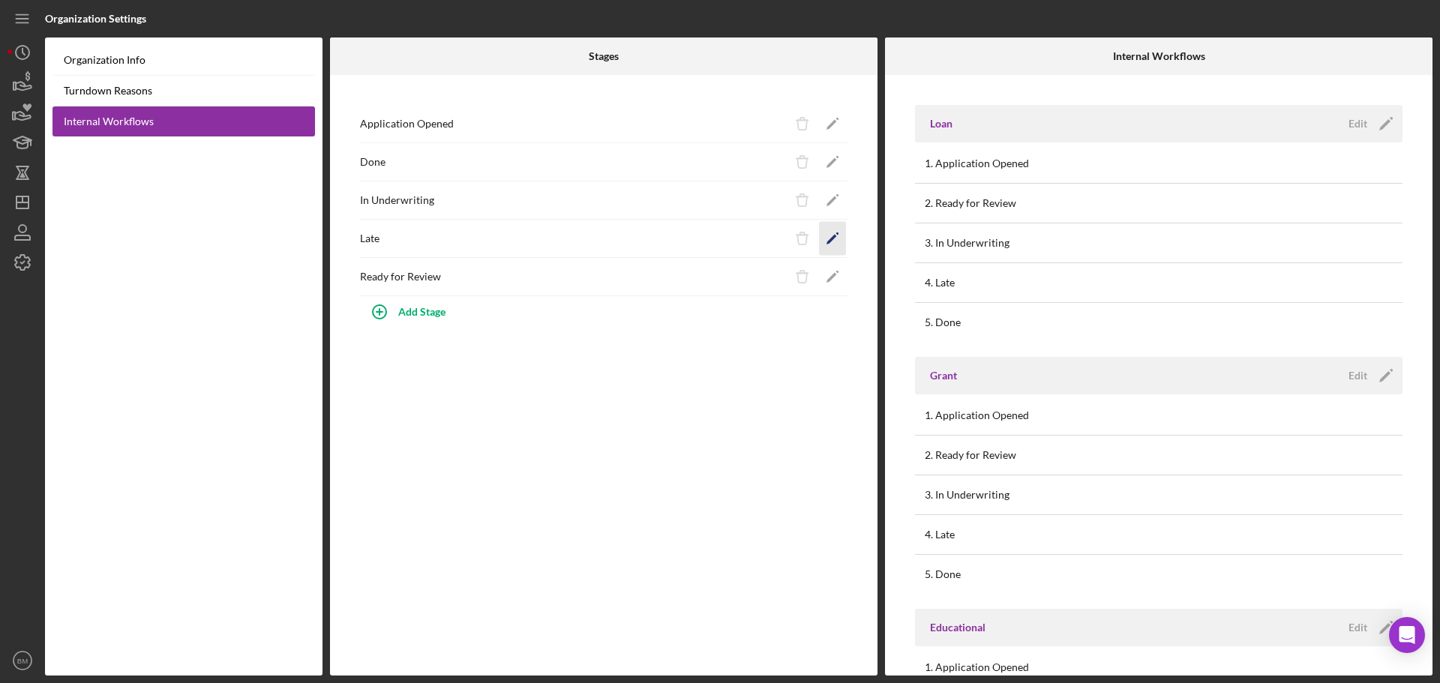
click at [829, 237] on icon "Icon/Edit" at bounding box center [833, 239] width 34 height 34
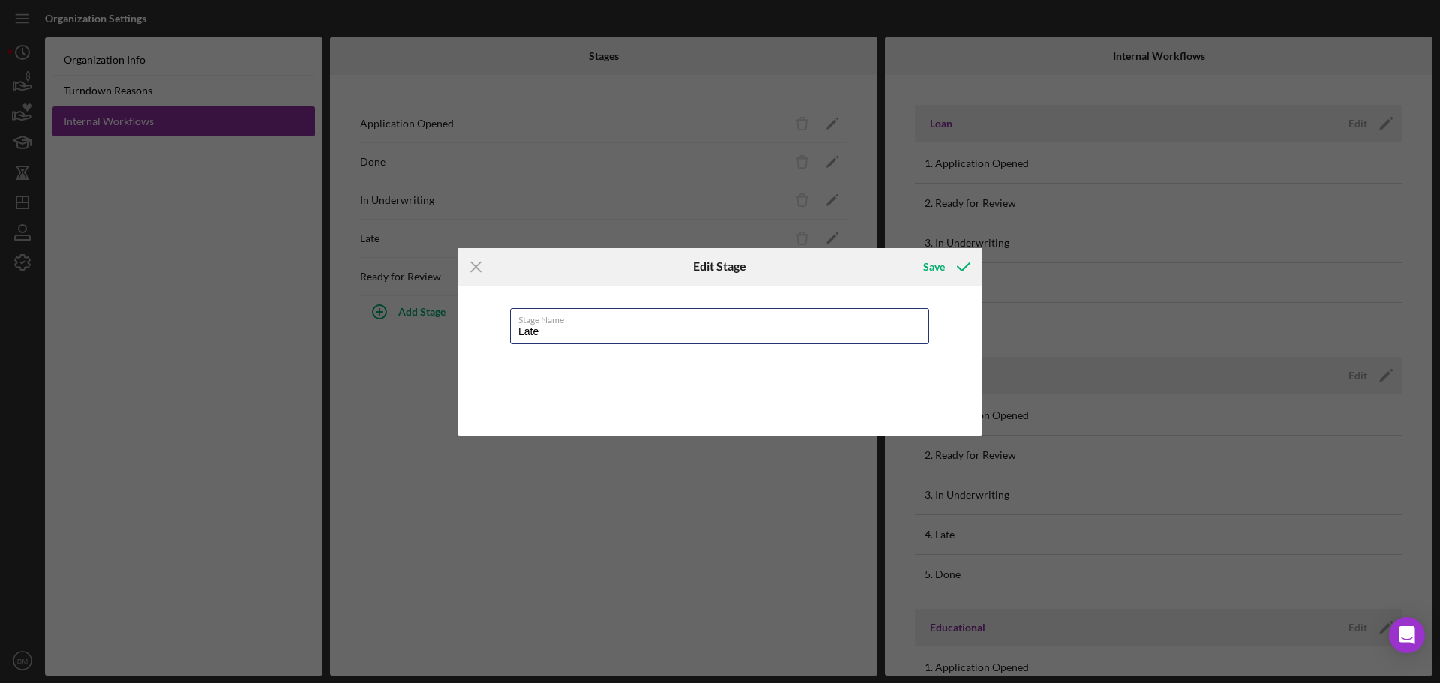
drag, startPoint x: 550, startPoint y: 329, endPoint x: 470, endPoint y: 332, distance: 80.3
click at [470, 332] on div "Stage Name Late" at bounding box center [720, 361] width 525 height 150
paste input "Decision Issued"
type input "Decision Issued"
click at [964, 270] on icon "submit" at bounding box center [964, 267] width 38 height 38
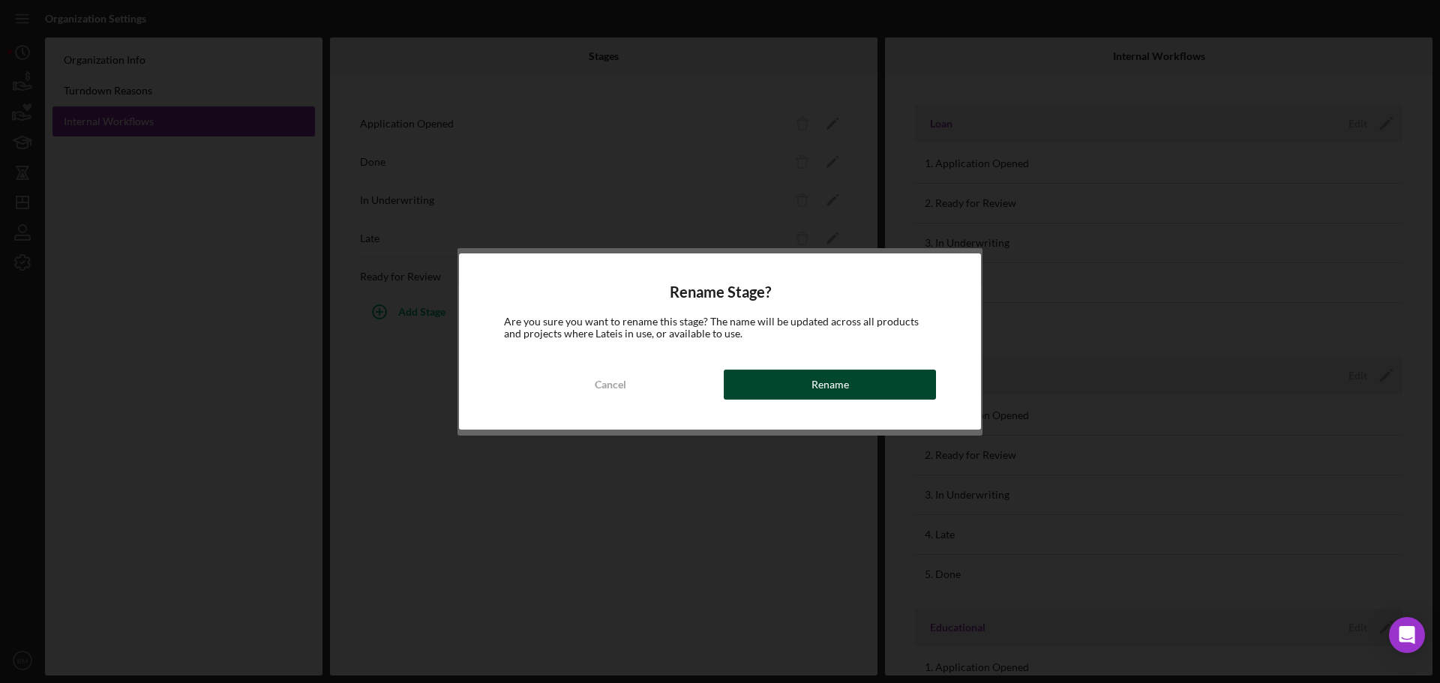
click at [811, 390] on button "Rename" at bounding box center [830, 385] width 212 height 30
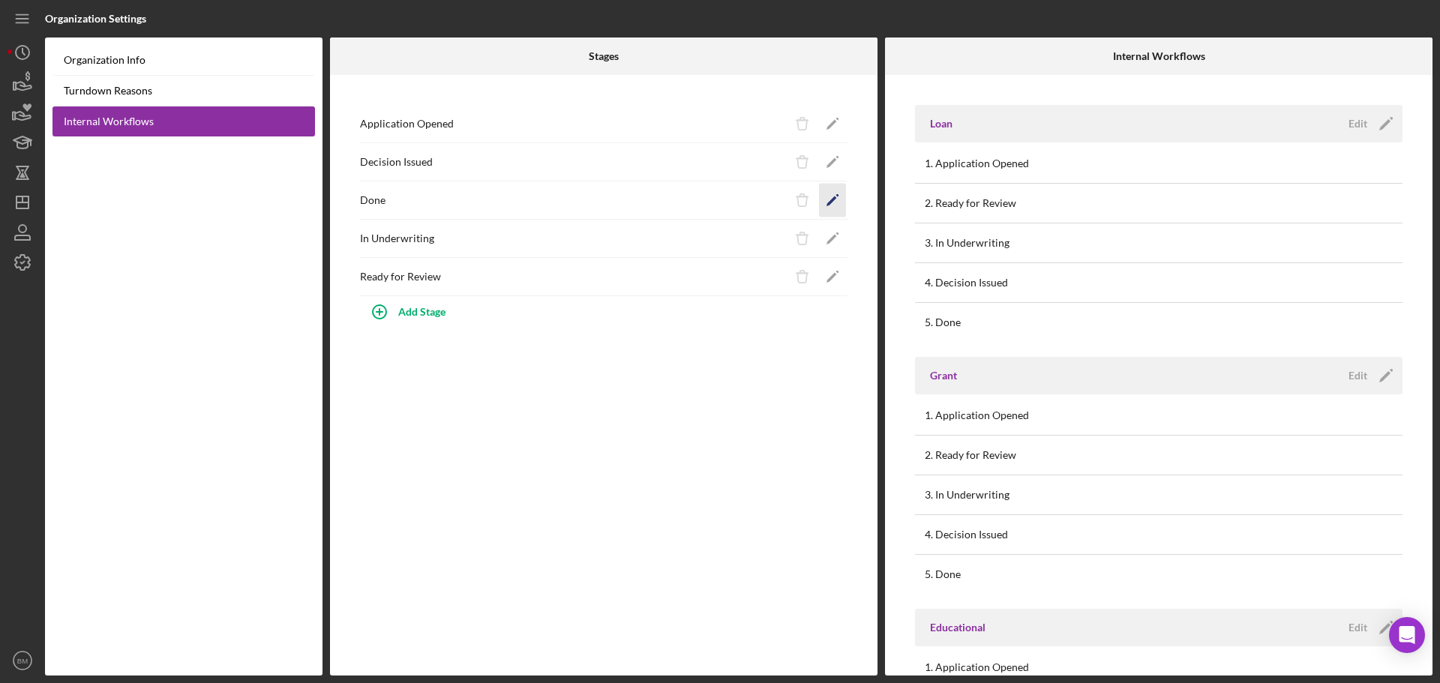
click at [829, 131] on polygon "button" at bounding box center [832, 125] width 11 height 11
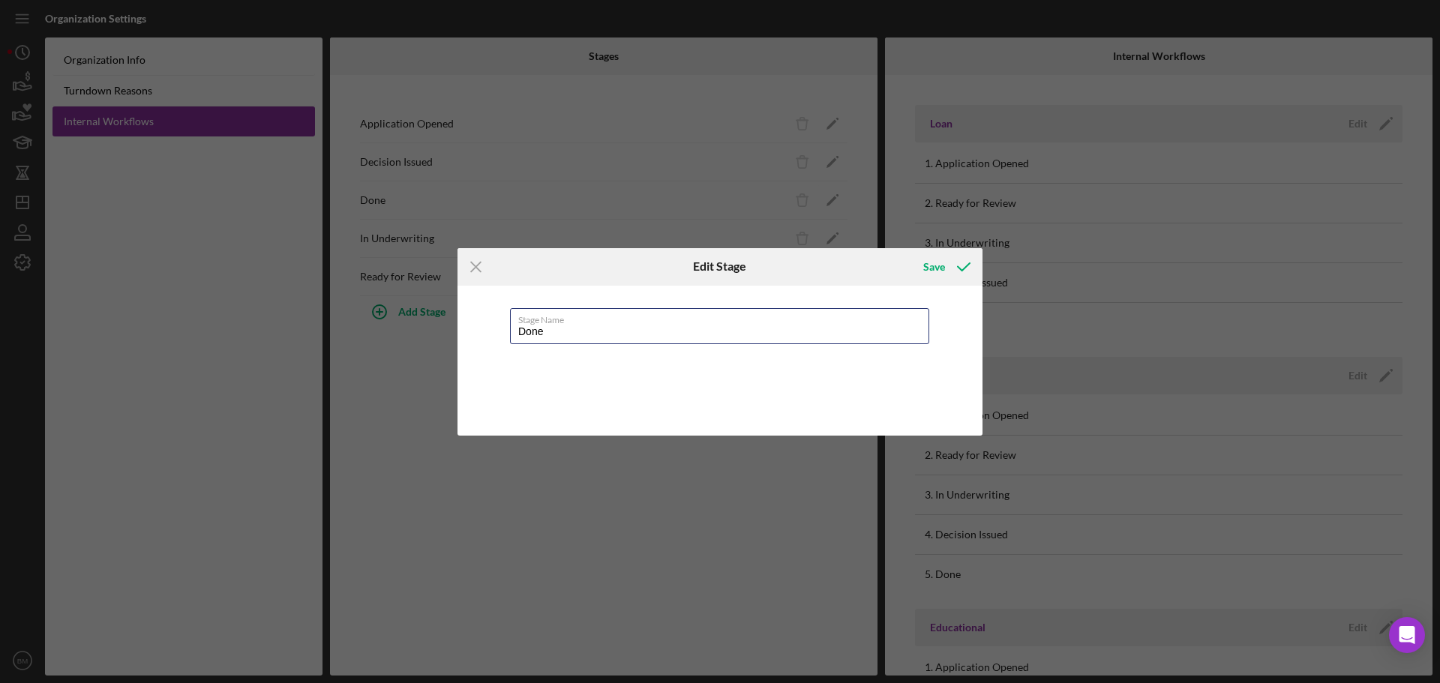
drag, startPoint x: 594, startPoint y: 329, endPoint x: 497, endPoint y: 326, distance: 97.5
click at [497, 329] on div "Stage Name Done" at bounding box center [720, 361] width 525 height 150
paste input "Closed & Funded"
type input "Closed & Funded"
click at [957, 269] on icon "submit" at bounding box center [964, 267] width 38 height 38
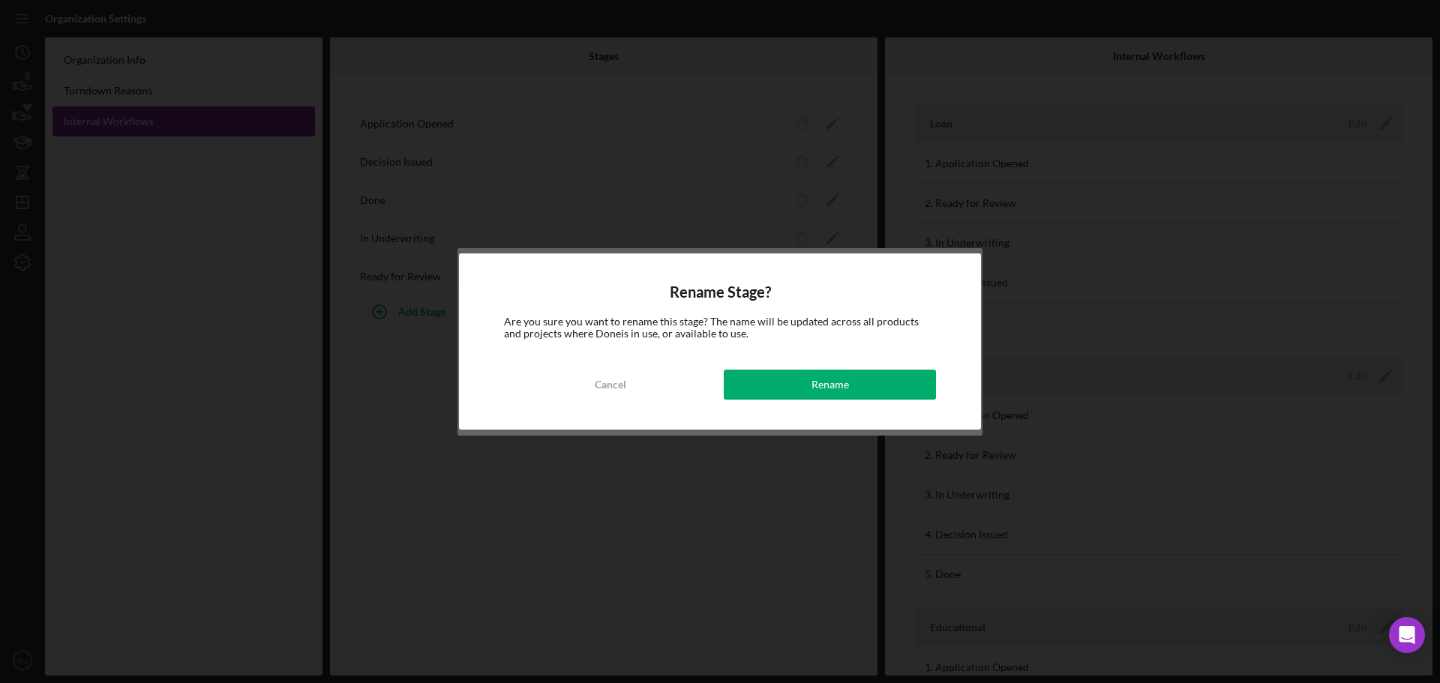
drag, startPoint x: 809, startPoint y: 394, endPoint x: 519, endPoint y: 145, distance: 381.9
click at [806, 390] on button "Rename" at bounding box center [830, 385] width 212 height 30
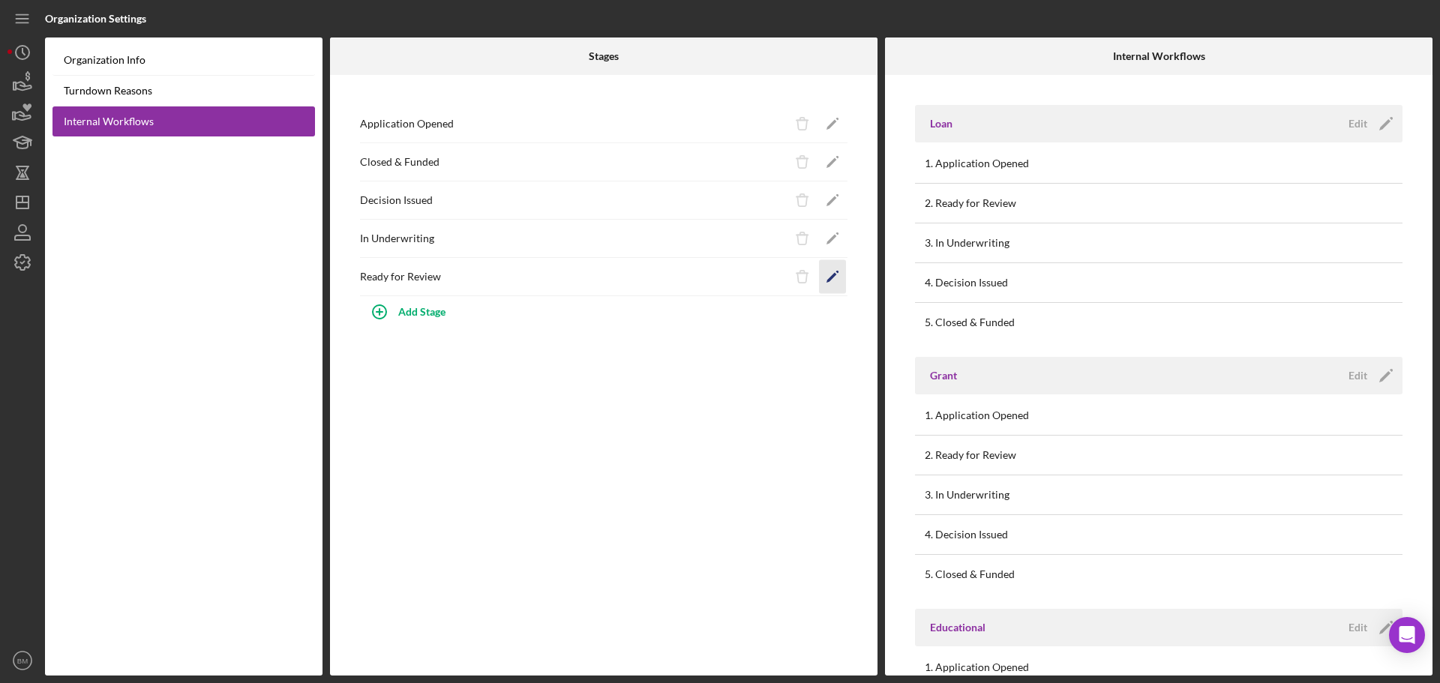
click at [833, 131] on polygon "button" at bounding box center [832, 125] width 11 height 11
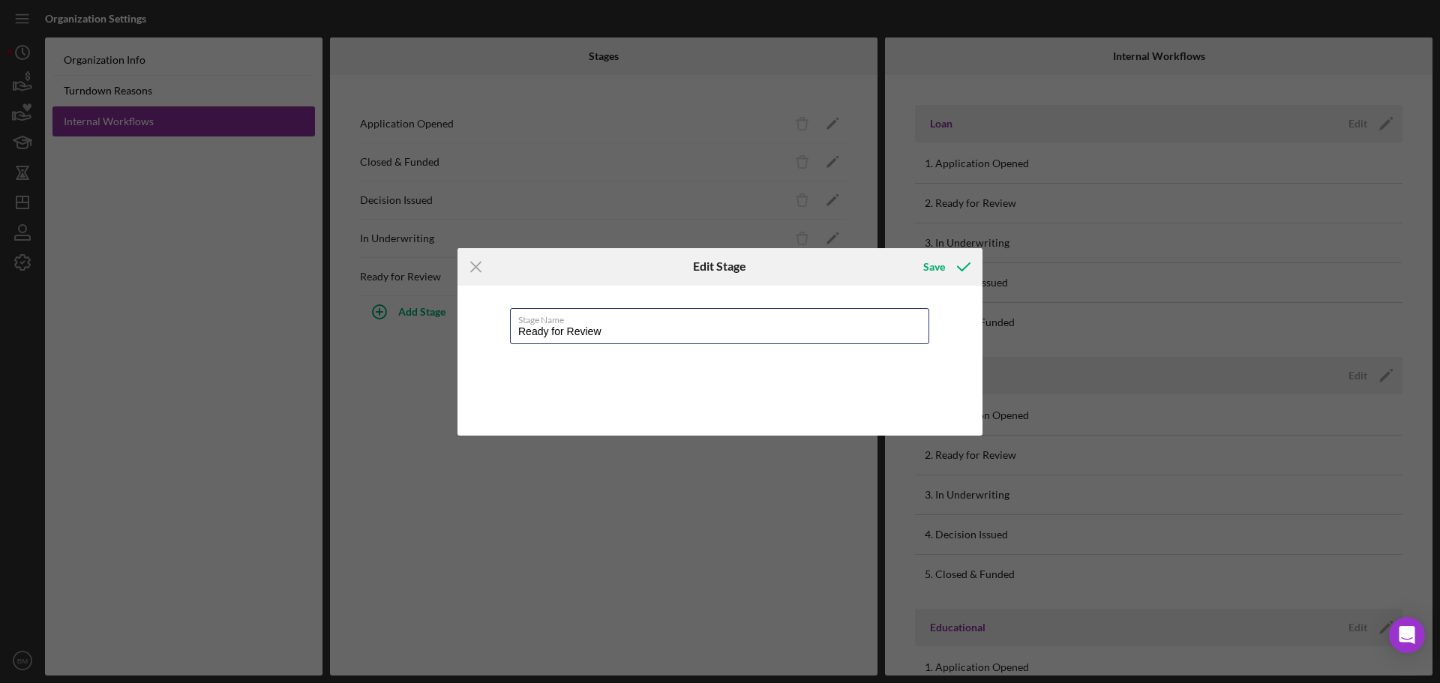
drag, startPoint x: 640, startPoint y: 334, endPoint x: 435, endPoint y: 334, distance: 204.8
click at [435, 334] on div "Icon/Menu Close Edit Stage Save Stage Name Ready for Review Cancel Save" at bounding box center [720, 341] width 1440 height 683
paste input "Preparing"
type input "Preparing for Review"
click at [939, 268] on div "Save" at bounding box center [934, 267] width 22 height 30
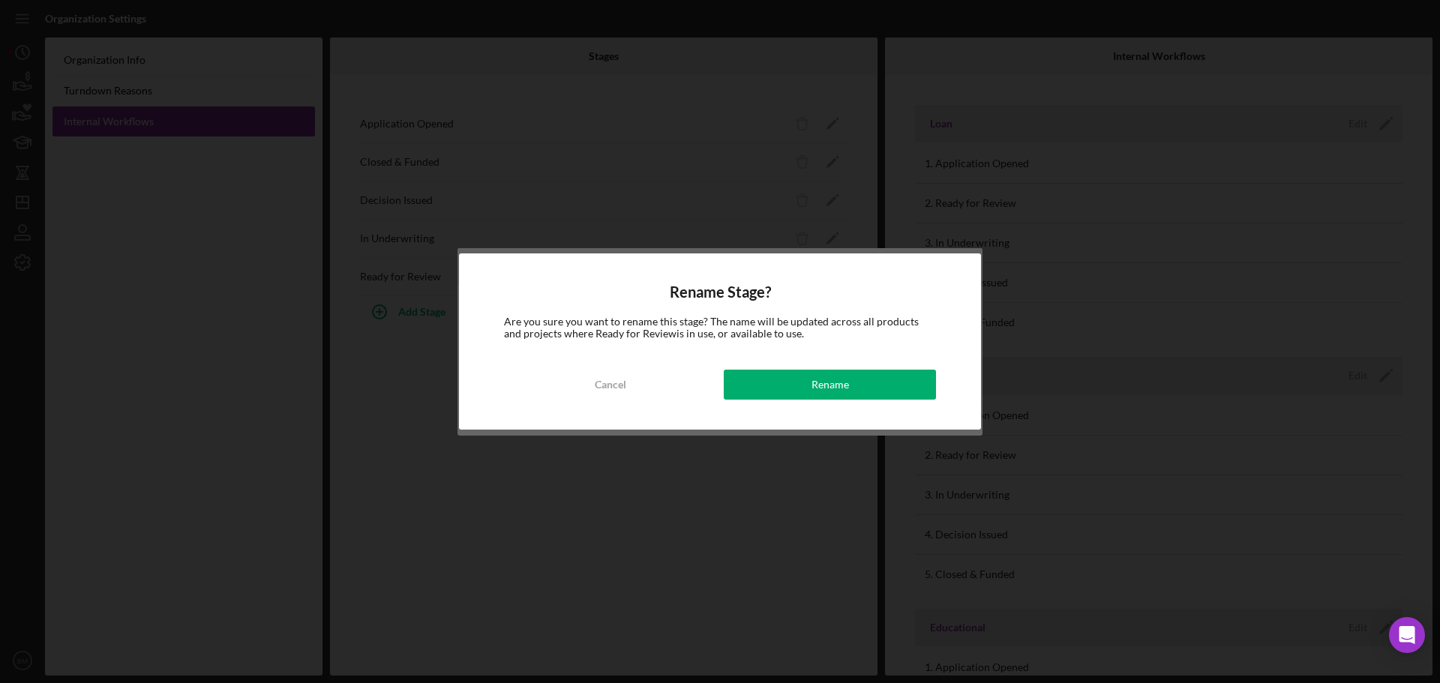
drag, startPoint x: 804, startPoint y: 414, endPoint x: 800, endPoint y: 399, distance: 15.5
click at [804, 413] on div "Rename Stage? Are you sure you want to rename this stage? The name will be upda…" at bounding box center [720, 342] width 522 height 176
drag, startPoint x: 800, startPoint y: 397, endPoint x: 794, endPoint y: 389, distance: 10.2
click at [798, 393] on button "Rename" at bounding box center [830, 385] width 212 height 30
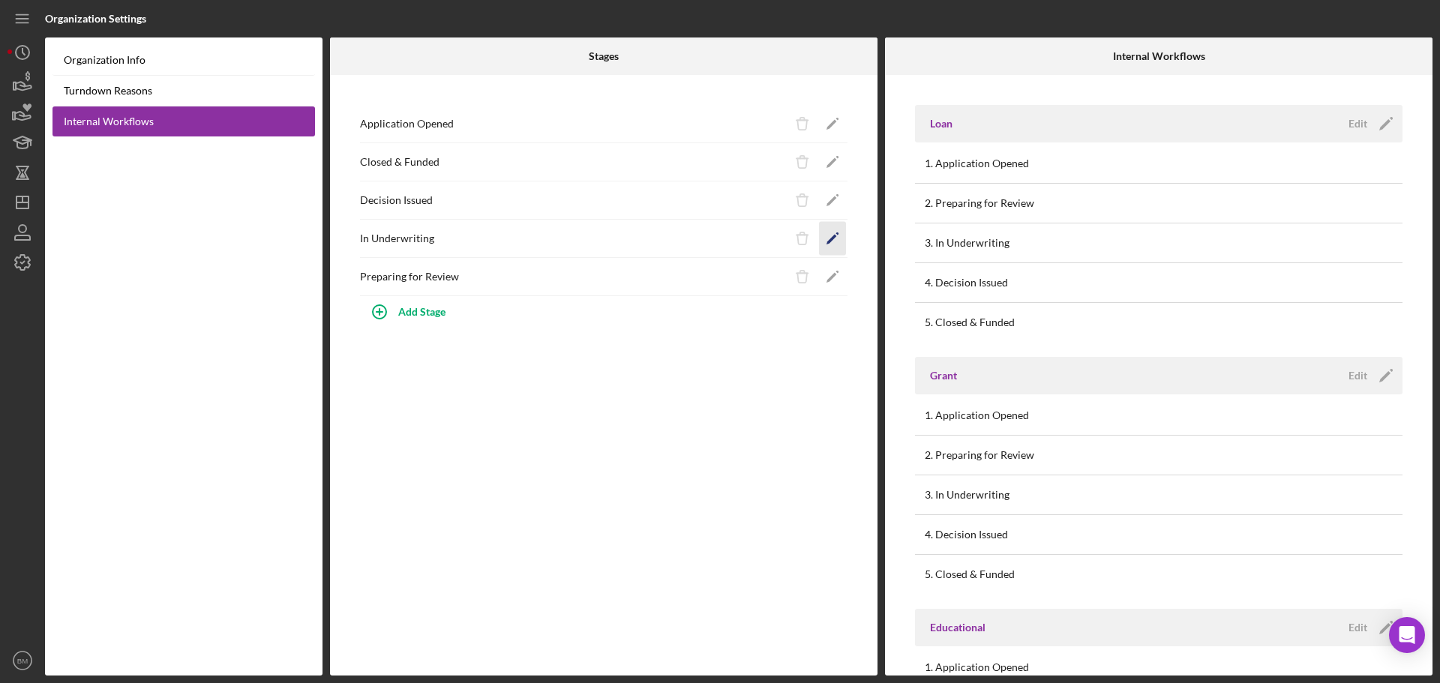
click at [835, 131] on polygon "button" at bounding box center [832, 125] width 11 height 11
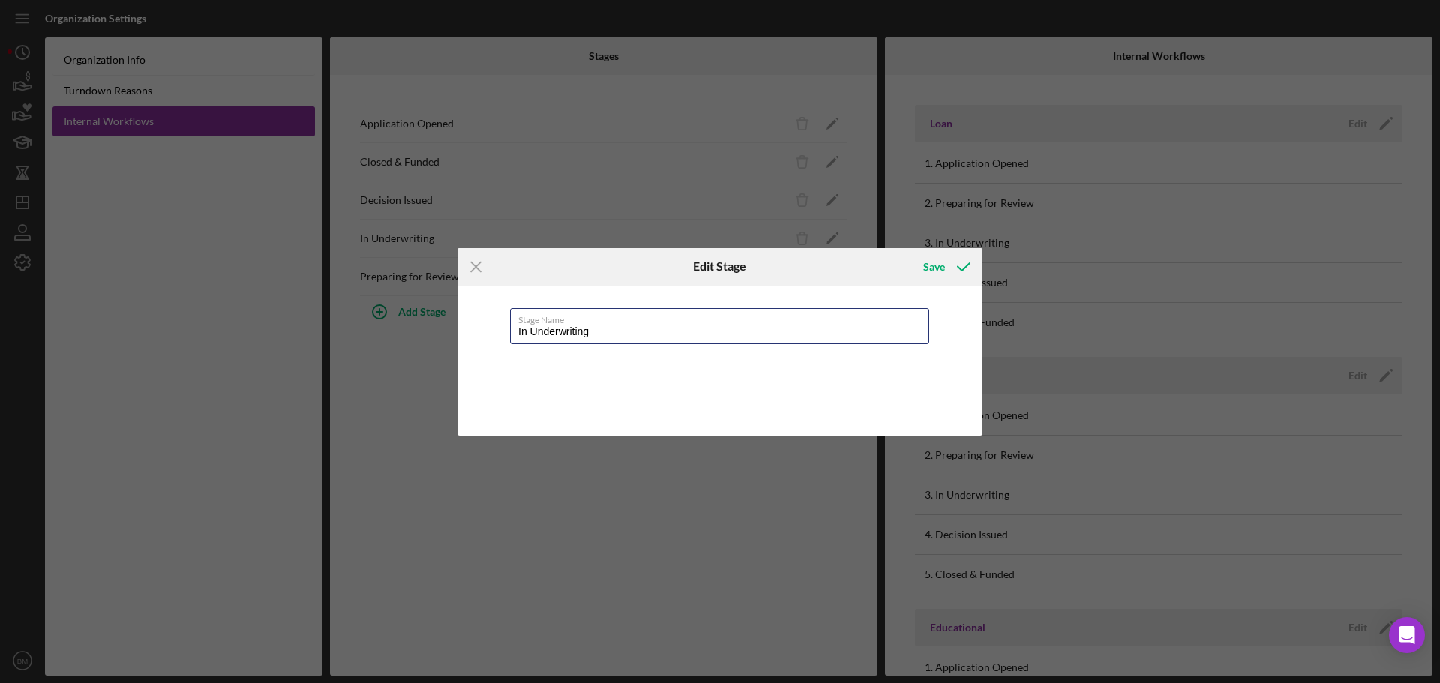
drag, startPoint x: 443, startPoint y: 332, endPoint x: 361, endPoint y: 323, distance: 83.0
click at [371, 331] on div "Icon/Menu Close Edit Stage Save Stage Name In Underwriting Cancel Save" at bounding box center [720, 341] width 1440 height 683
type input "Under Review"
click at [927, 266] on div "Save" at bounding box center [934, 267] width 22 height 30
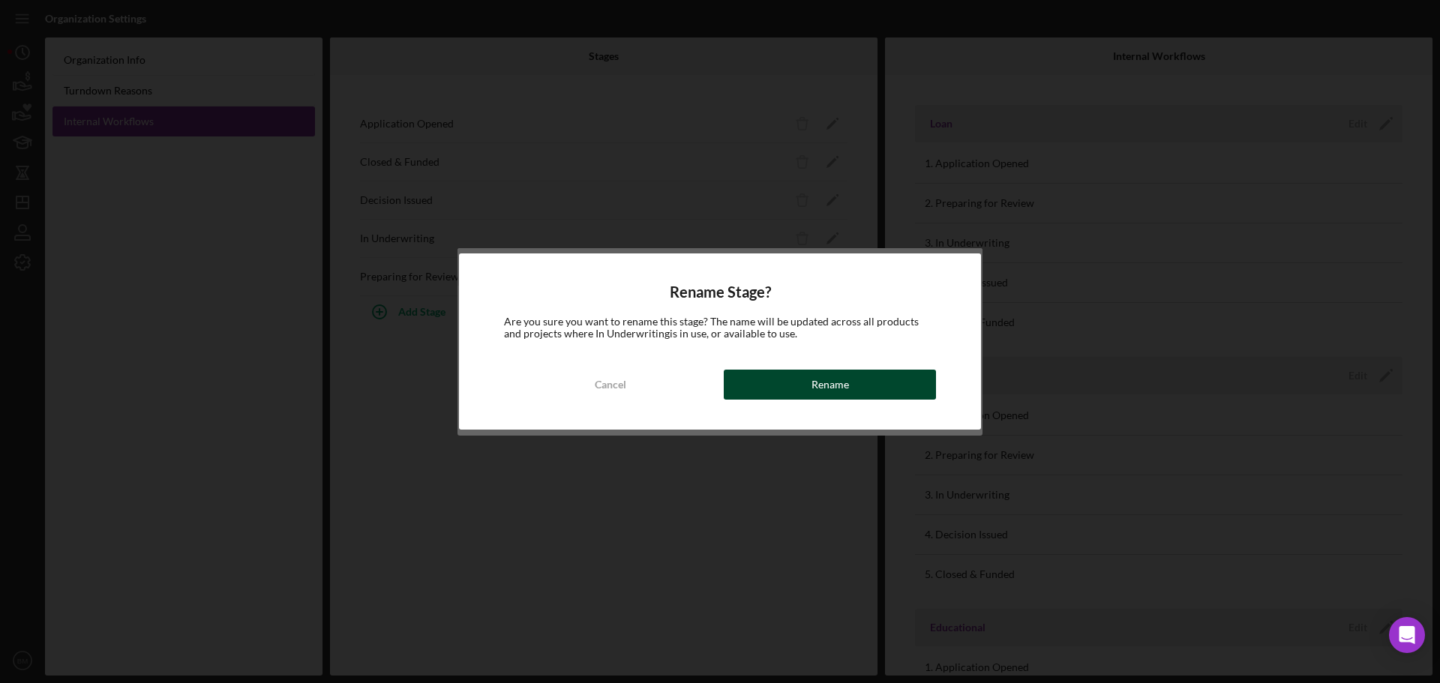
click at [825, 393] on div "Rename" at bounding box center [831, 385] width 38 height 30
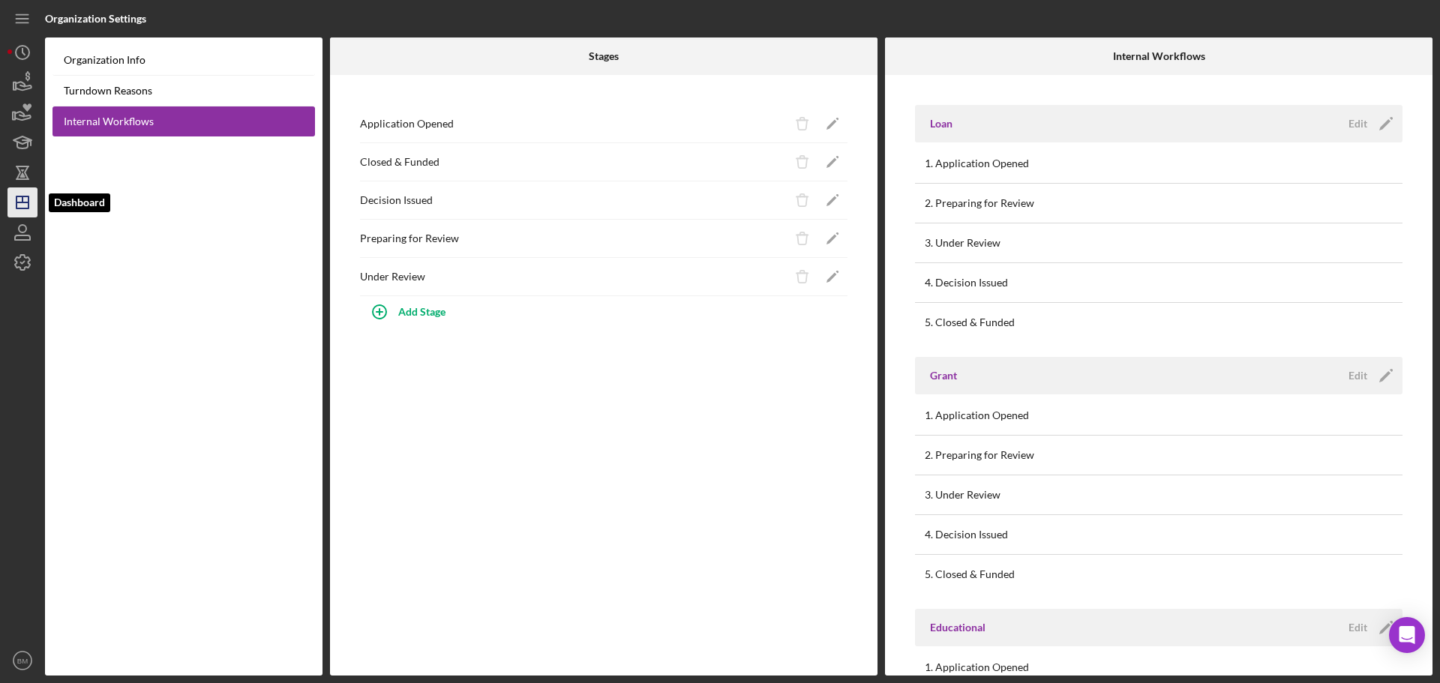
click at [21, 195] on icon "Icon/Dashboard" at bounding box center [23, 203] width 38 height 38
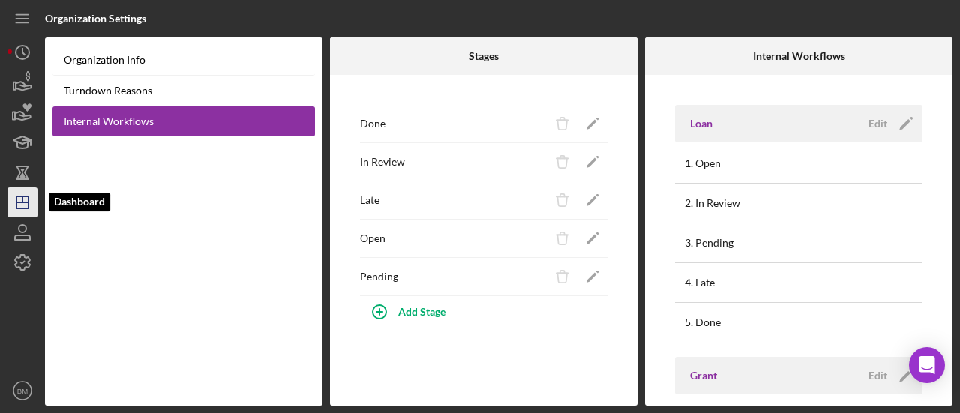
click at [24, 203] on line "button" at bounding box center [23, 203] width 12 height 0
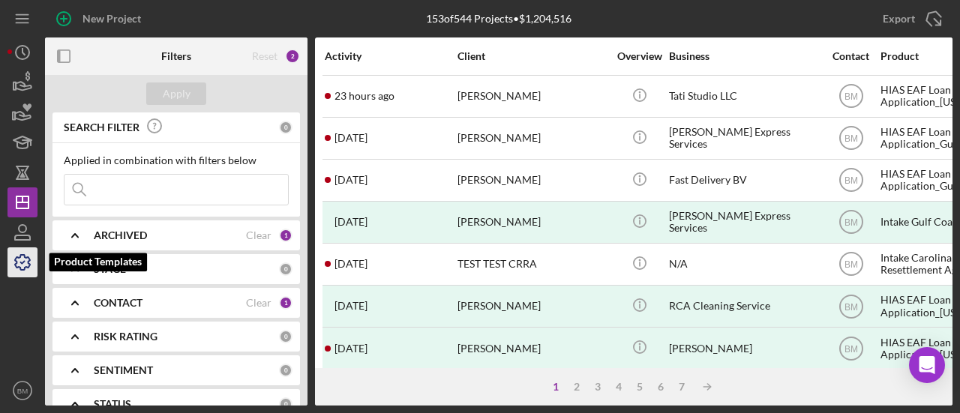
click at [26, 257] on icon "button" at bounding box center [22, 262] width 15 height 15
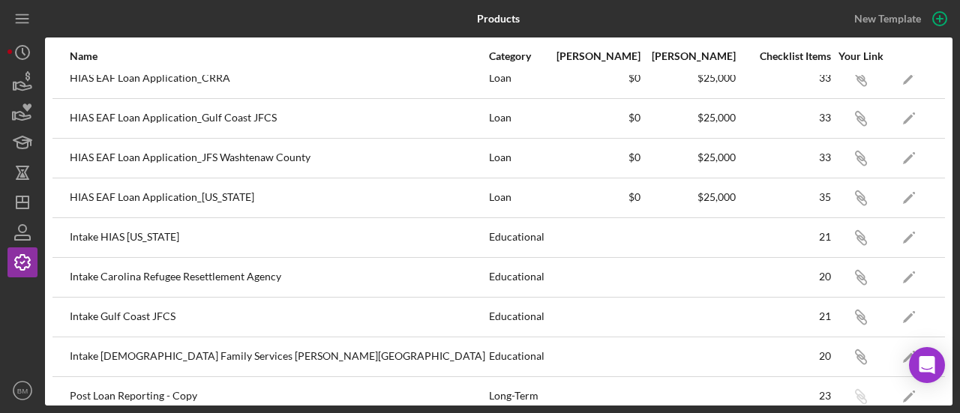
scroll to position [194, 0]
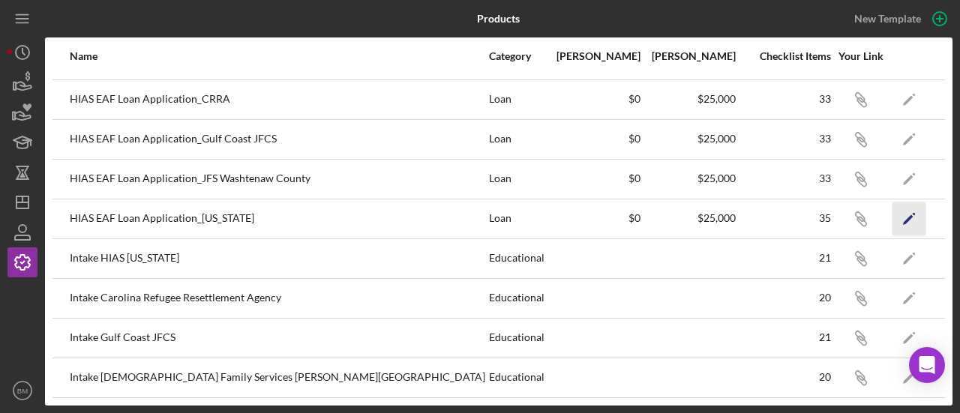
click at [893, 219] on icon "Icon/Edit" at bounding box center [910, 219] width 34 height 34
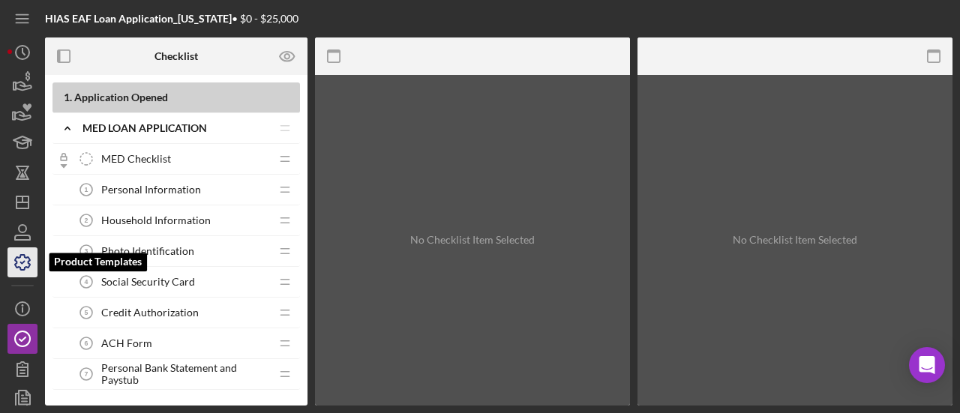
click at [18, 268] on icon "button" at bounding box center [22, 262] width 15 height 15
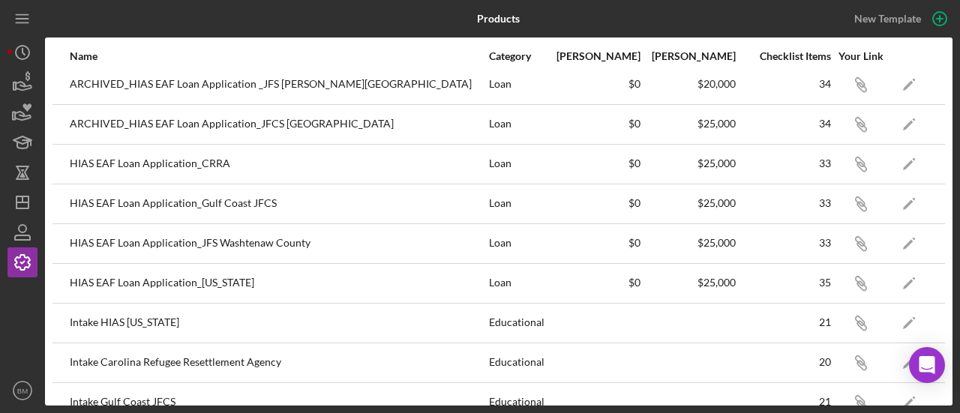
scroll to position [150, 0]
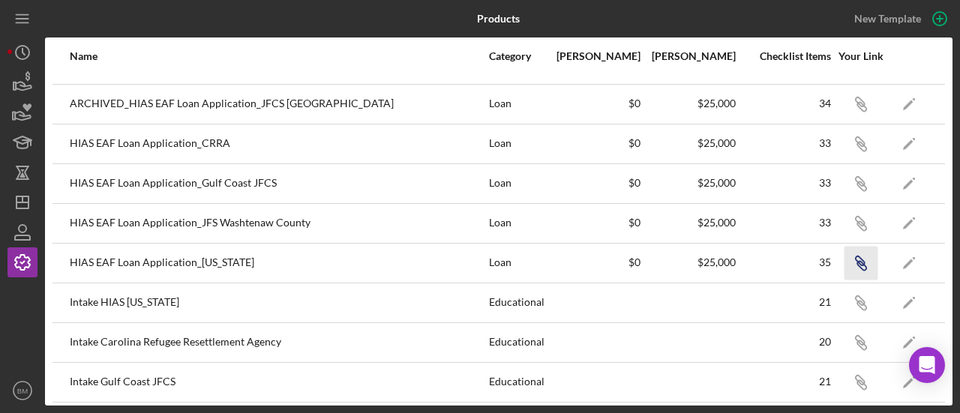
click at [848, 262] on icon "Icon/Link" at bounding box center [861, 263] width 34 height 34
click at [903, 265] on polygon "button" at bounding box center [908, 264] width 11 height 11
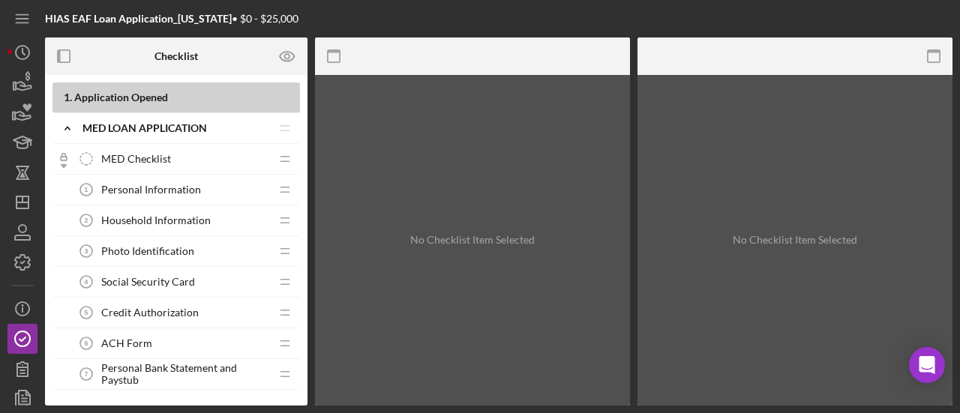
click at [133, 158] on span "MED Checklist" at bounding box center [136, 159] width 70 height 12
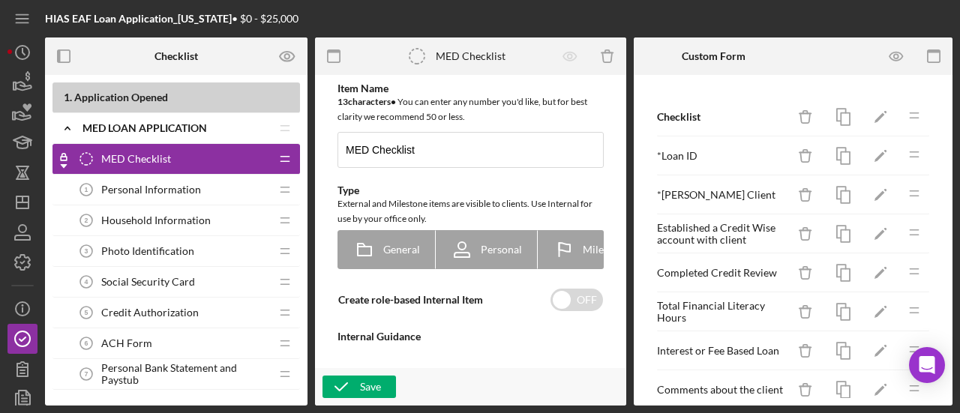
type textarea "<div>Coordinator, please ensure all the documents are gathered before applying.…"
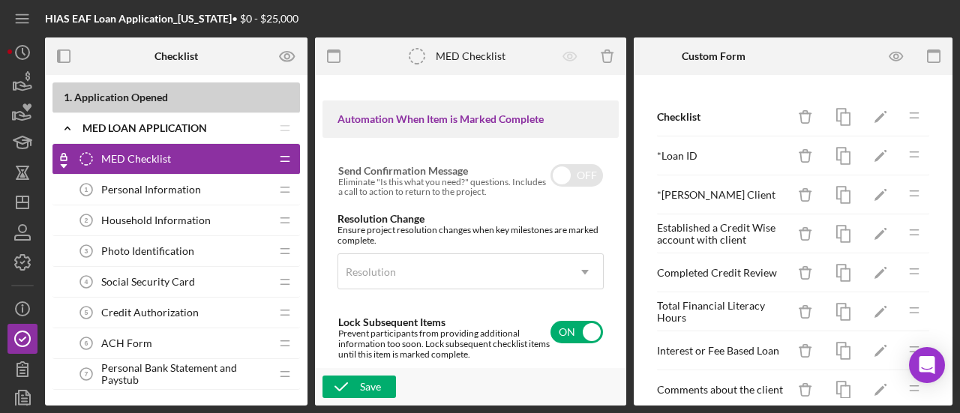
scroll to position [1117, 0]
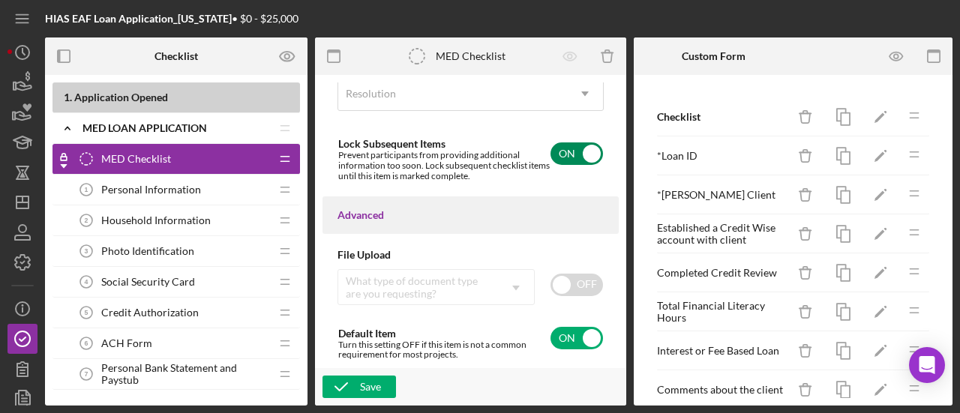
click at [575, 163] on input "checkbox" at bounding box center [577, 154] width 53 height 23
checkbox input "false"
click at [383, 394] on button "Save" at bounding box center [360, 387] width 74 height 23
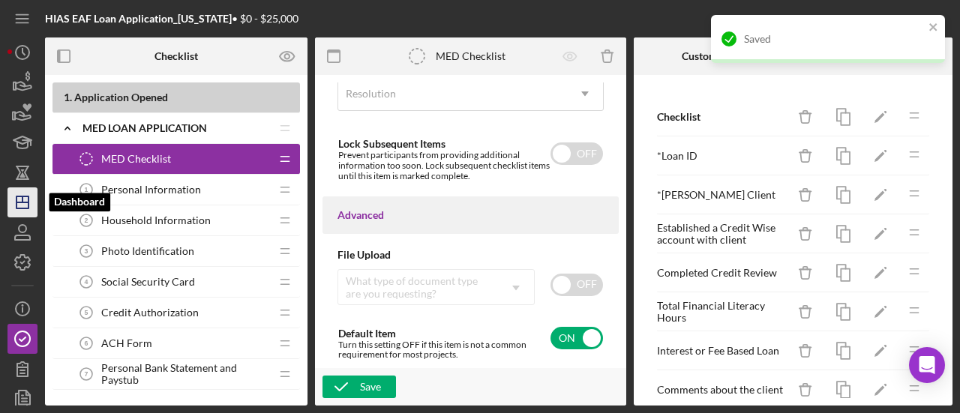
click at [23, 211] on icon "Icon/Dashboard" at bounding box center [23, 203] width 38 height 38
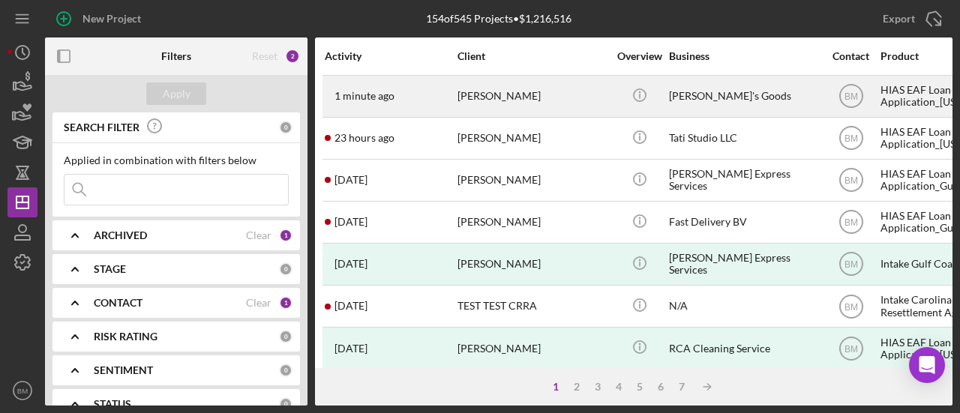
click at [526, 102] on div "[PERSON_NAME]" at bounding box center [533, 97] width 150 height 40
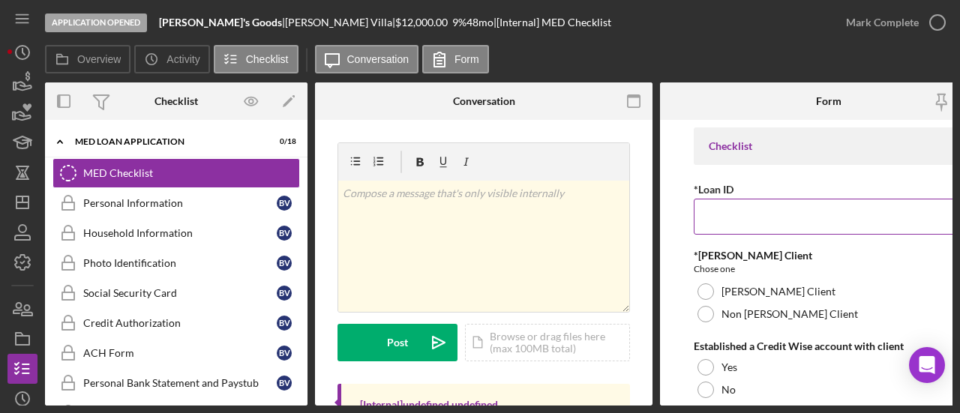
click at [746, 231] on input "*Loan ID" at bounding box center [829, 217] width 270 height 36
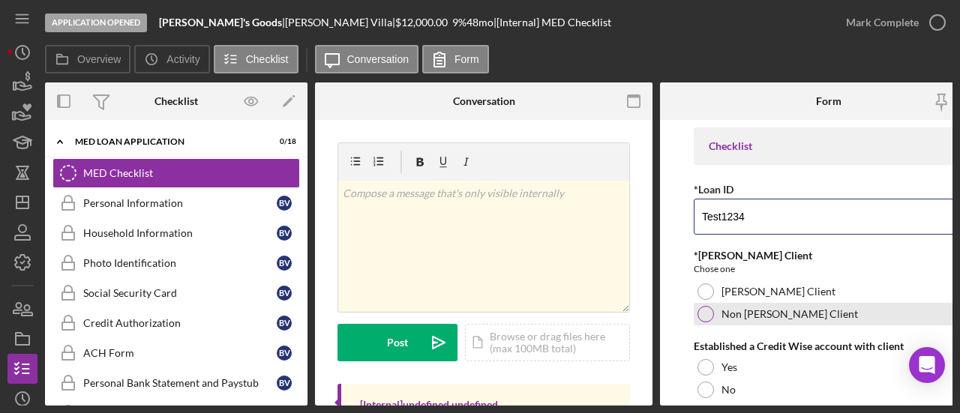
type input "Test1234"
click at [795, 321] on div "Non ORR Client" at bounding box center [829, 314] width 270 height 23
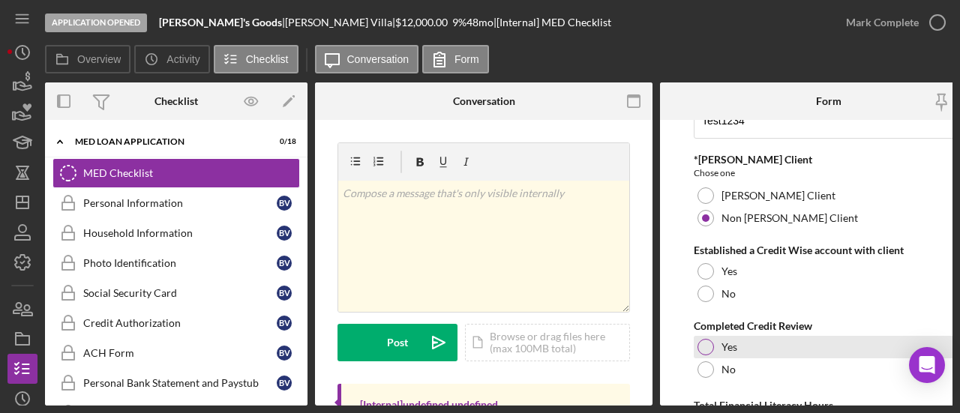
scroll to position [150, 0]
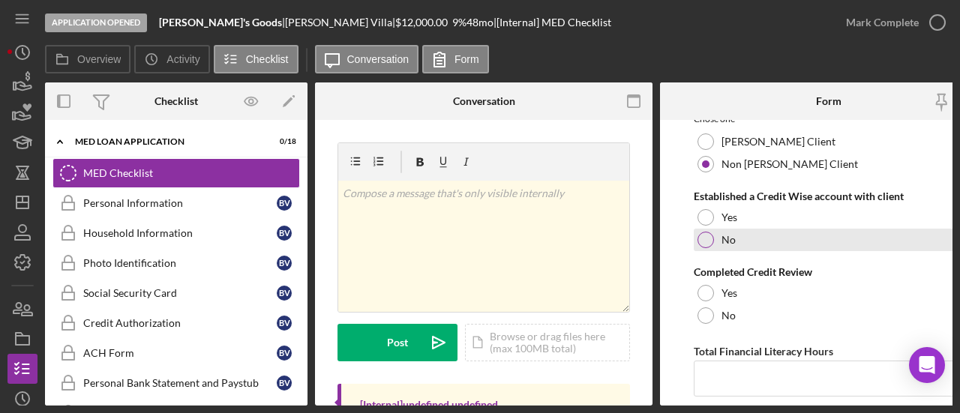
click at [731, 235] on label "No" at bounding box center [729, 240] width 14 height 12
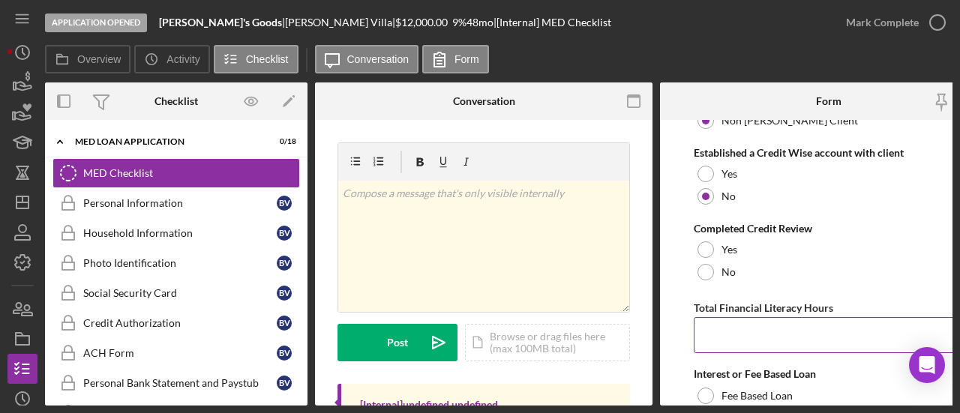
scroll to position [225, 0]
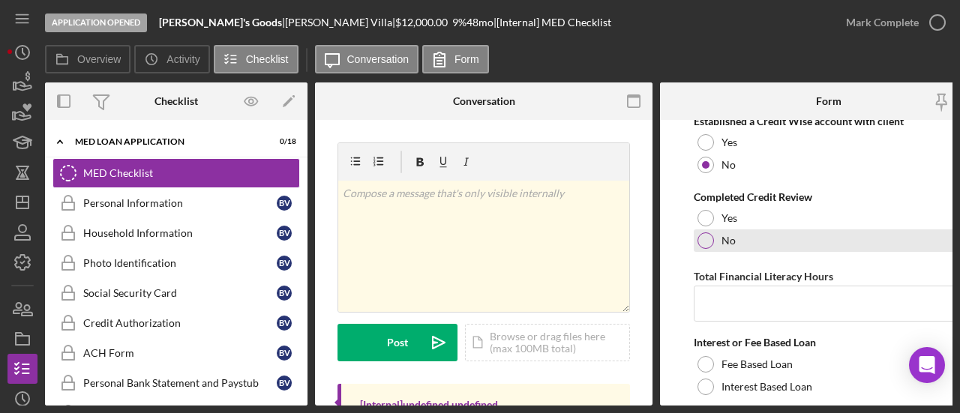
click at [728, 248] on div "No" at bounding box center [829, 241] width 270 height 23
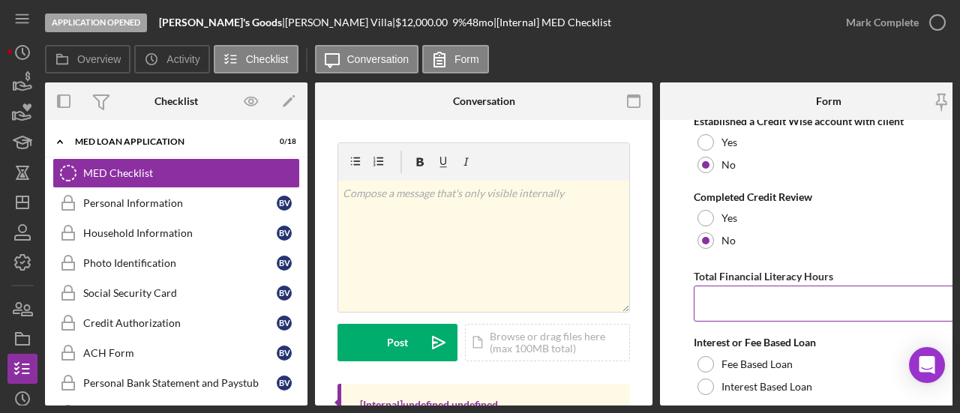
click at [746, 287] on input "Total Financial Literacy Hours" at bounding box center [829, 304] width 270 height 36
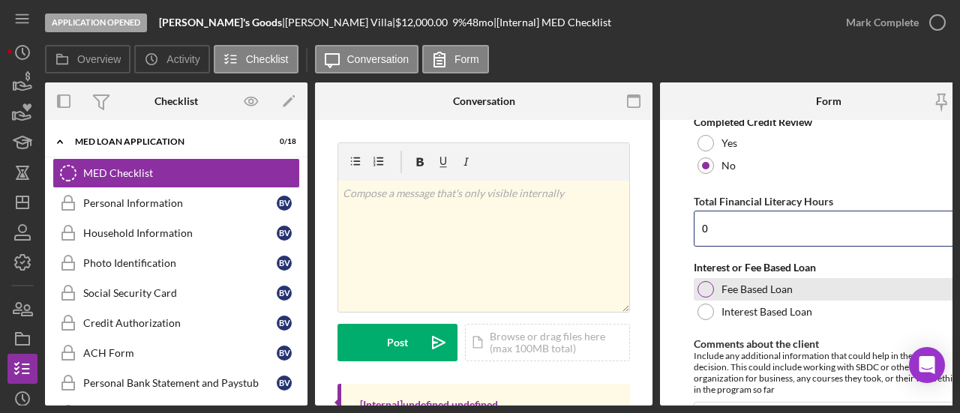
scroll to position [375, 0]
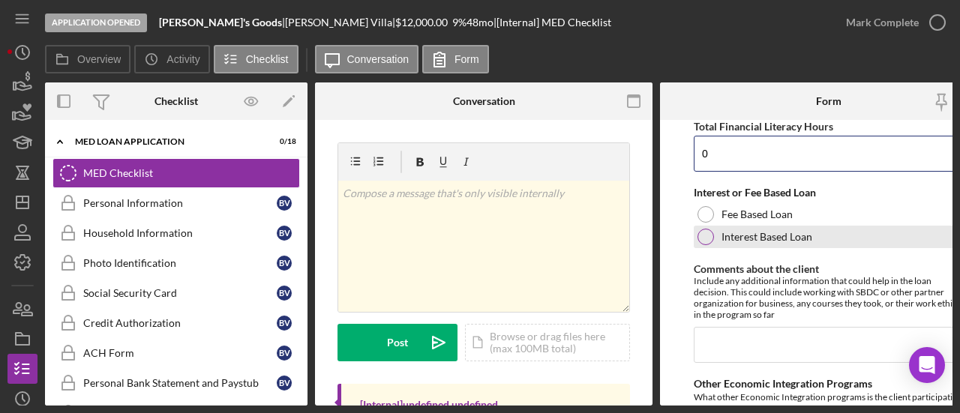
type input "0"
click at [755, 239] on label "Interest Based Loan" at bounding box center [767, 237] width 91 height 12
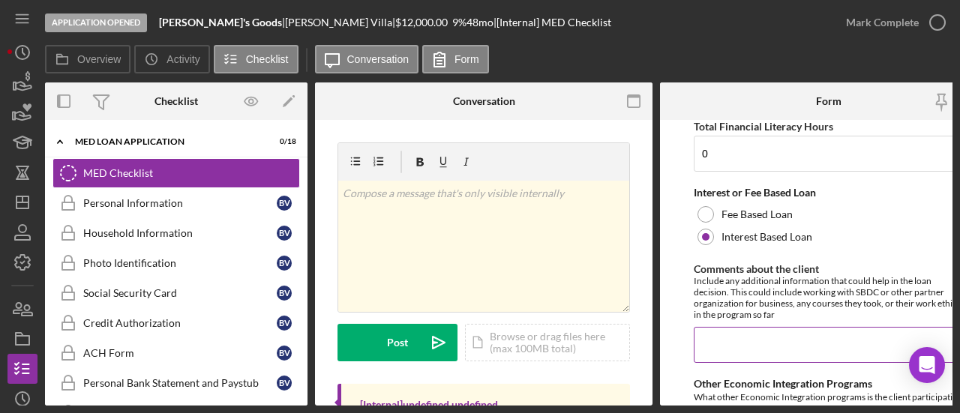
click at [768, 347] on input "Comments about the client" at bounding box center [829, 345] width 270 height 36
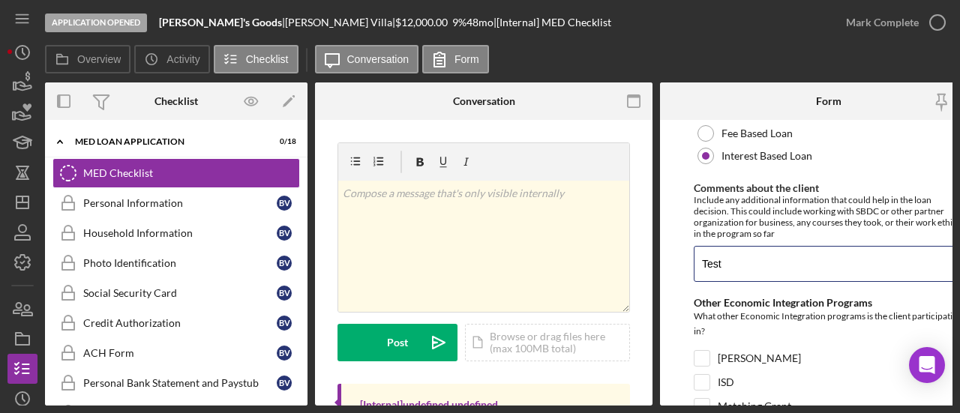
scroll to position [600, 0]
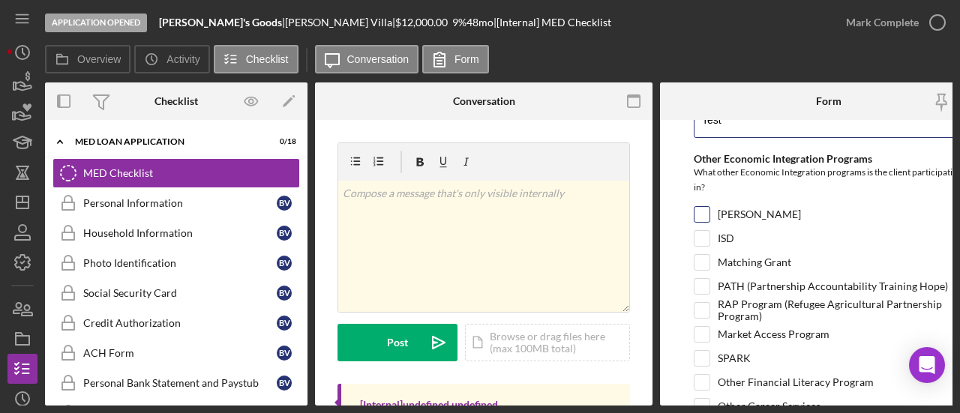
type input "Test"
click at [698, 207] on input "IDA" at bounding box center [702, 214] width 15 height 15
checkbox input "true"
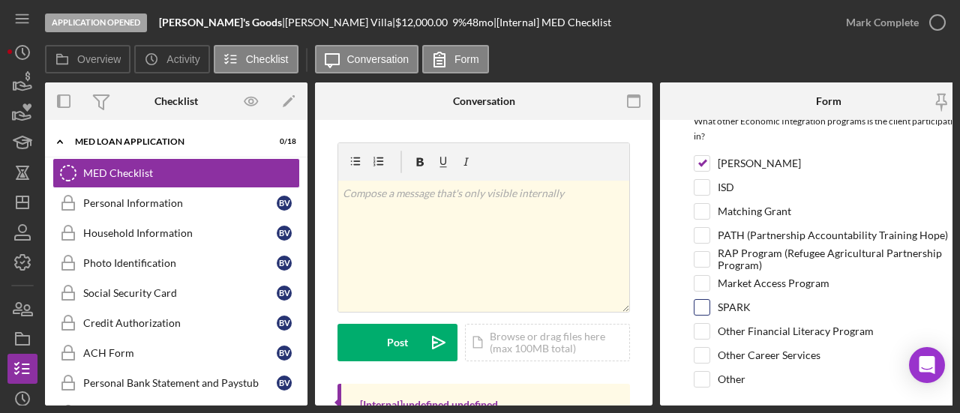
scroll to position [692, 0]
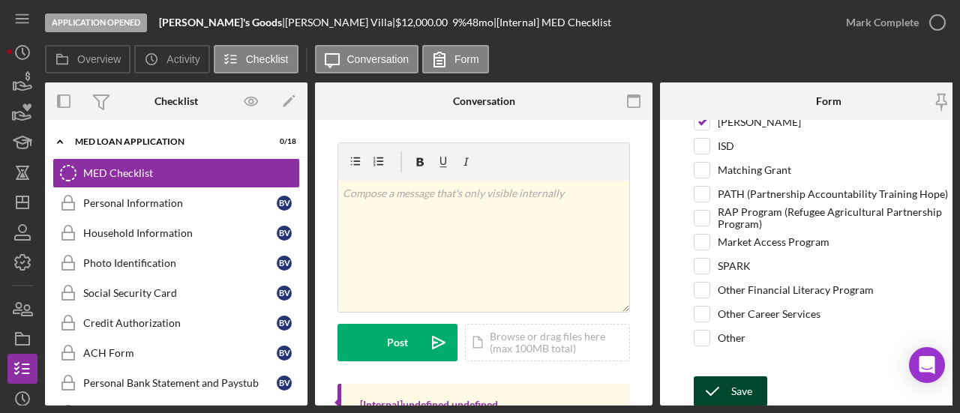
click at [749, 386] on div "Save" at bounding box center [741, 392] width 21 height 30
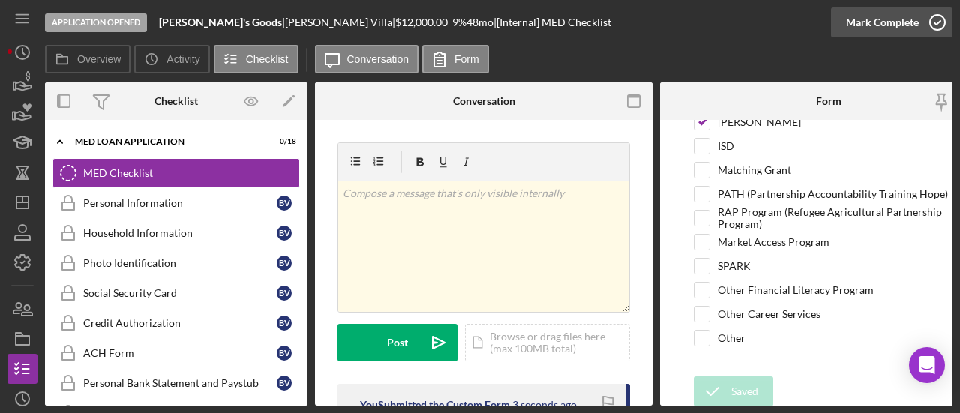
click at [896, 23] on div "Mark Complete" at bounding box center [882, 23] width 73 height 30
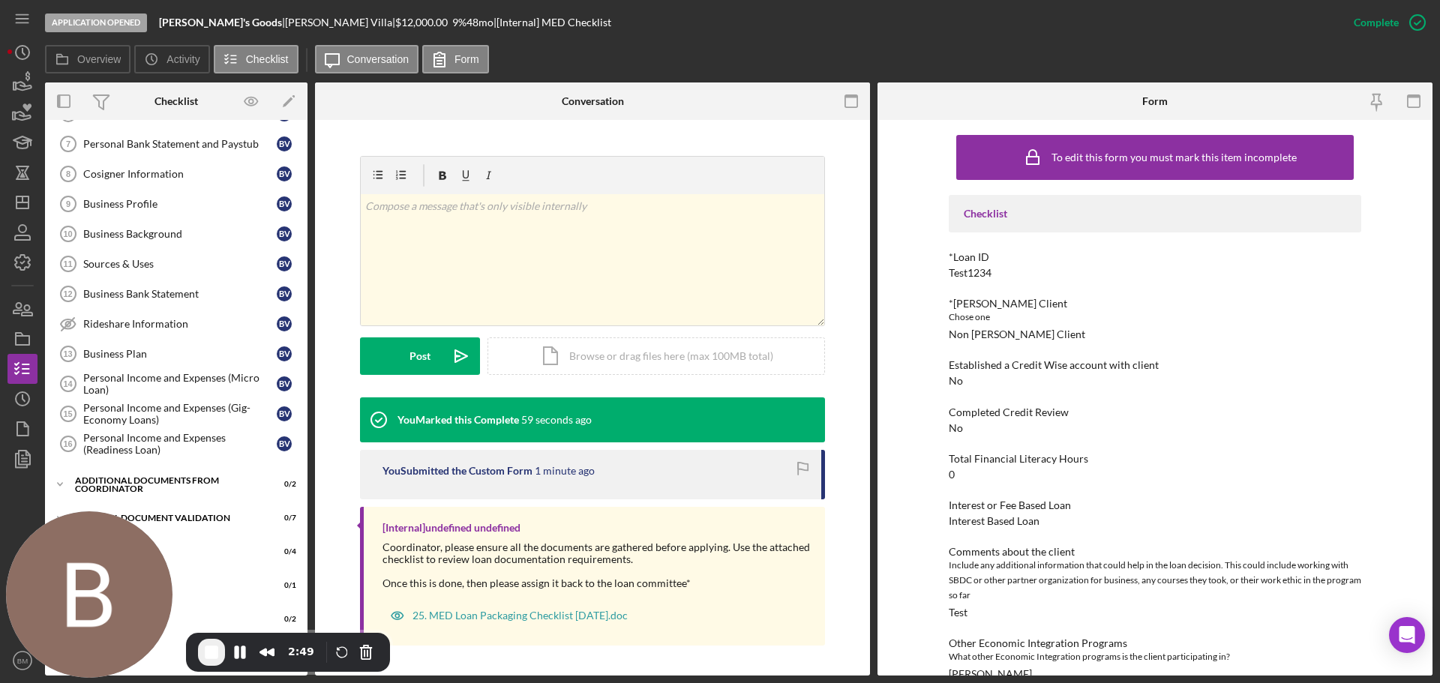
scroll to position [240, 0]
click at [17, 254] on icon "button" at bounding box center [23, 263] width 38 height 38
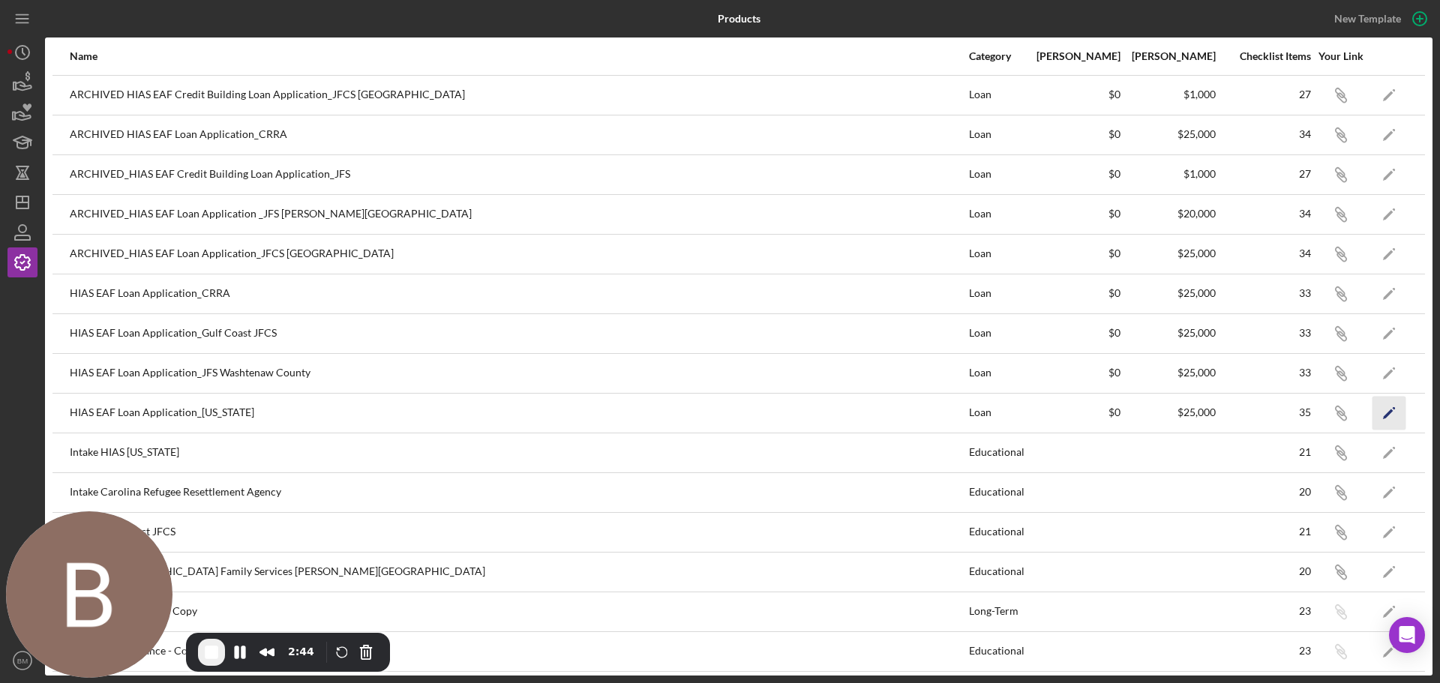
click at [959, 413] on icon "Icon/Edit" at bounding box center [1390, 413] width 34 height 34
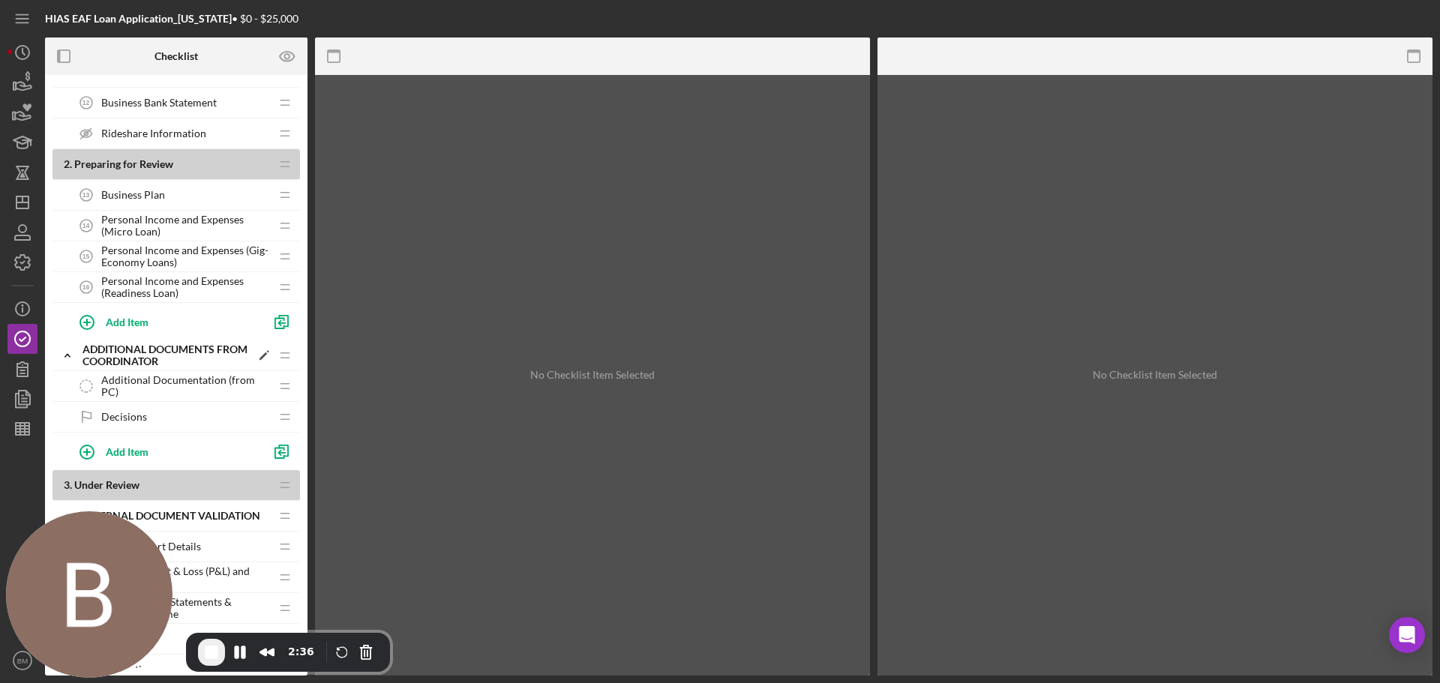
scroll to position [450, 0]
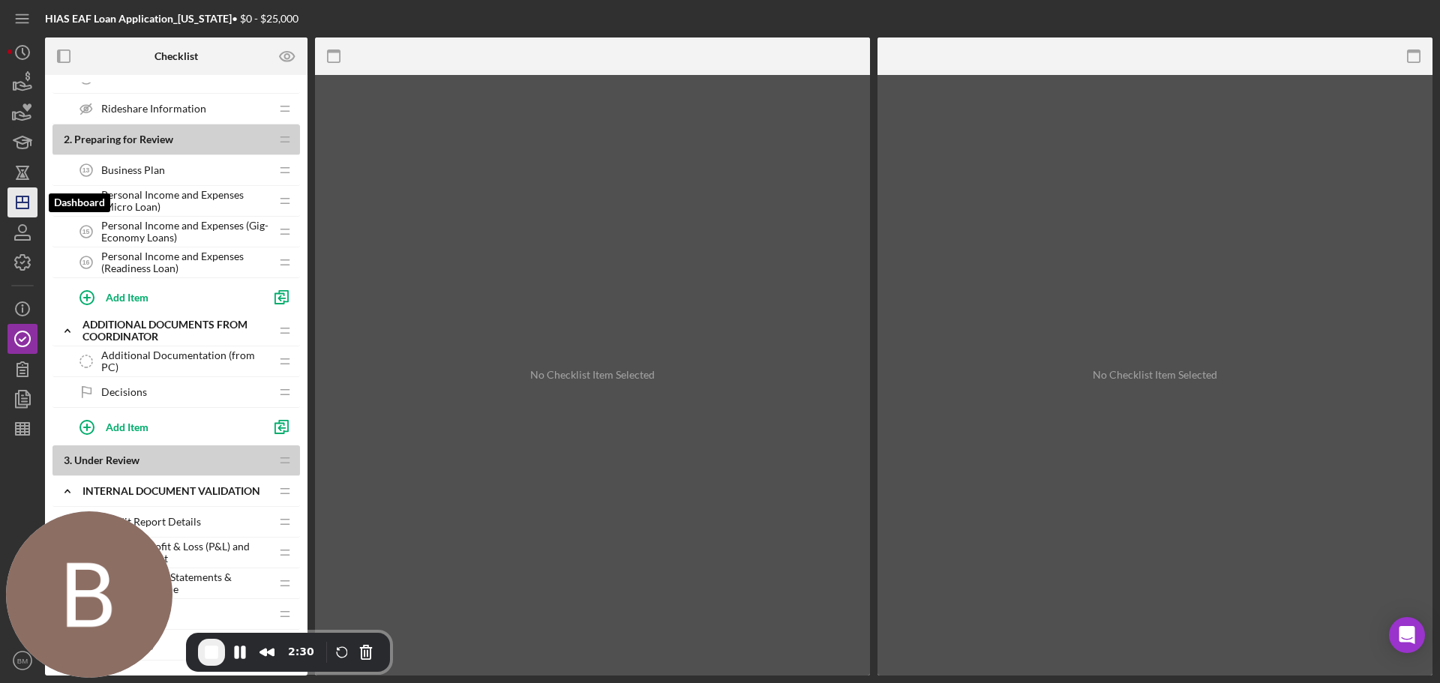
click at [30, 194] on icon "Icon/Dashboard" at bounding box center [23, 203] width 38 height 38
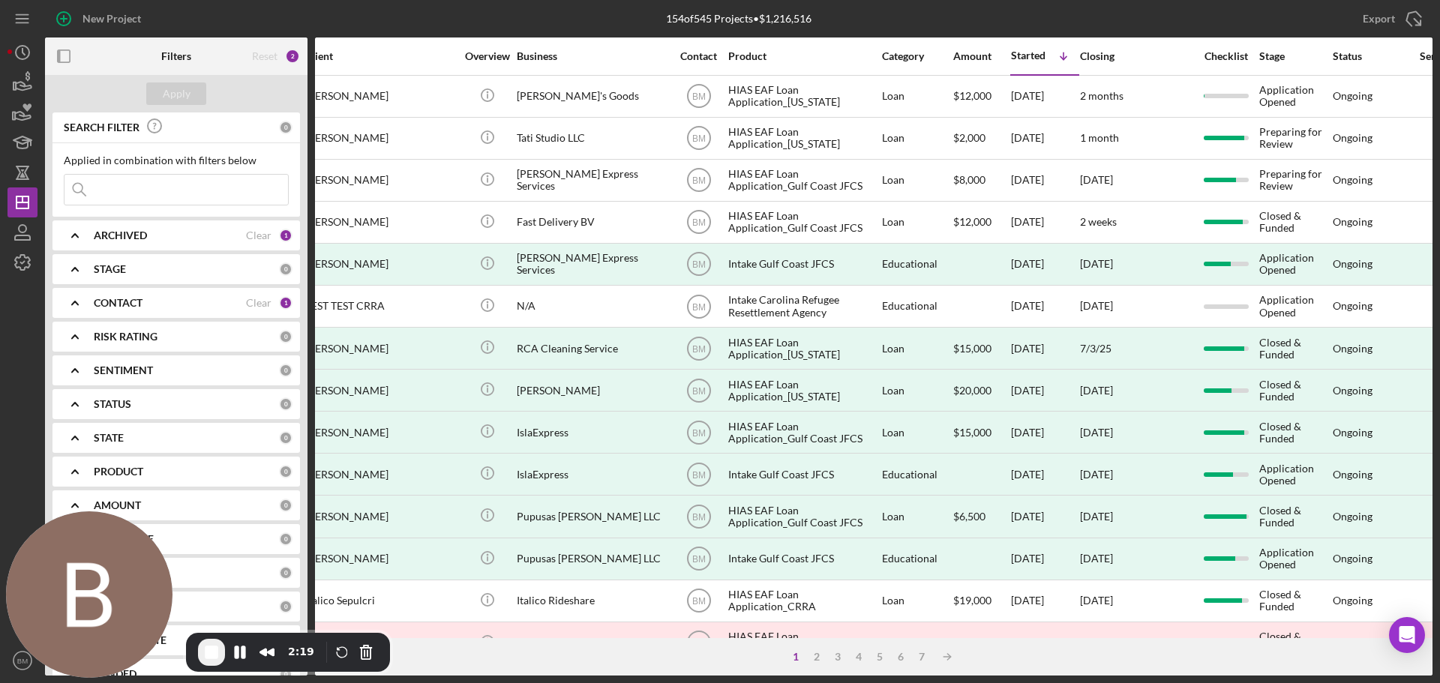
scroll to position [0, 147]
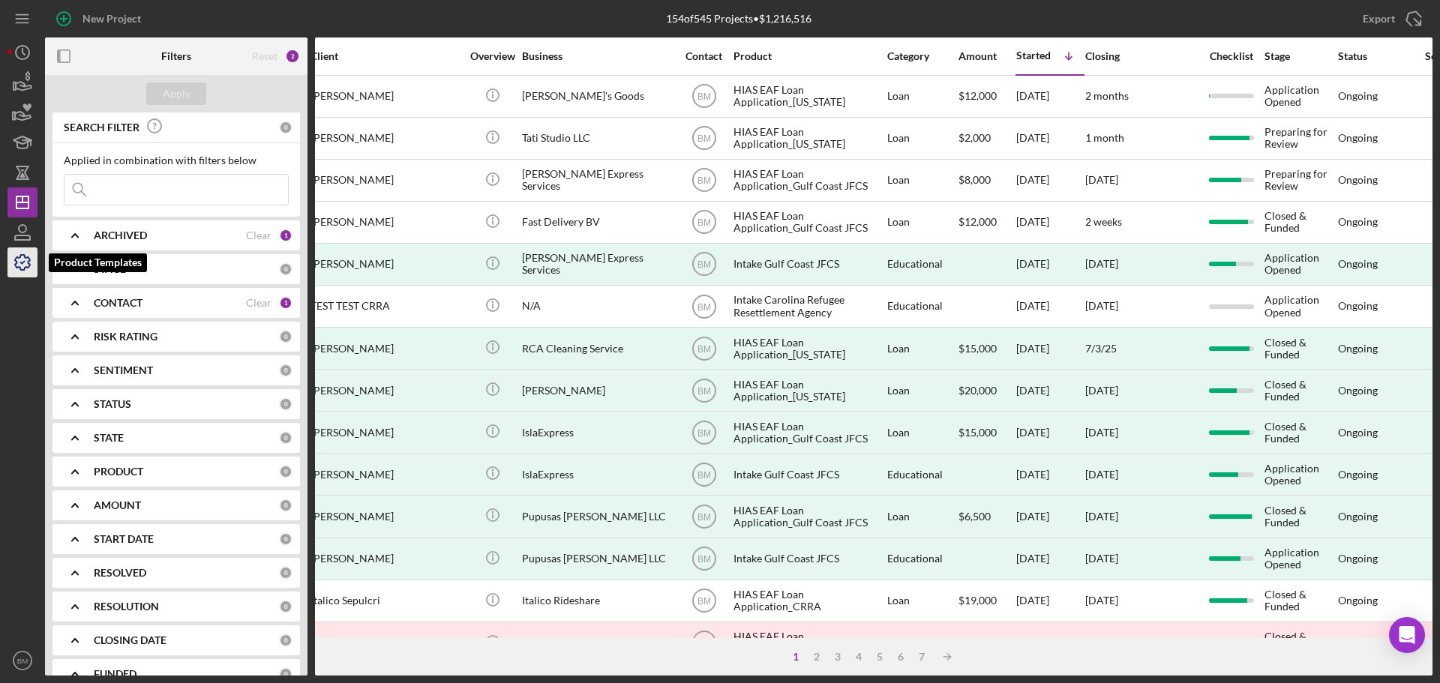
click at [23, 274] on icon "button" at bounding box center [23, 263] width 38 height 38
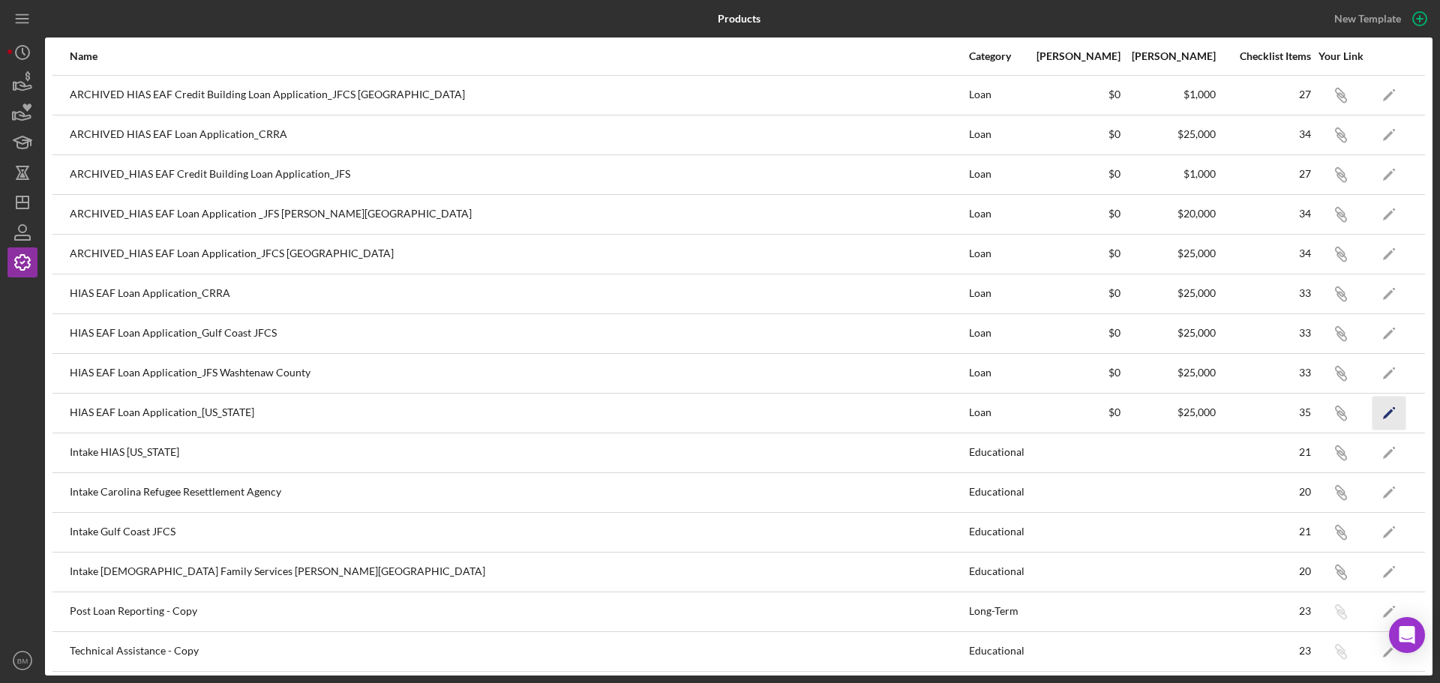
click at [959, 413] on icon "Icon/Edit" at bounding box center [1390, 413] width 34 height 34
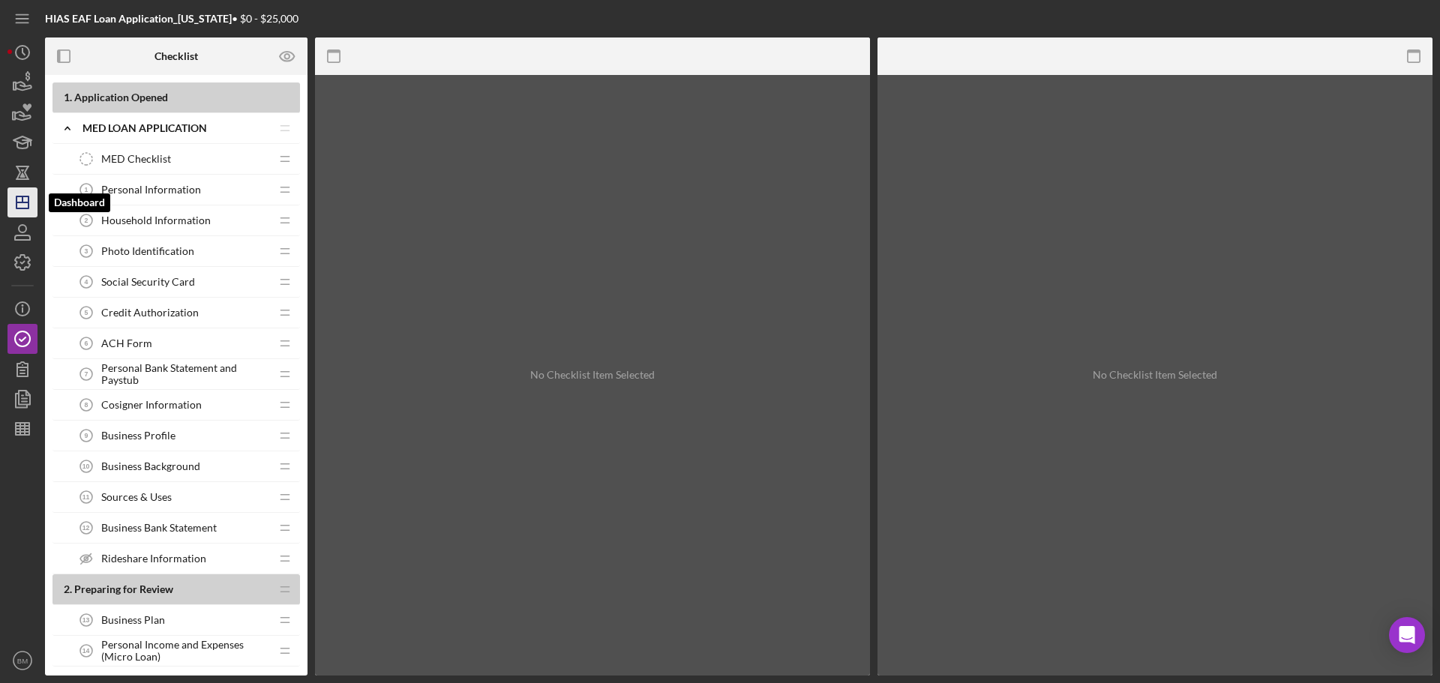
click at [17, 207] on polygon "button" at bounding box center [23, 203] width 12 height 12
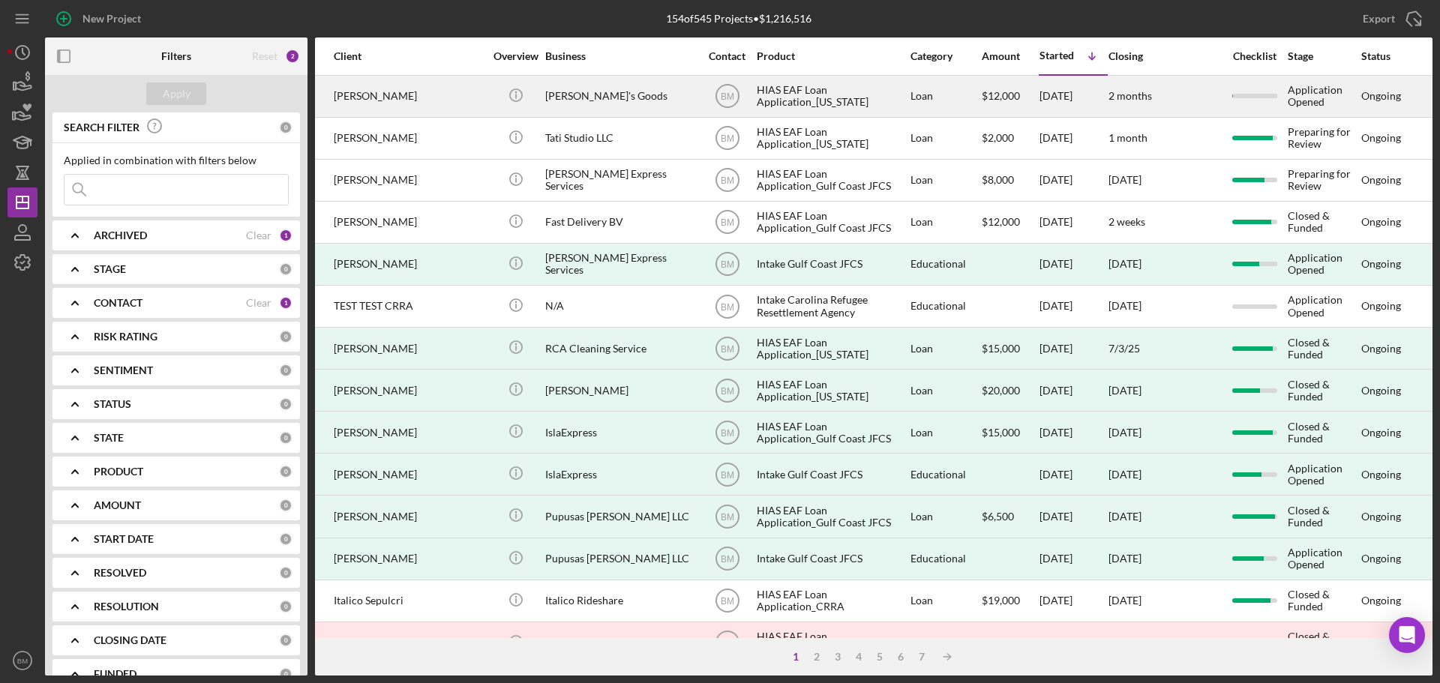
scroll to position [0, 125]
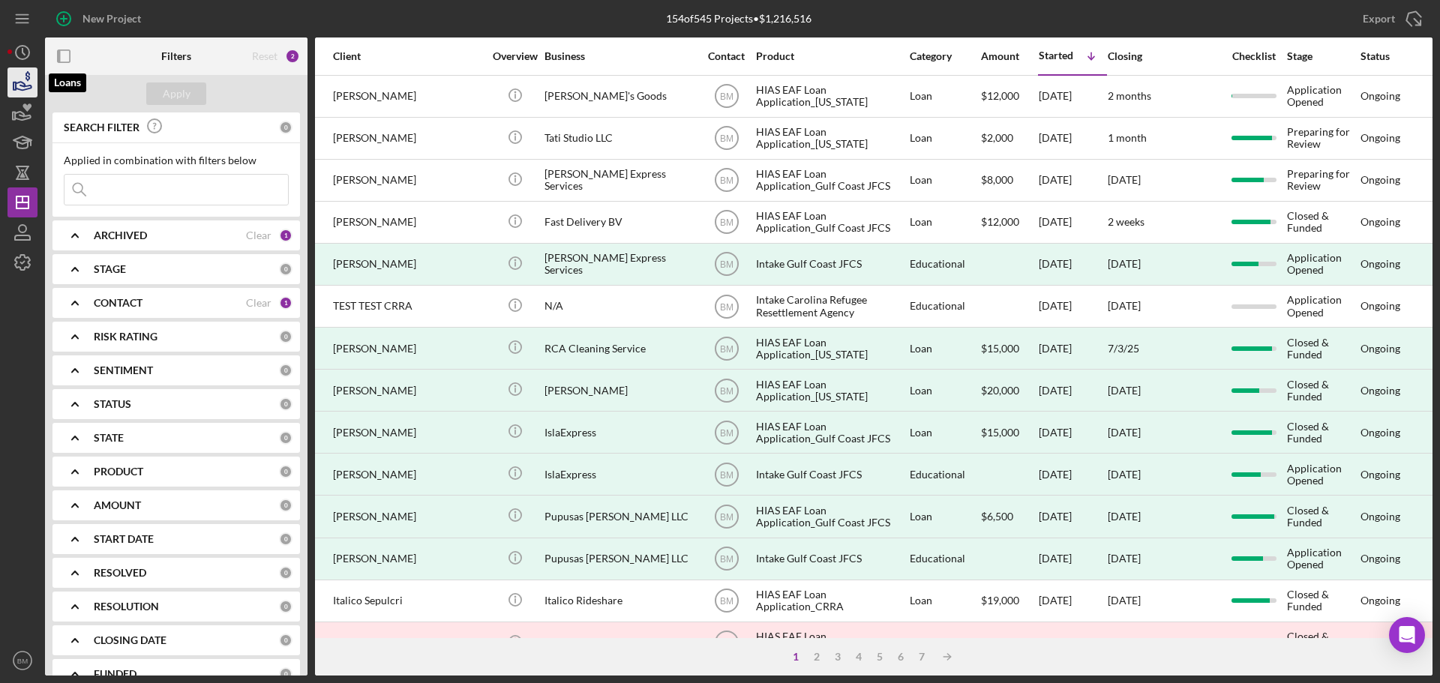
click at [29, 87] on icon "button" at bounding box center [23, 83] width 38 height 38
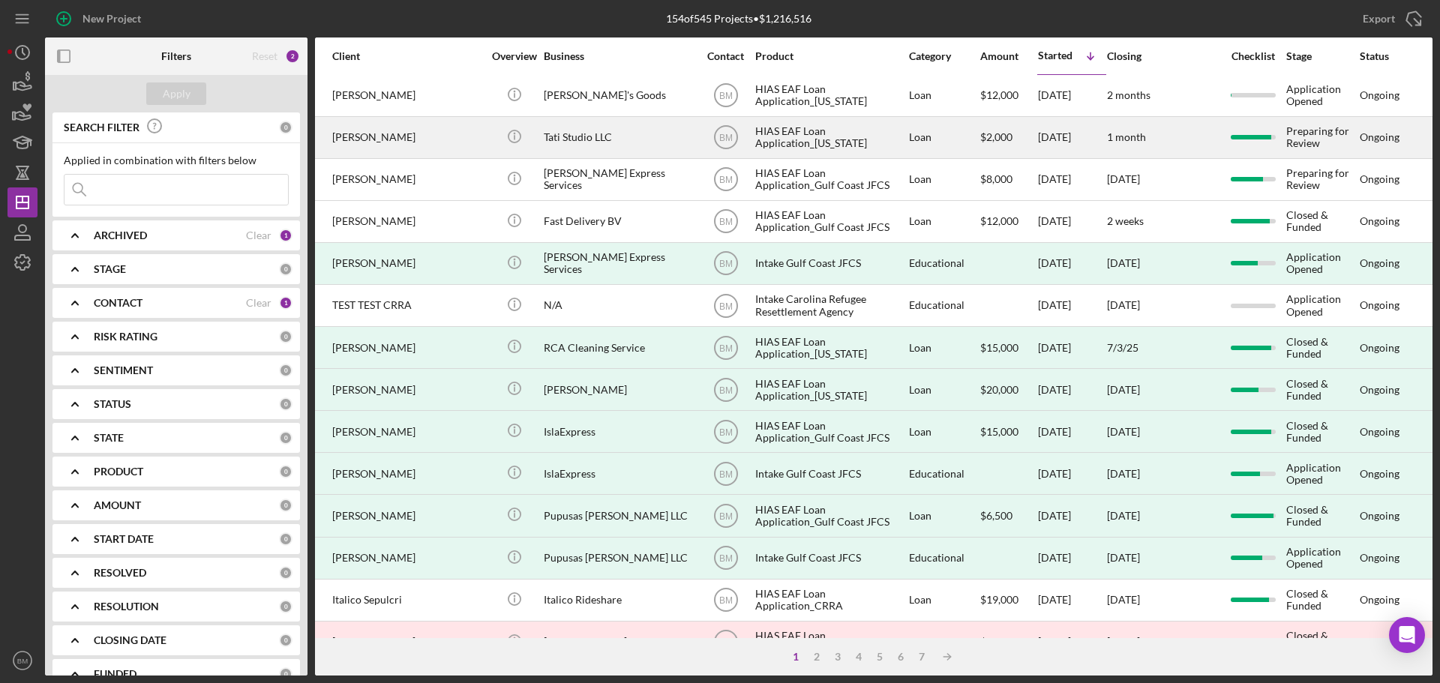
scroll to position [0, 126]
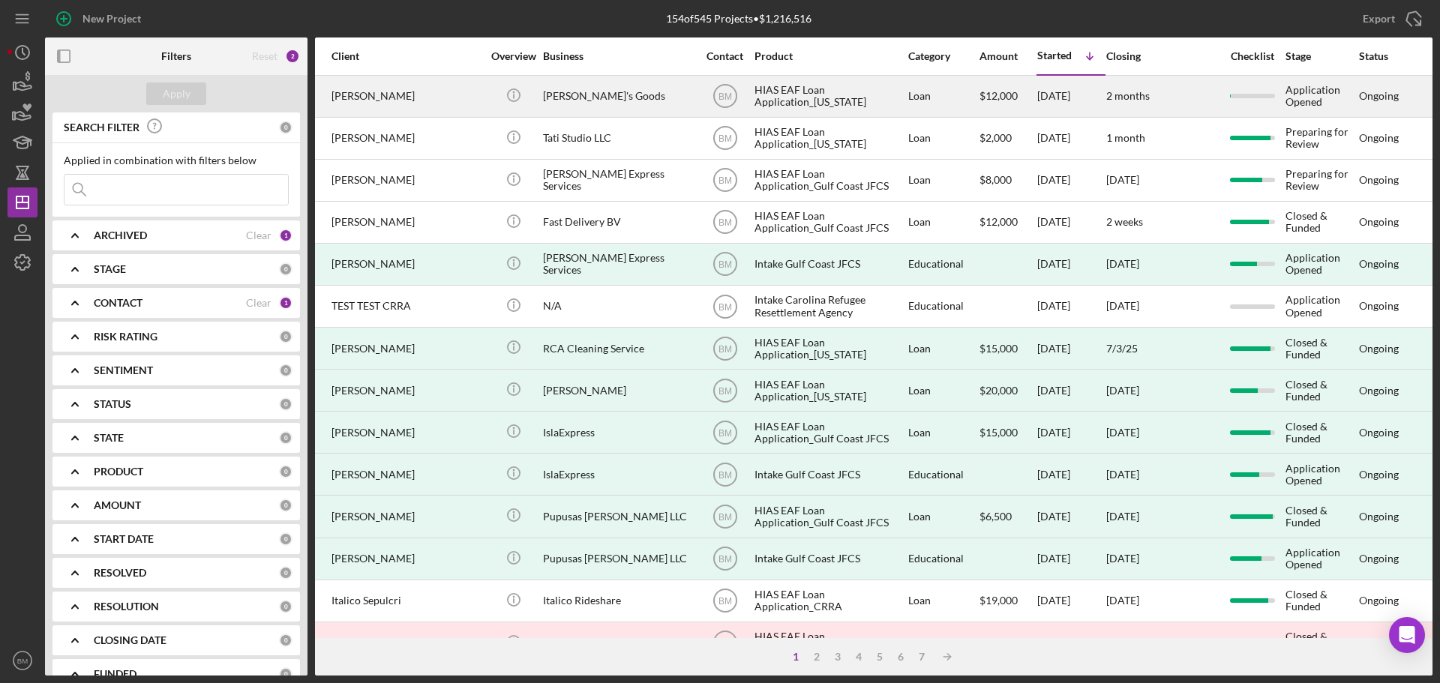
click at [431, 98] on div "Brenda Villa" at bounding box center [407, 97] width 150 height 40
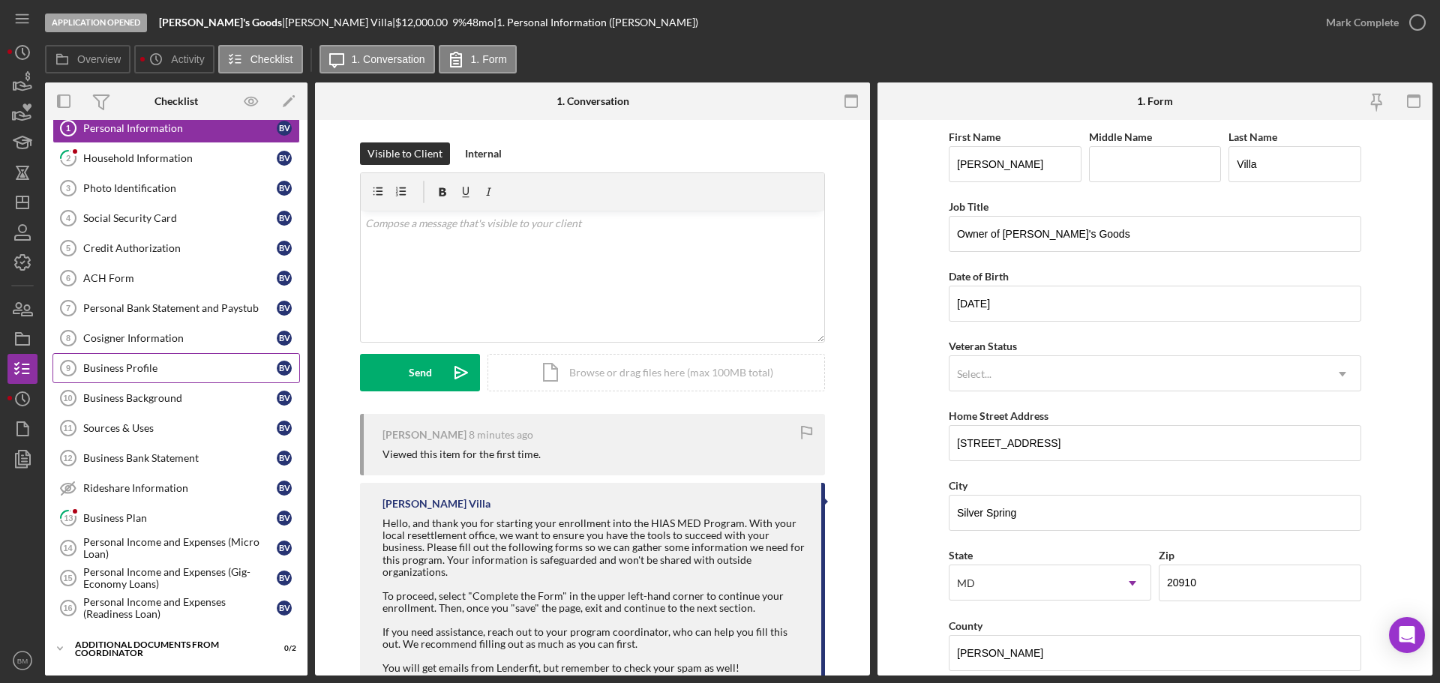
scroll to position [150, 0]
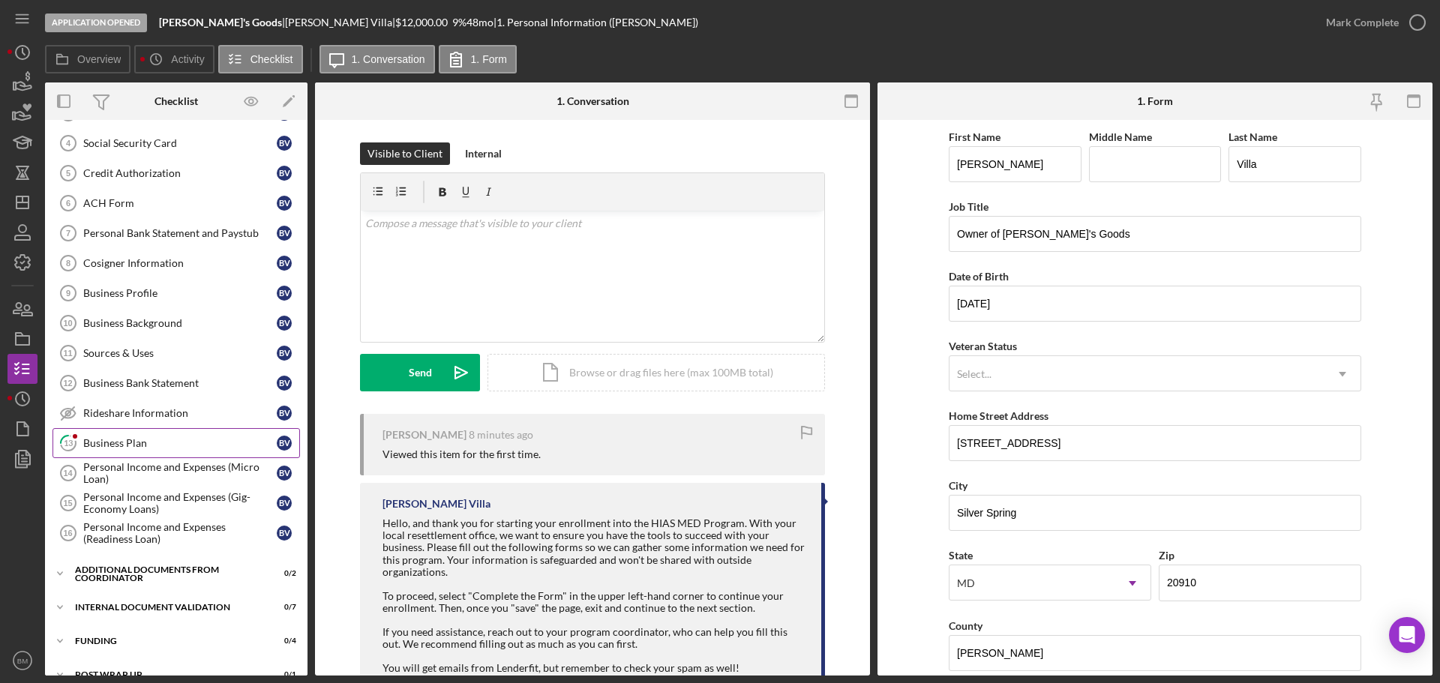
click at [153, 455] on link "13 Business Plan B V" at bounding box center [177, 443] width 248 height 30
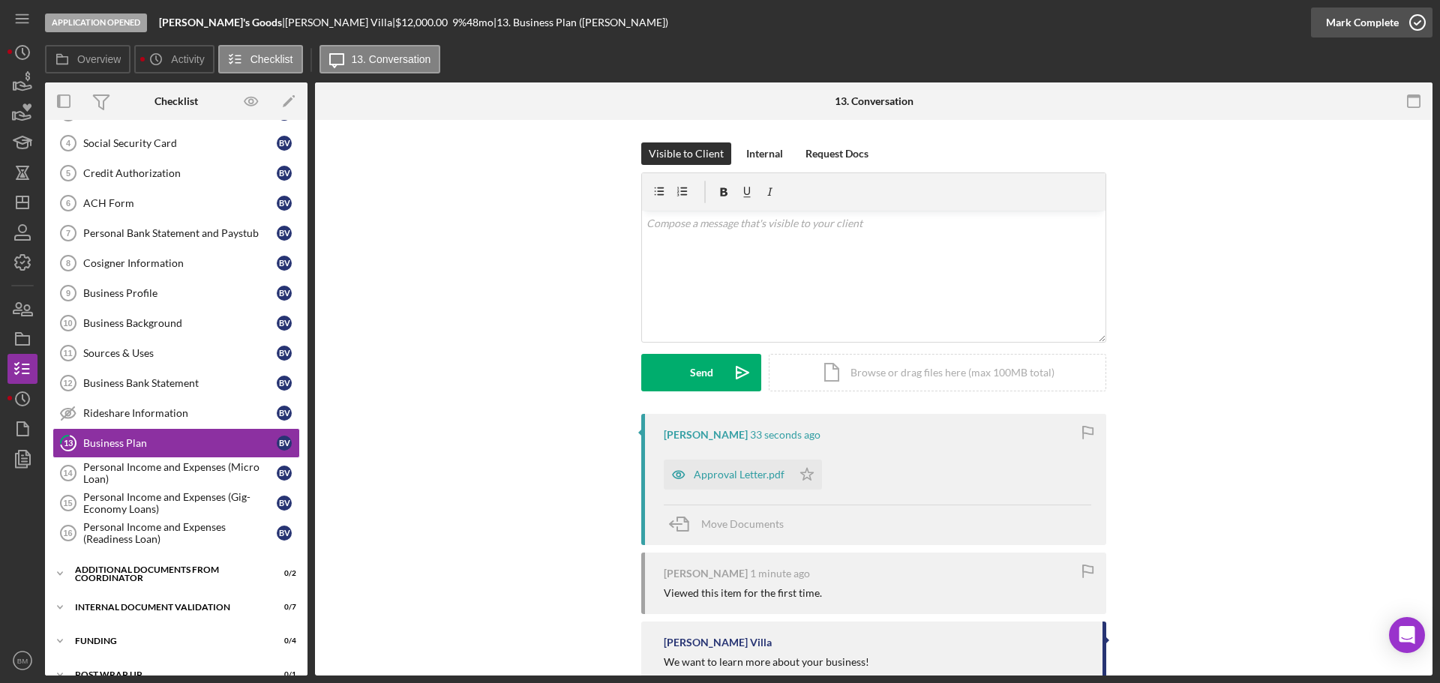
click at [1385, 20] on div "Mark Complete" at bounding box center [1362, 23] width 73 height 30
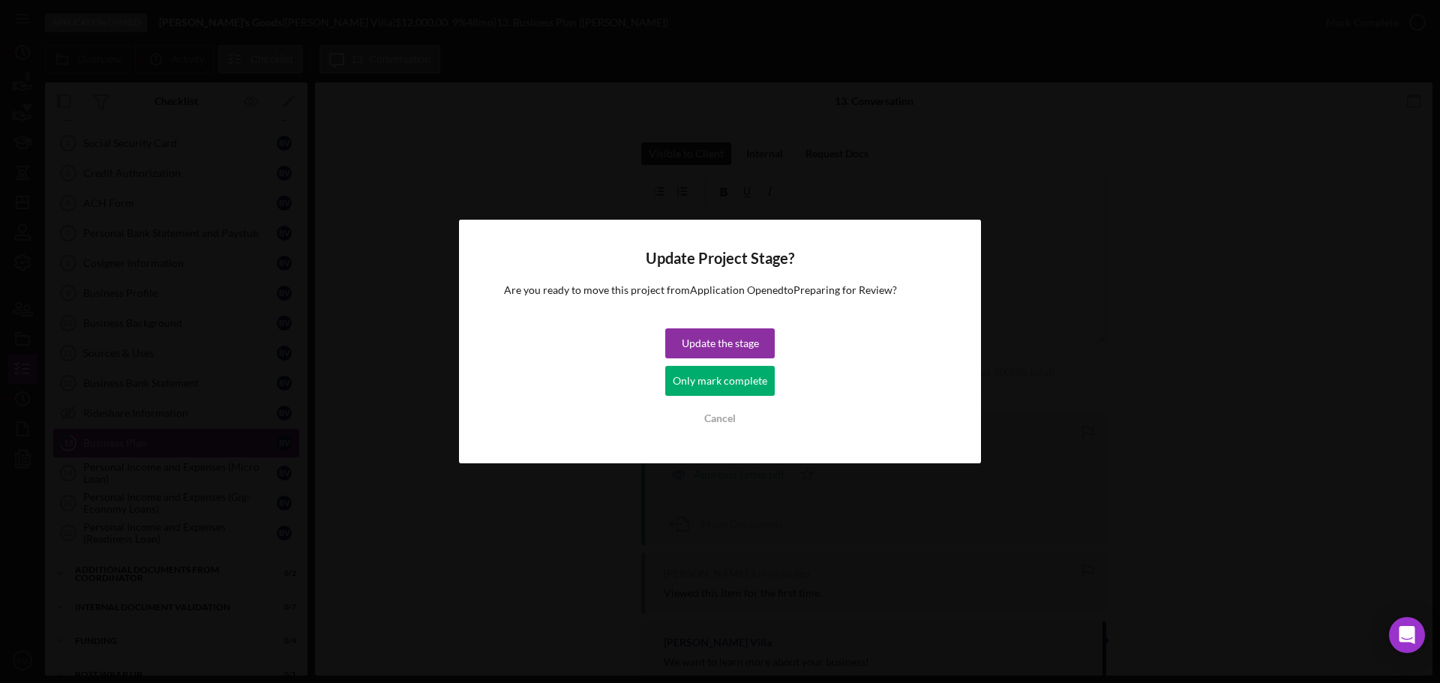
drag, startPoint x: 676, startPoint y: 331, endPoint x: 696, endPoint y: 270, distance: 64.0
drag, startPoint x: 696, startPoint y: 270, endPoint x: 665, endPoint y: 274, distance: 31.0
click at [665, 274] on div "Update Project Stage? Are you ready to move this project from Application Opene…" at bounding box center [720, 342] width 522 height 244
click at [749, 347] on div "Update the stage" at bounding box center [720, 344] width 77 height 30
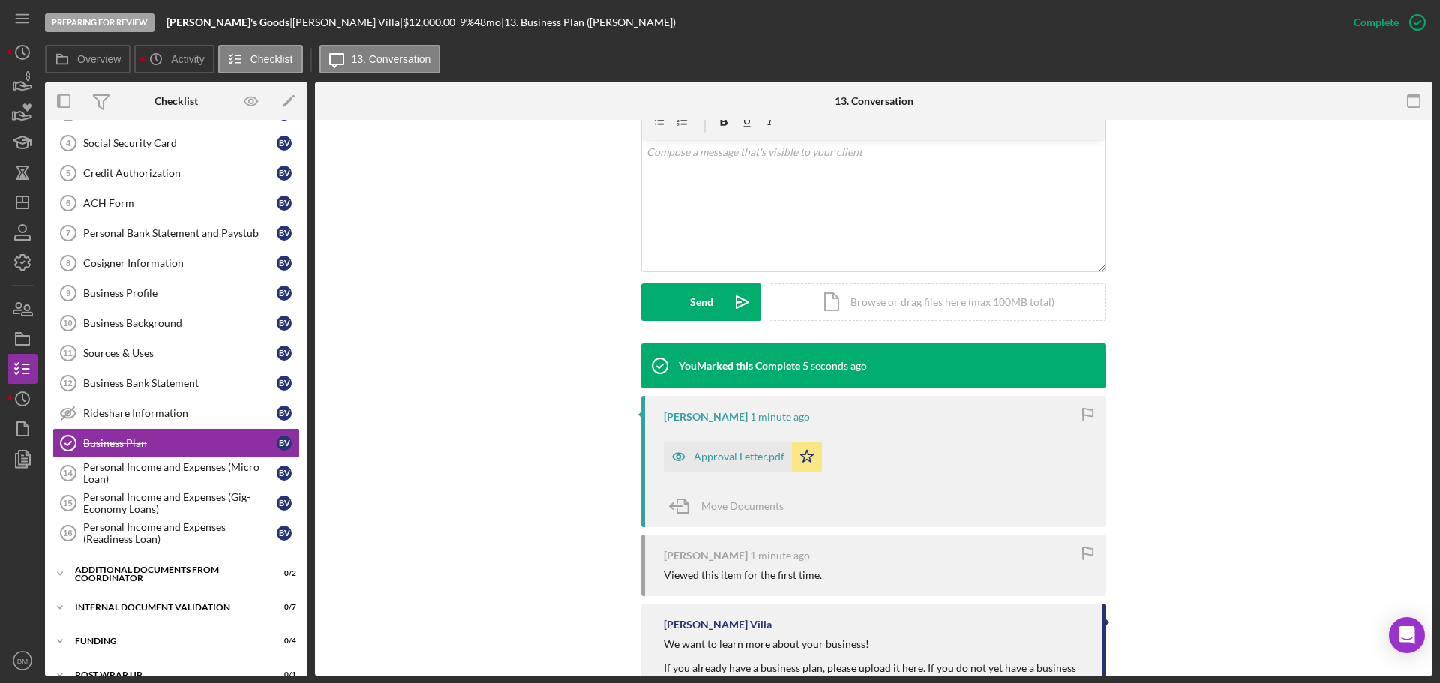
scroll to position [300, 0]
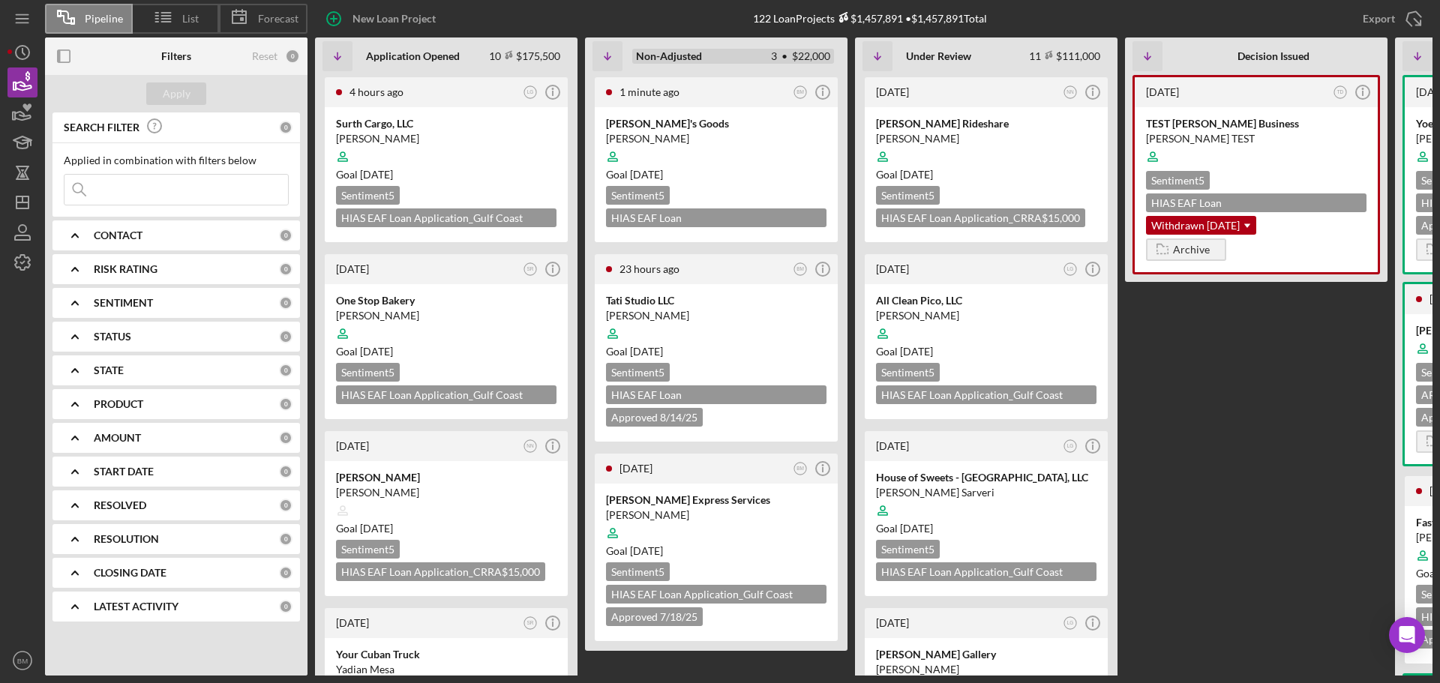
click at [773, 57] on div "3 • $22,000" at bounding box center [800, 56] width 59 height 12
click at [20, 215] on icon "Icon/Dashboard" at bounding box center [23, 203] width 38 height 38
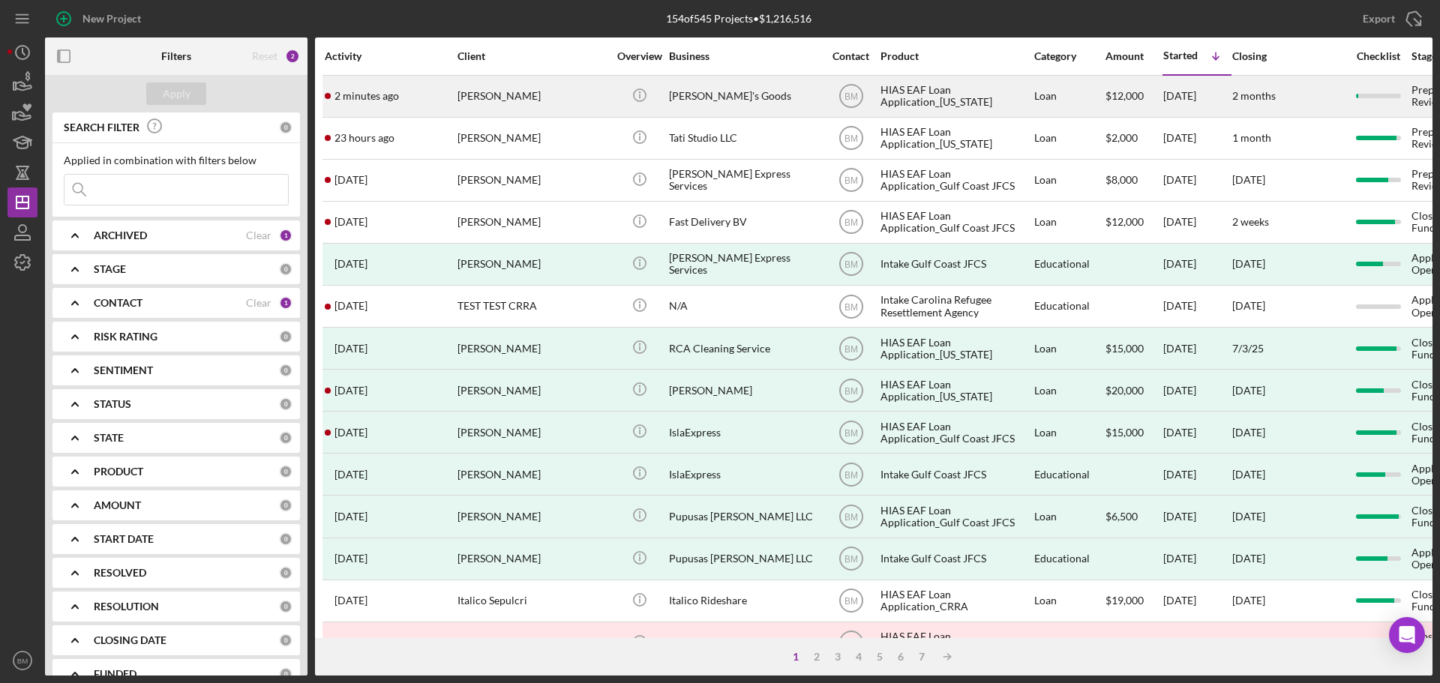
click at [525, 89] on div "[PERSON_NAME]" at bounding box center [533, 97] width 150 height 40
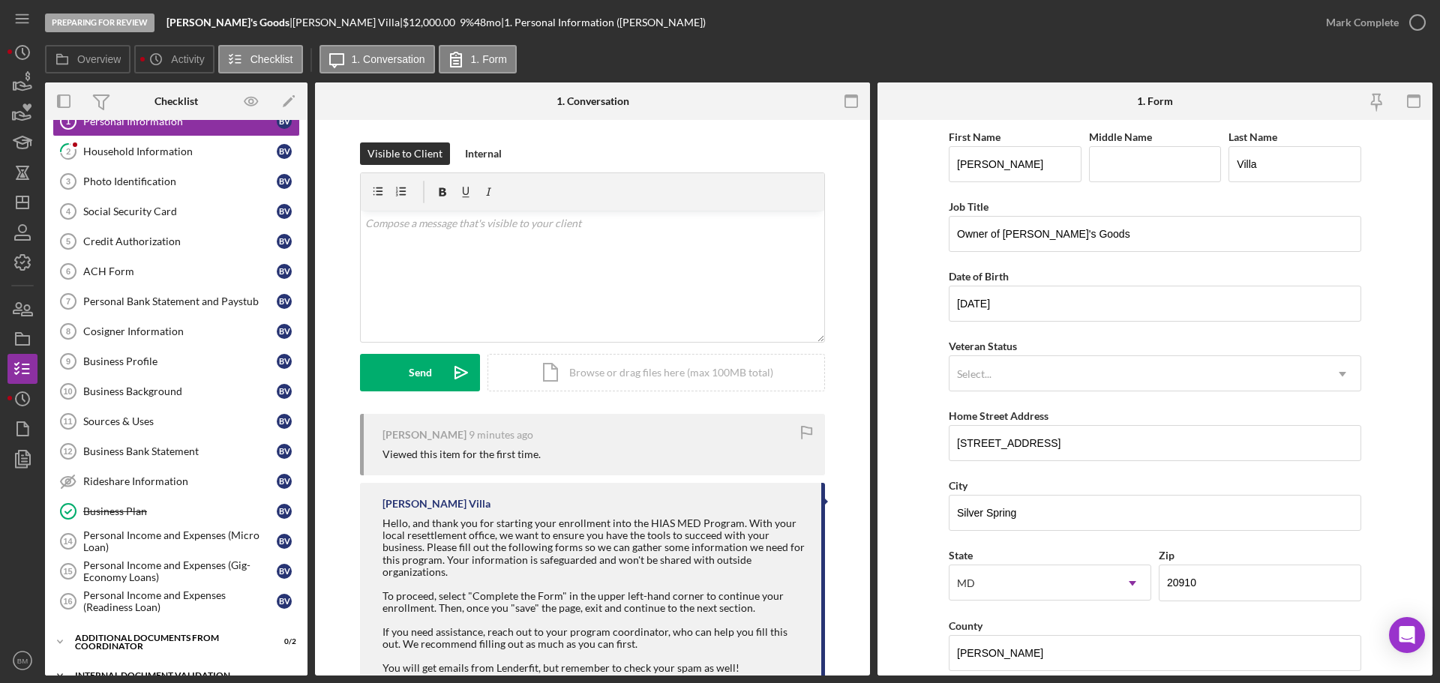
scroll to position [150, 0]
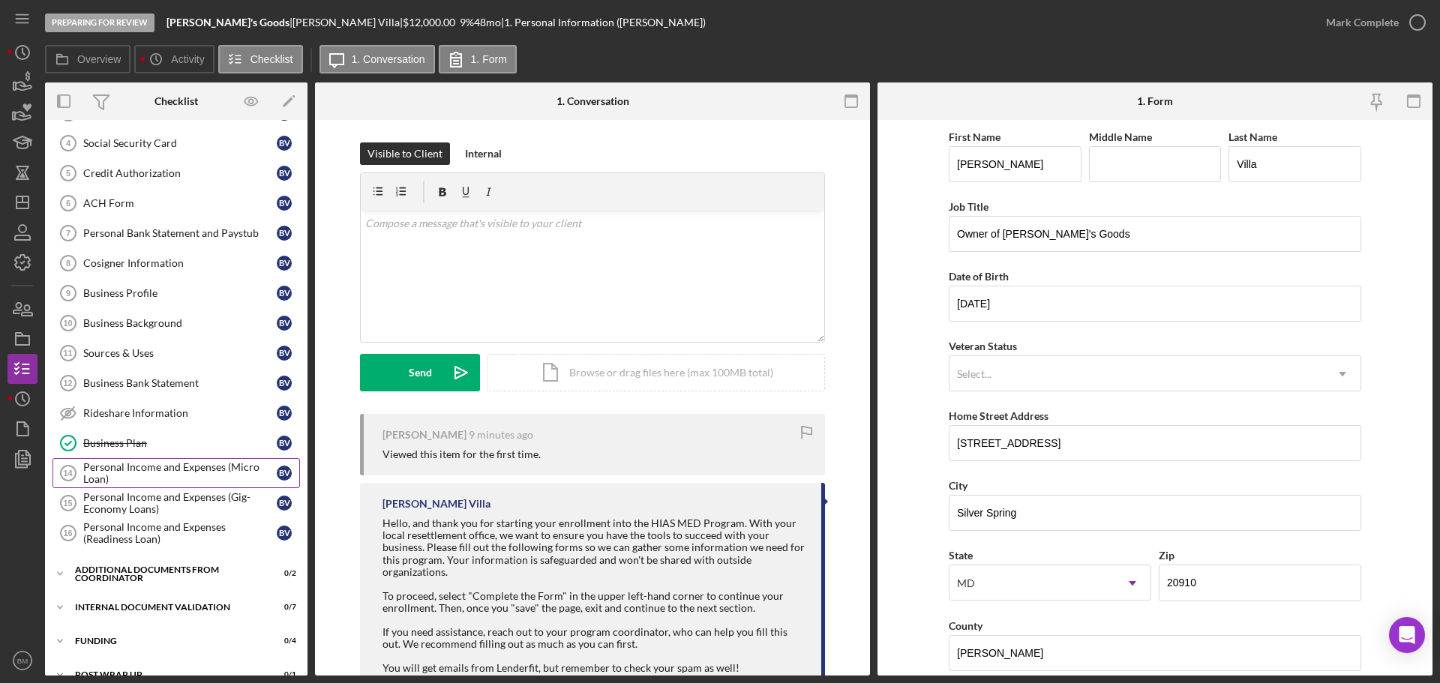
click at [181, 482] on div "Personal Income and Expenses (Micro Loan)" at bounding box center [180, 473] width 194 height 24
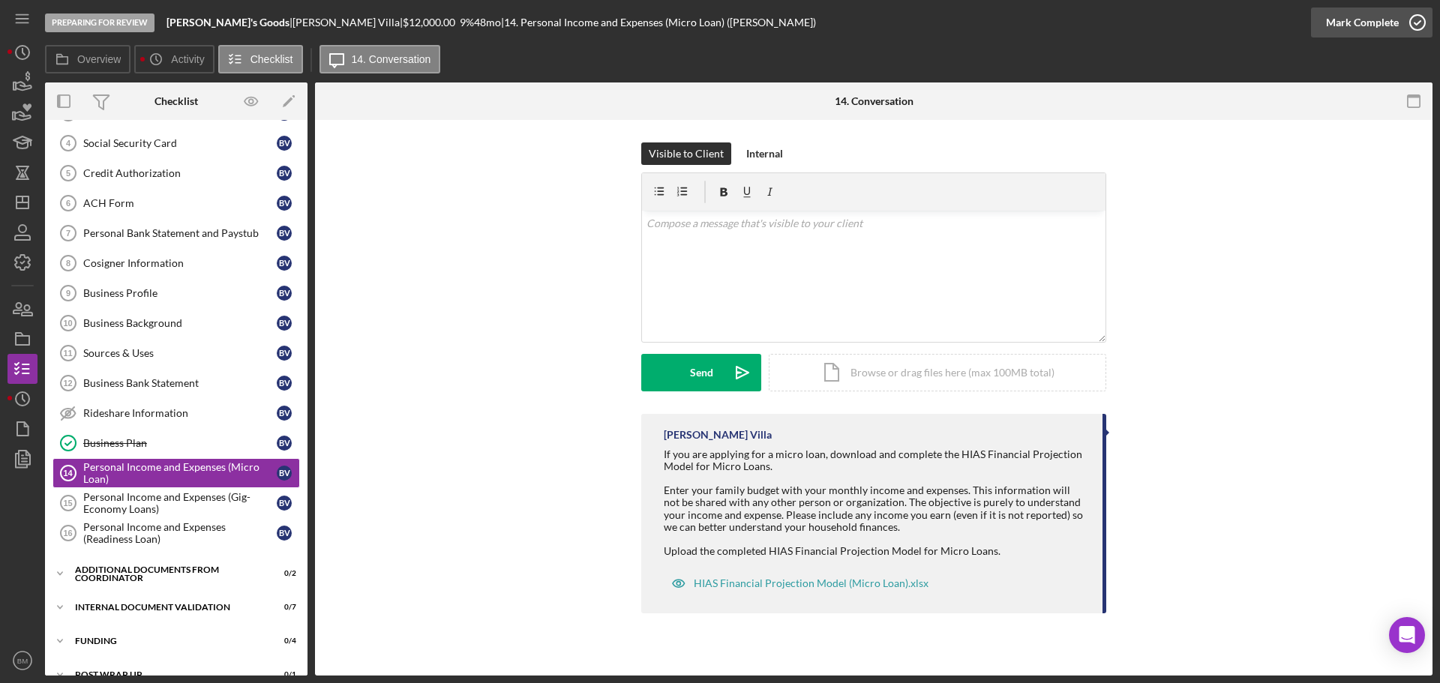
click at [1355, 25] on div "Mark Complete" at bounding box center [1362, 23] width 73 height 30
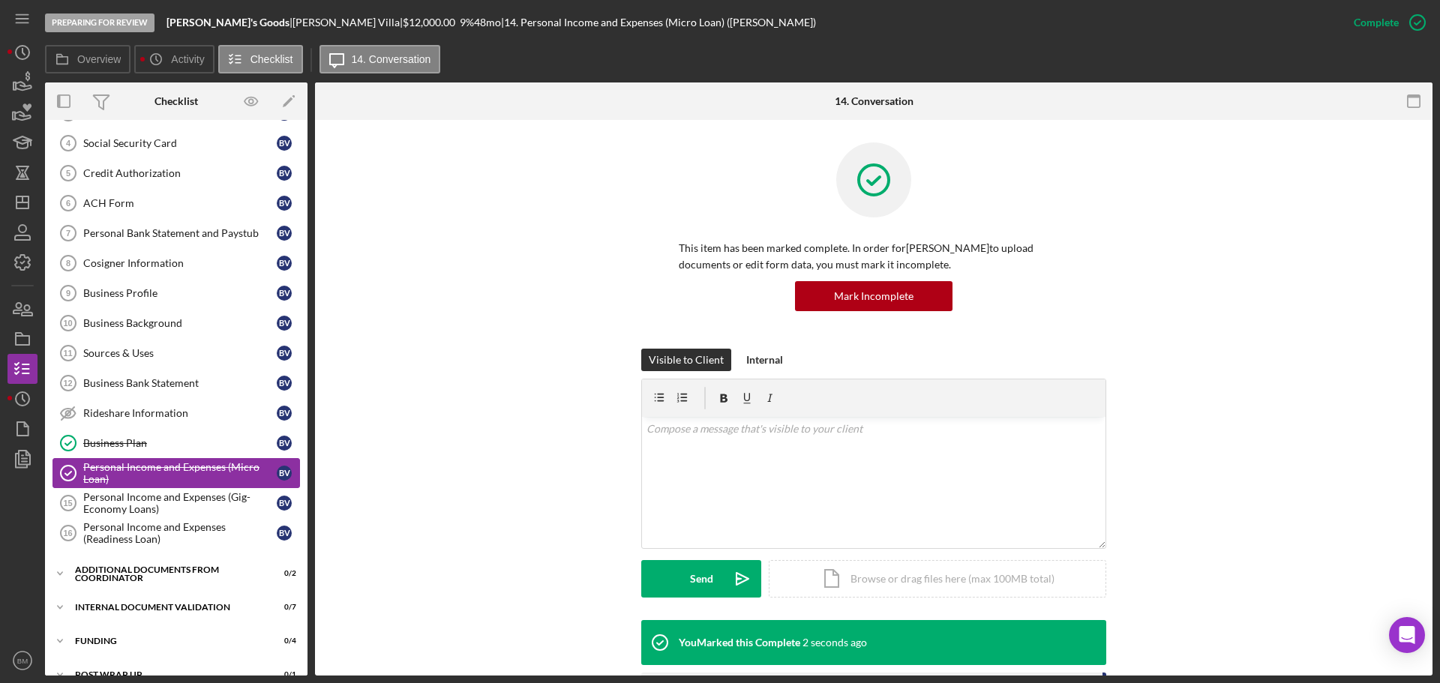
click at [165, 463] on div "Personal Income and Expenses (Micro Loan)" at bounding box center [180, 473] width 194 height 24
click at [166, 452] on link "Business Plan Business [MEDICAL_DATA] V" at bounding box center [177, 443] width 248 height 30
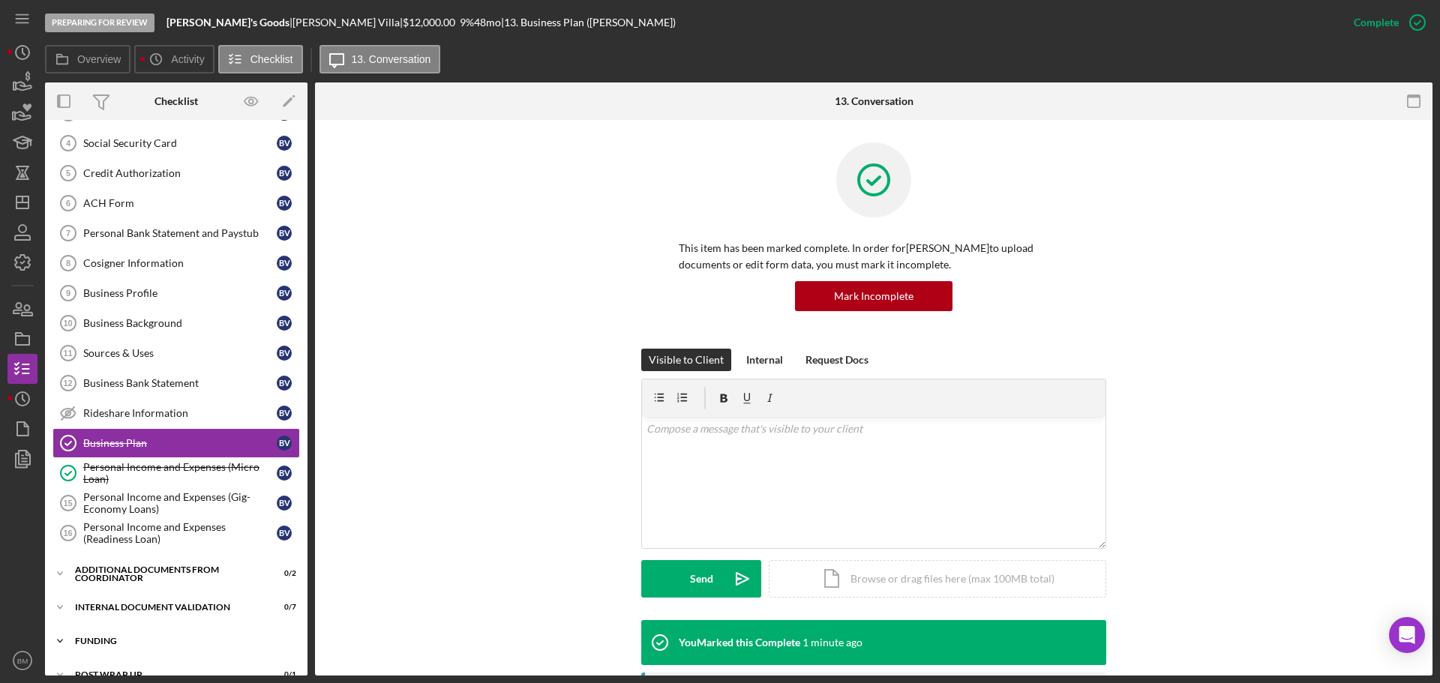
scroll to position [240, 0]
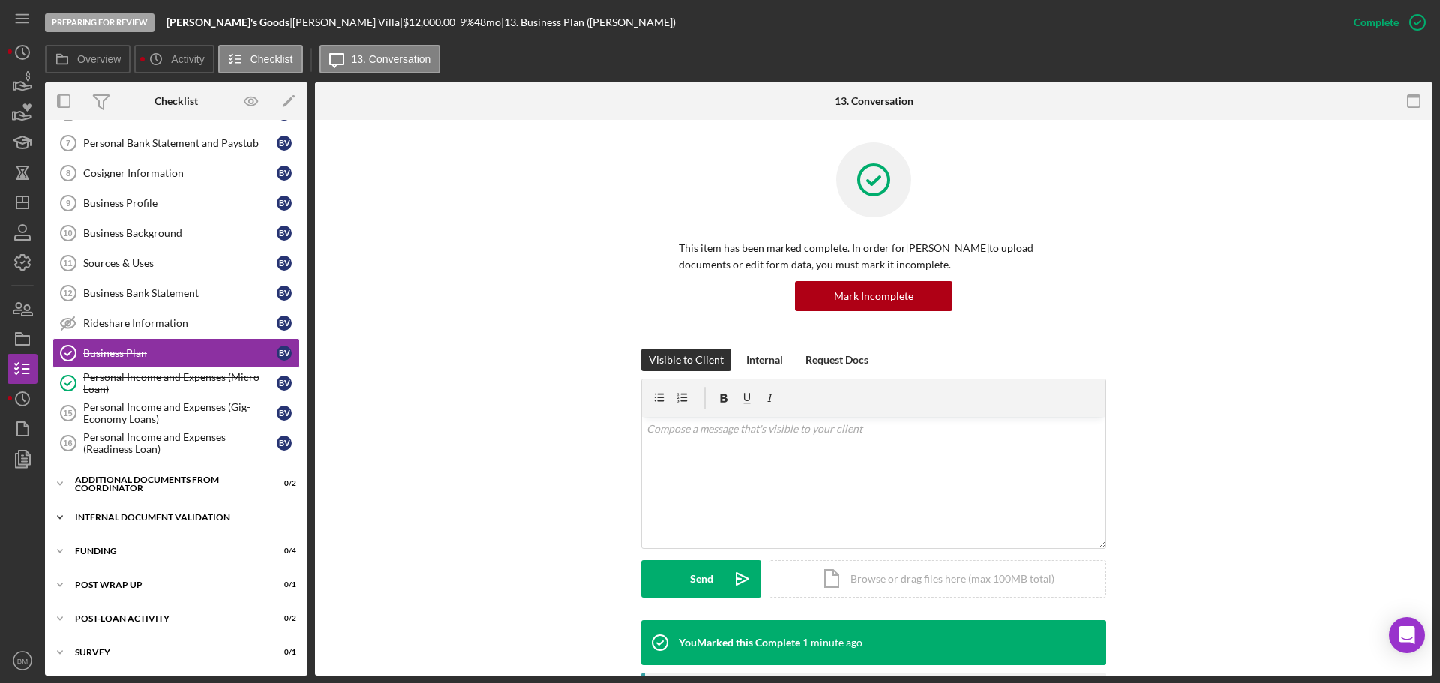
click at [163, 518] on div "Internal Document Validation" at bounding box center [182, 517] width 214 height 9
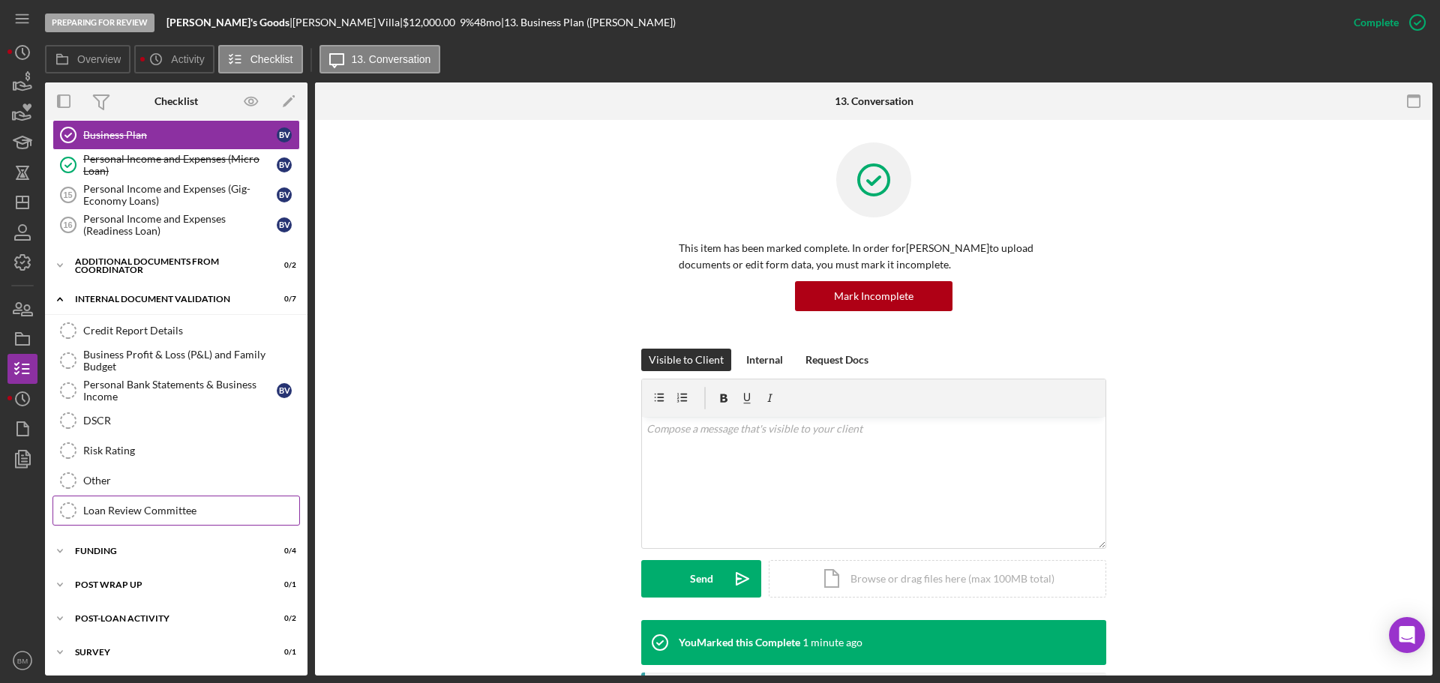
click at [143, 500] on link "Loan Review Committee Loan Review Committee" at bounding box center [177, 511] width 248 height 30
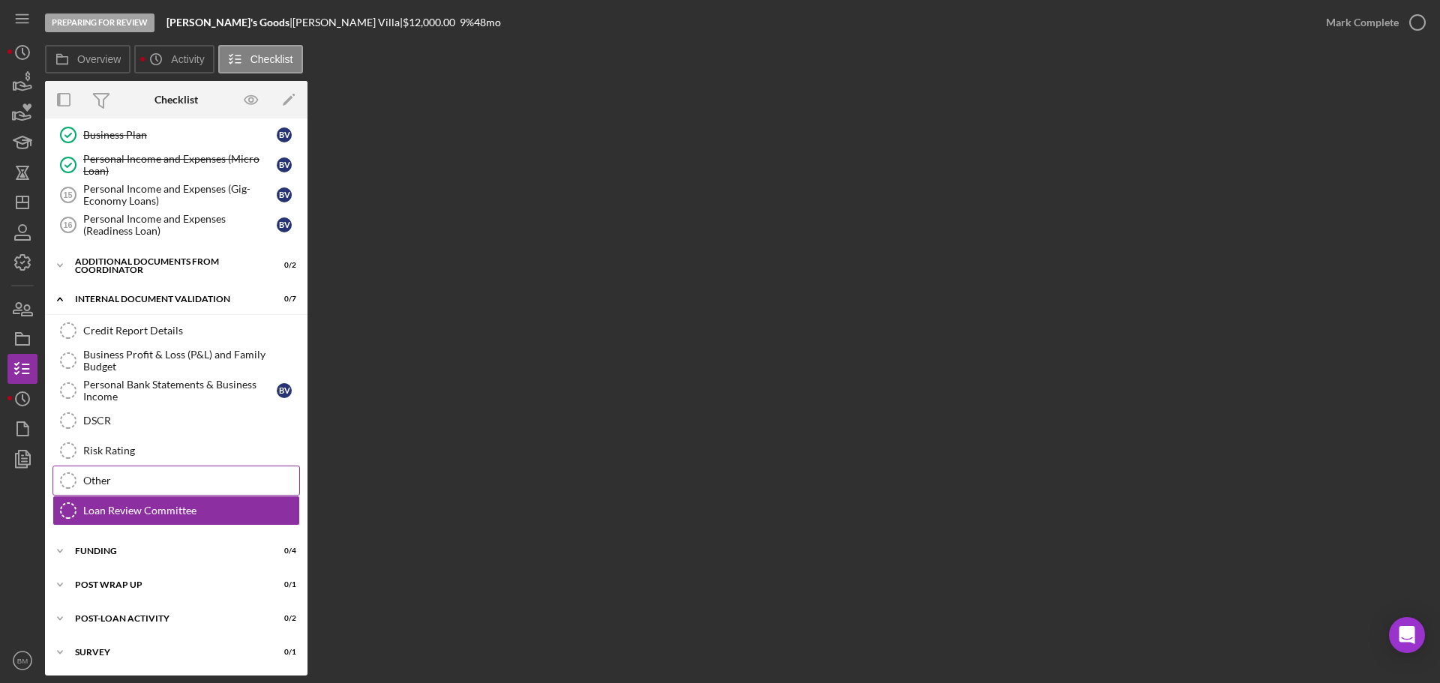
scroll to position [458, 0]
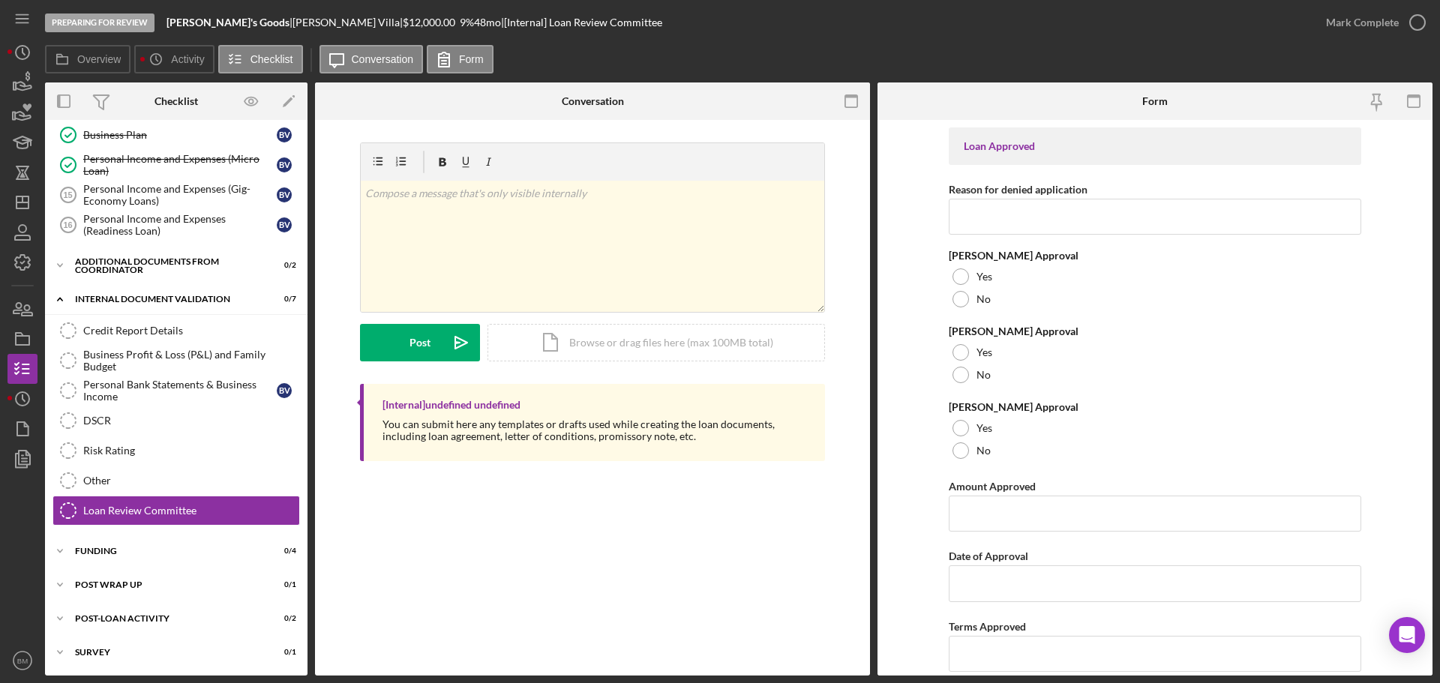
click at [1364, 43] on div "Mark Complete" at bounding box center [1372, 22] width 122 height 45
click at [1375, 26] on div "Mark Complete" at bounding box center [1362, 23] width 73 height 30
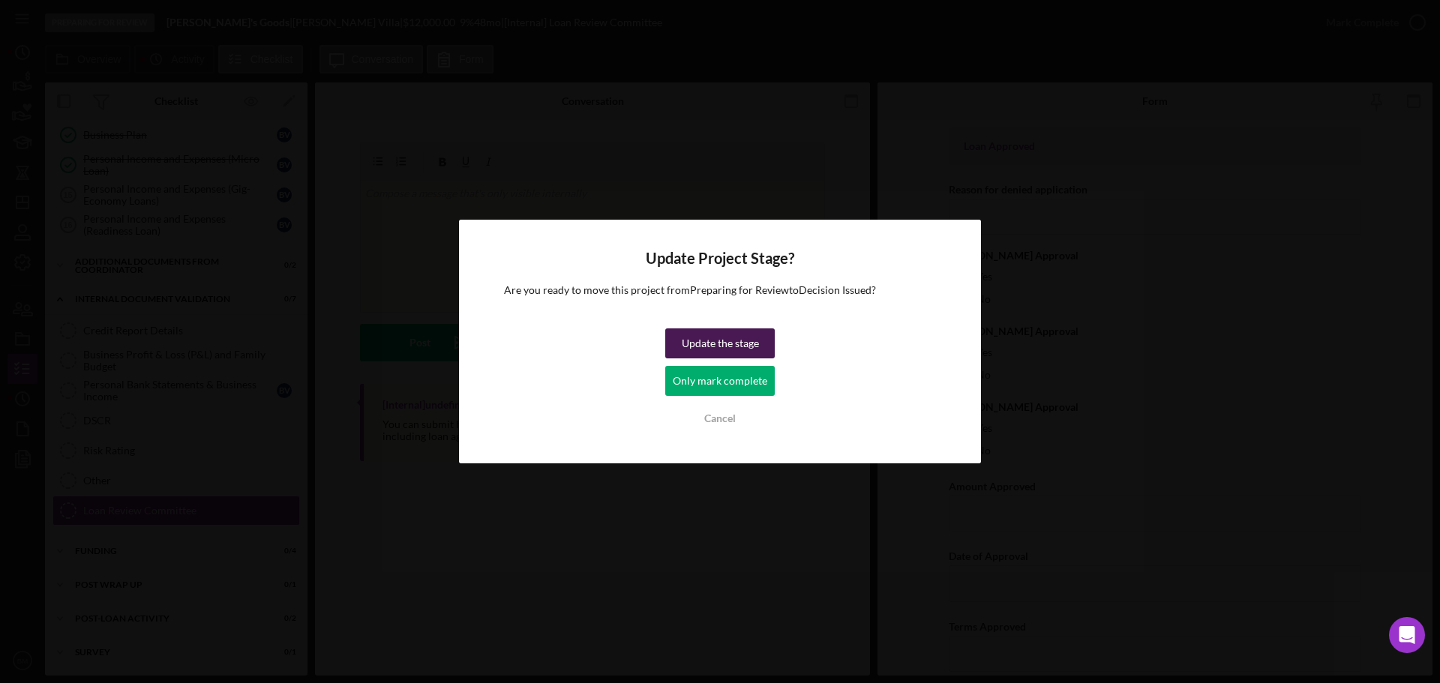
click at [735, 338] on div "Update the stage" at bounding box center [720, 344] width 77 height 30
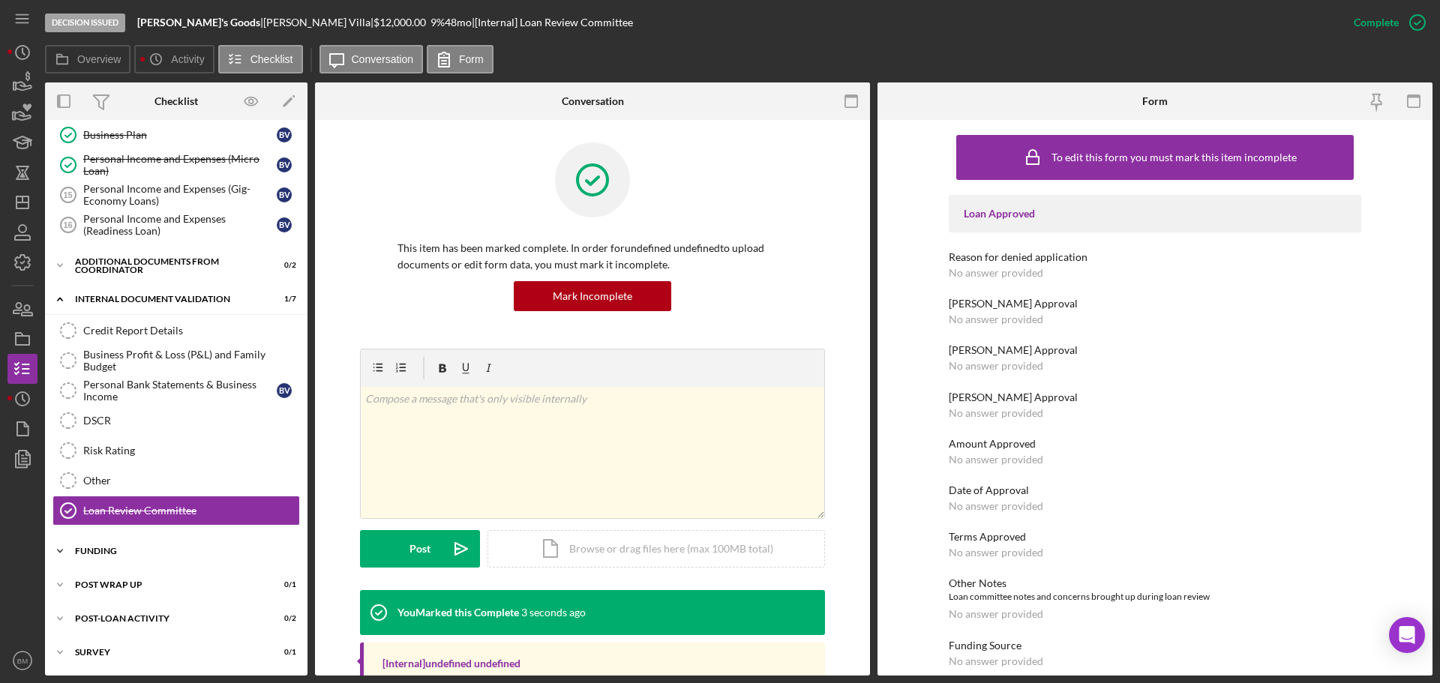
click at [119, 553] on div "Funding" at bounding box center [182, 551] width 214 height 9
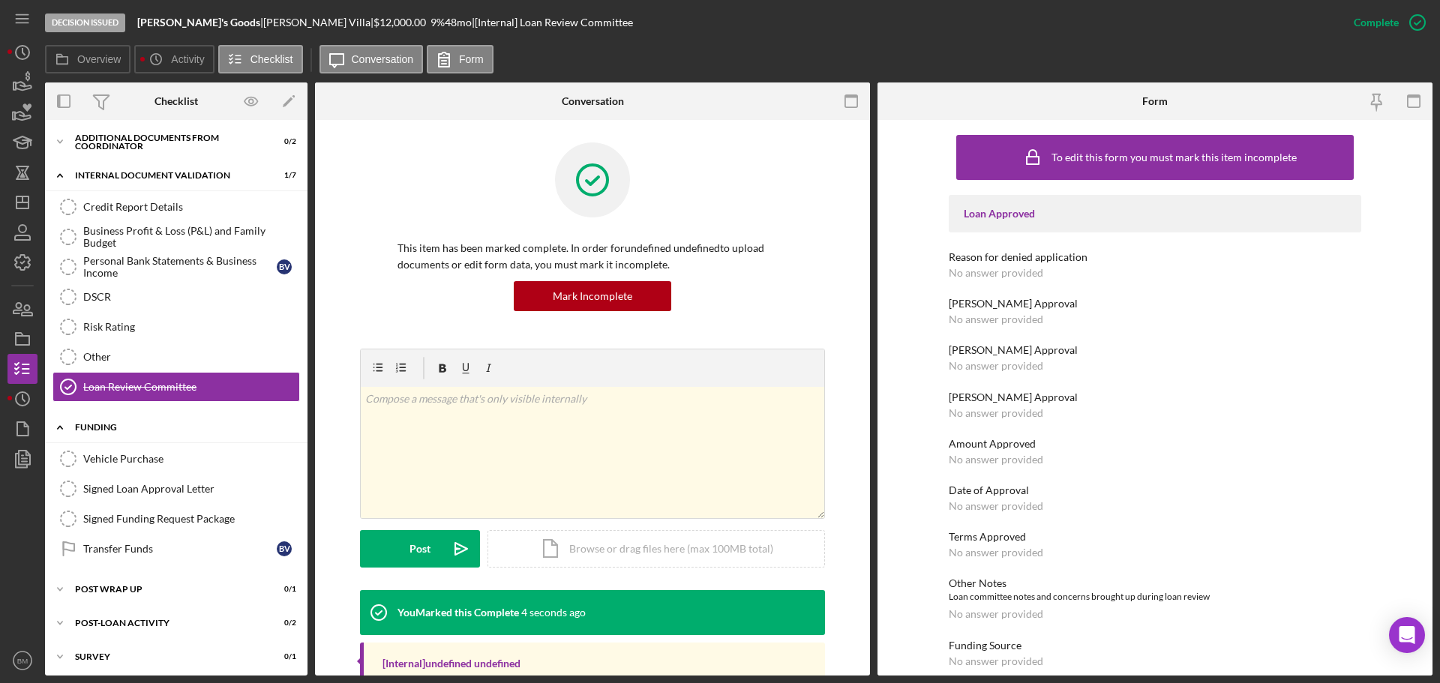
scroll to position [587, 0]
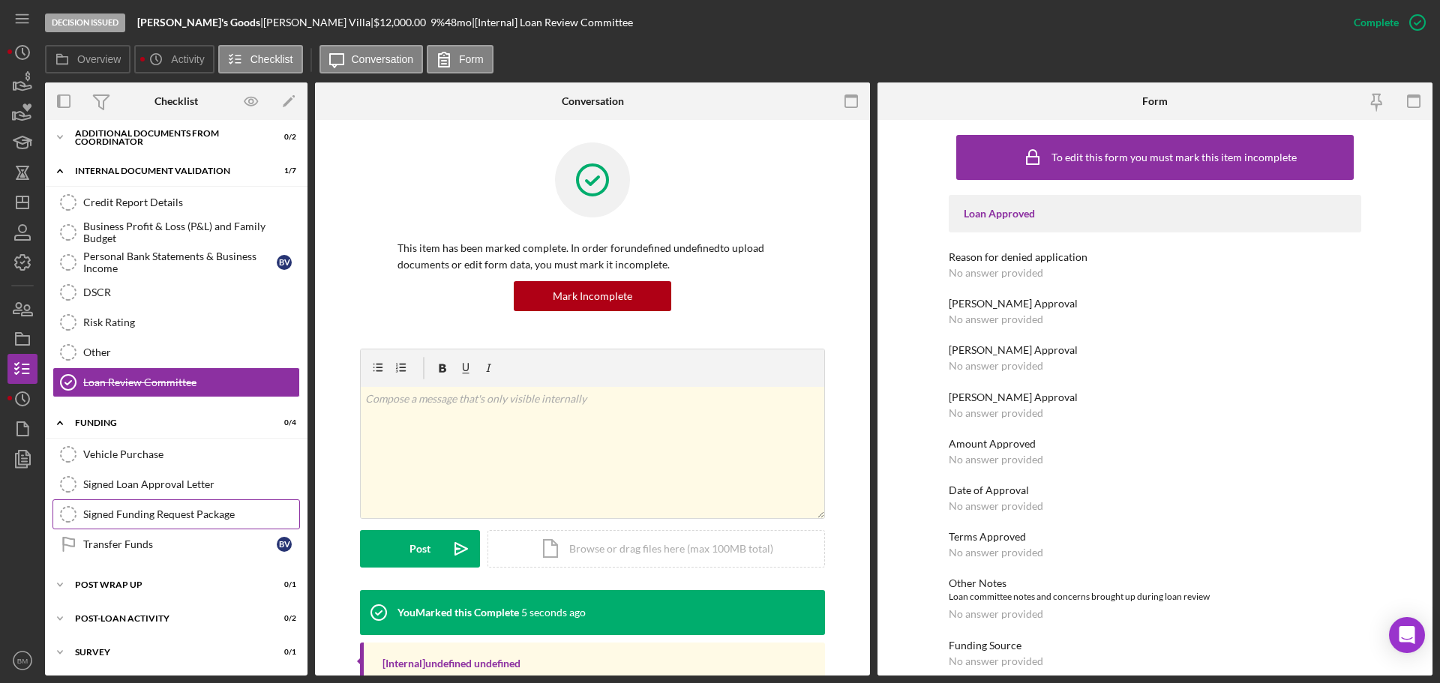
click at [137, 518] on div "Signed Funding Request Package" at bounding box center [191, 515] width 216 height 12
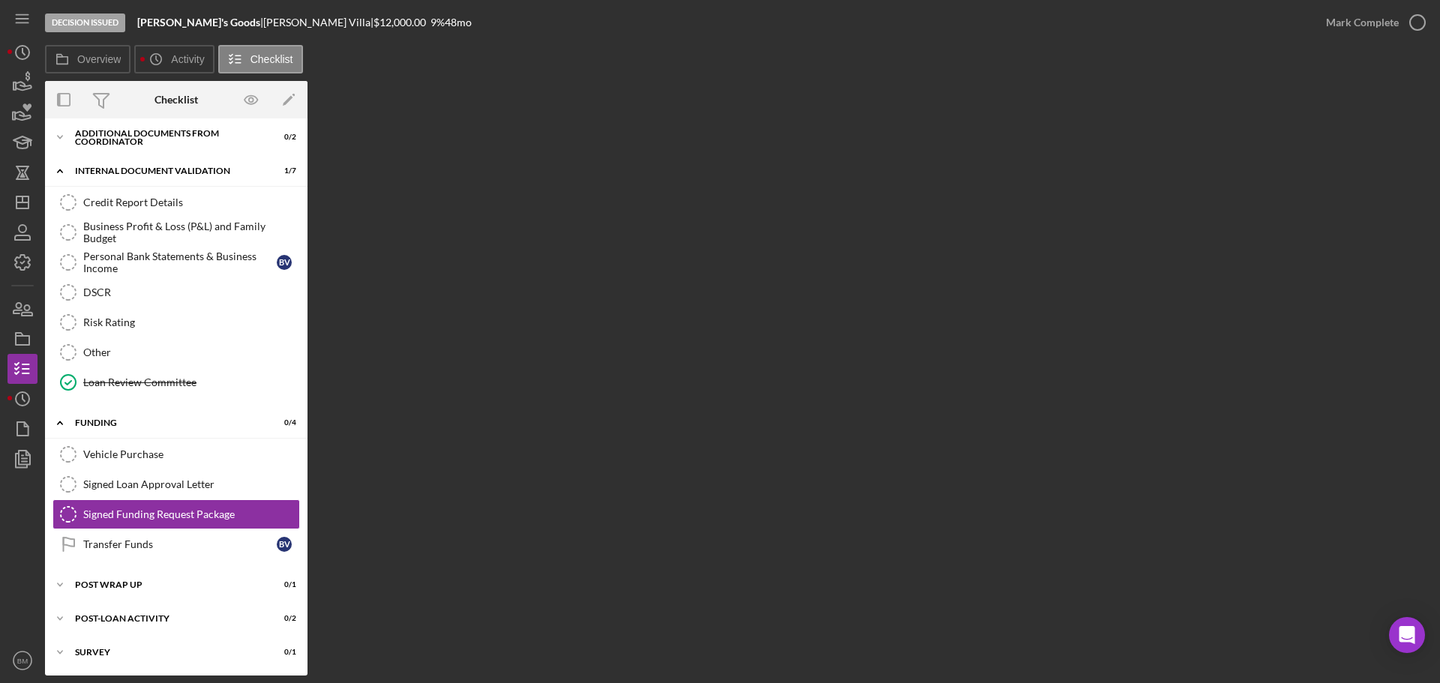
scroll to position [587, 0]
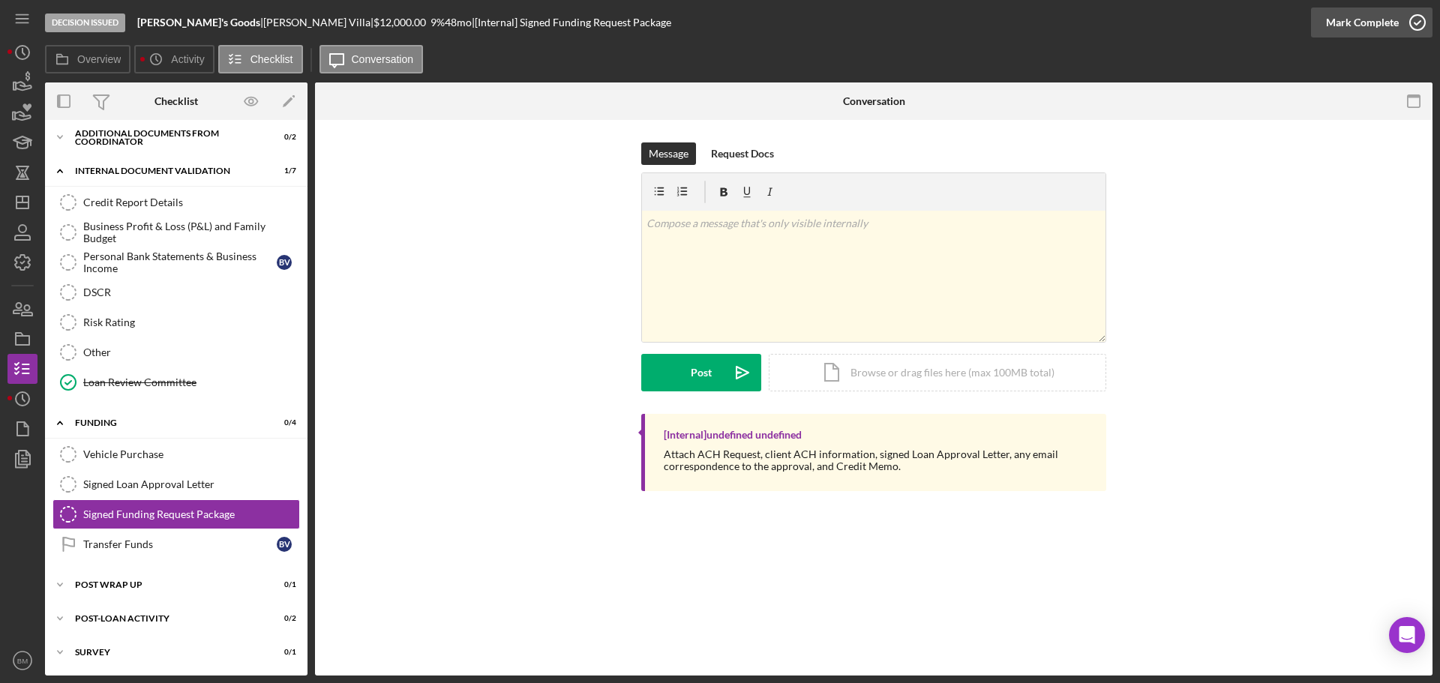
drag, startPoint x: 1373, startPoint y: 32, endPoint x: 1366, endPoint y: 38, distance: 8.6
click at [1373, 32] on div "Mark Complete" at bounding box center [1362, 23] width 73 height 30
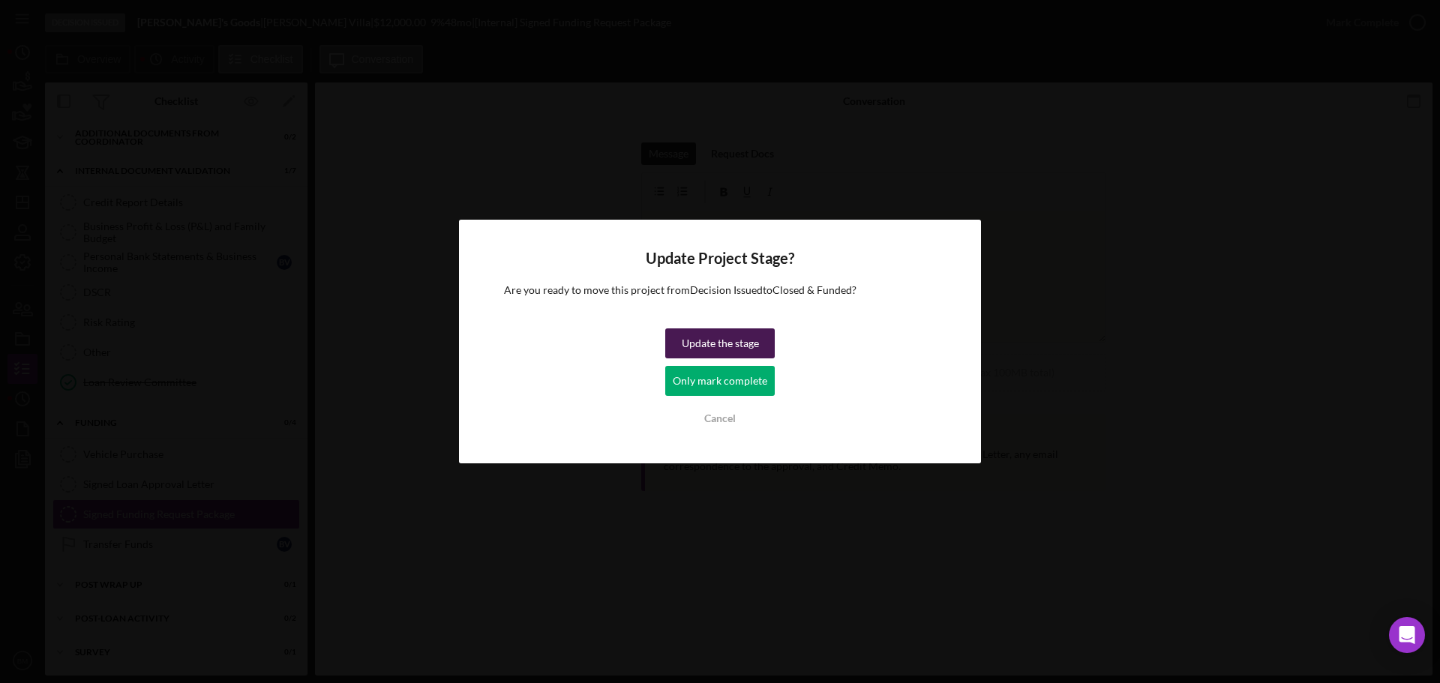
click at [685, 343] on div "Update the stage" at bounding box center [720, 344] width 77 height 30
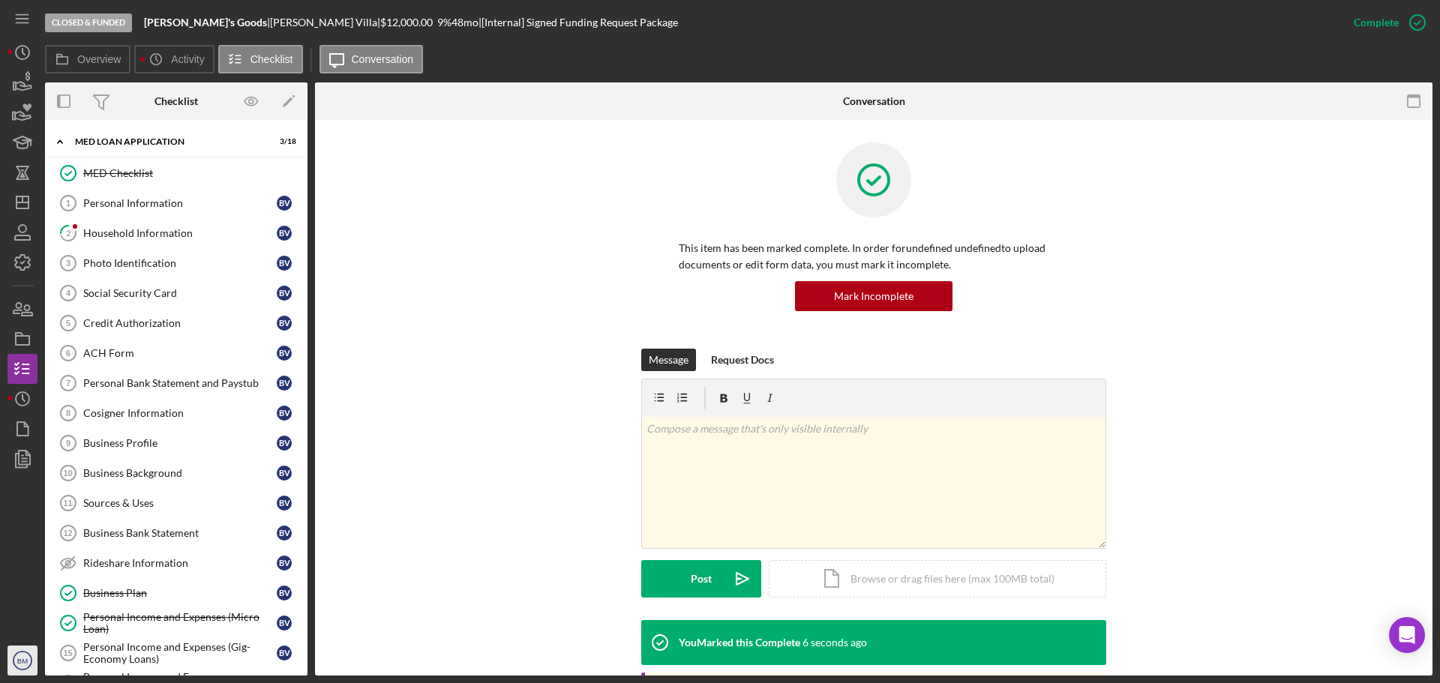
click at [16, 667] on circle "button" at bounding box center [23, 661] width 18 height 18
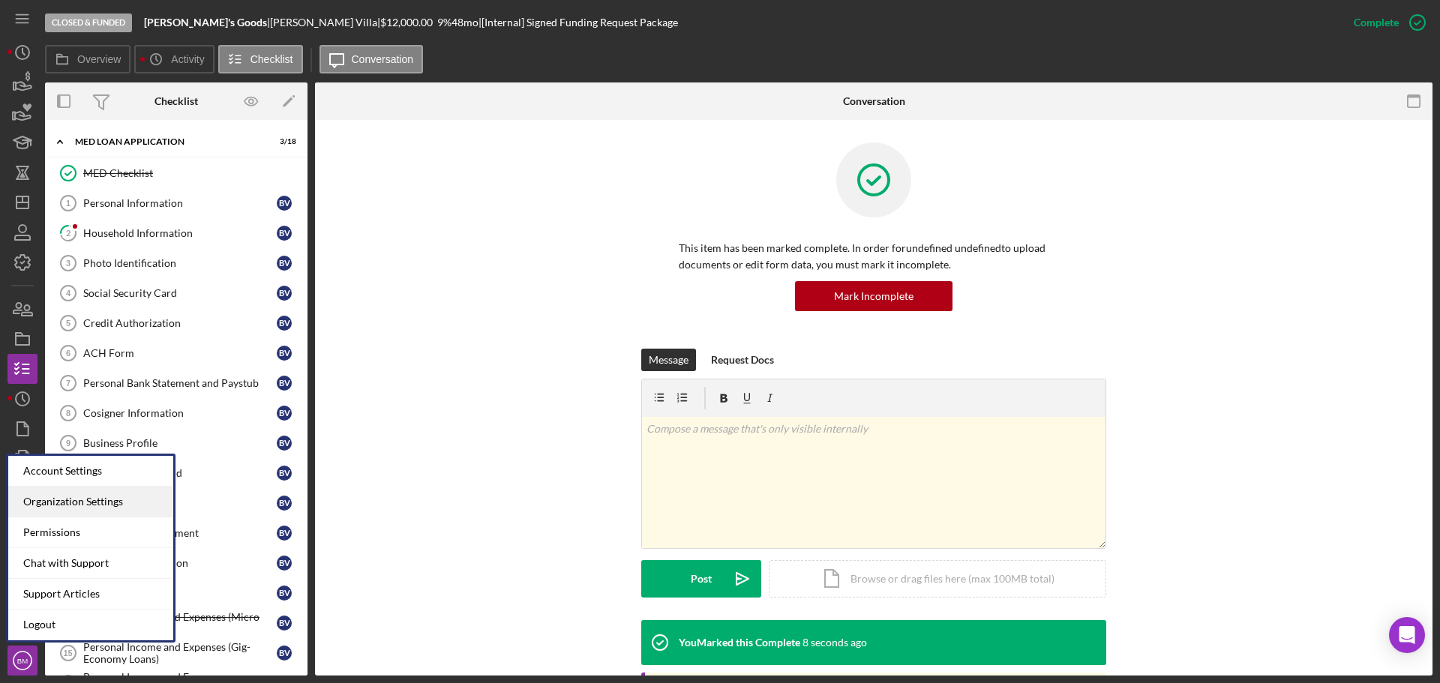
click at [79, 504] on div "Organization Settings" at bounding box center [90, 502] width 165 height 31
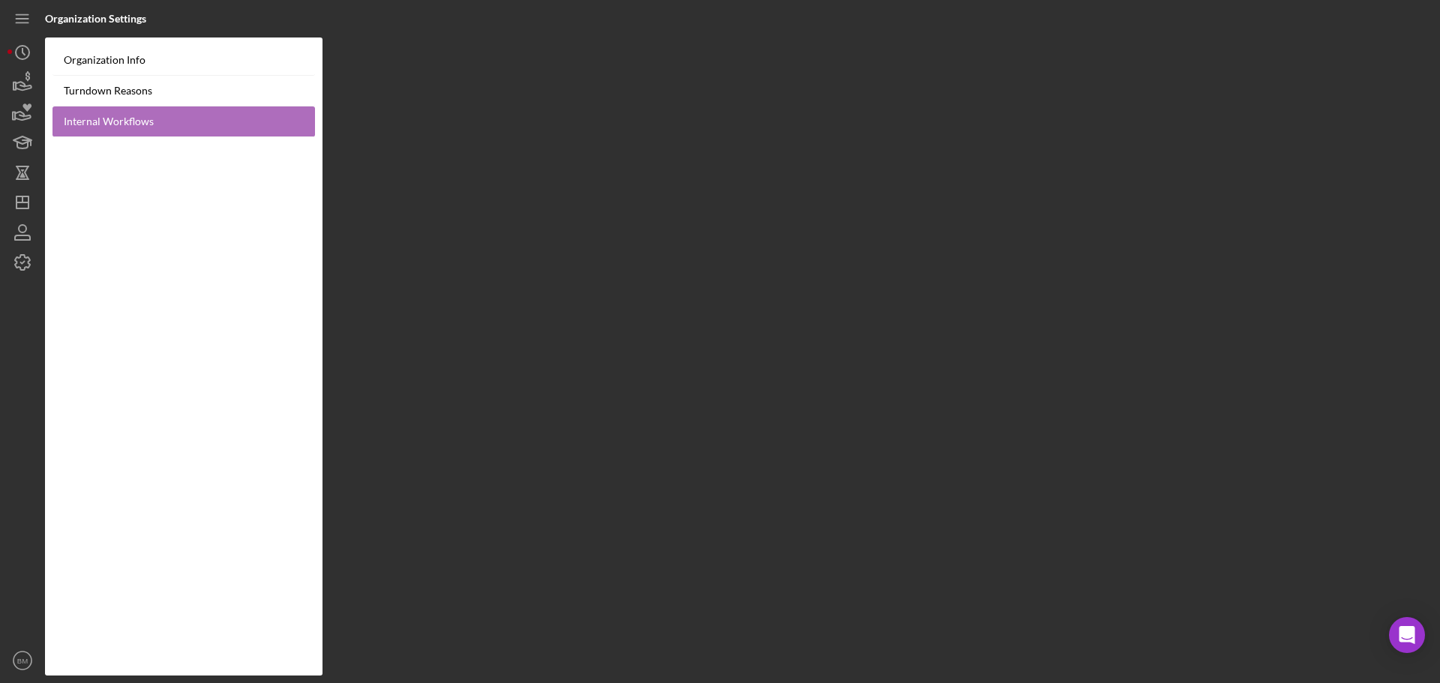
click at [157, 109] on link "Internal Workflows" at bounding box center [184, 122] width 263 height 31
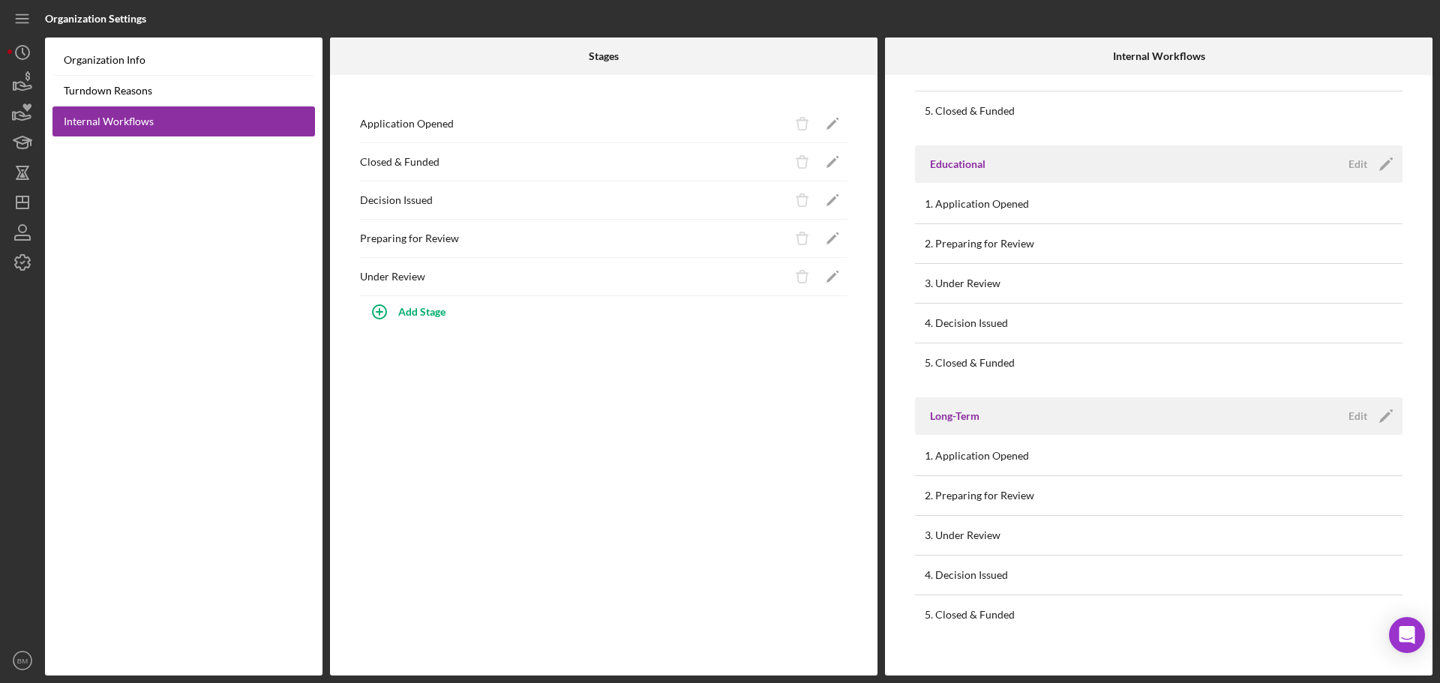
scroll to position [467, 0]
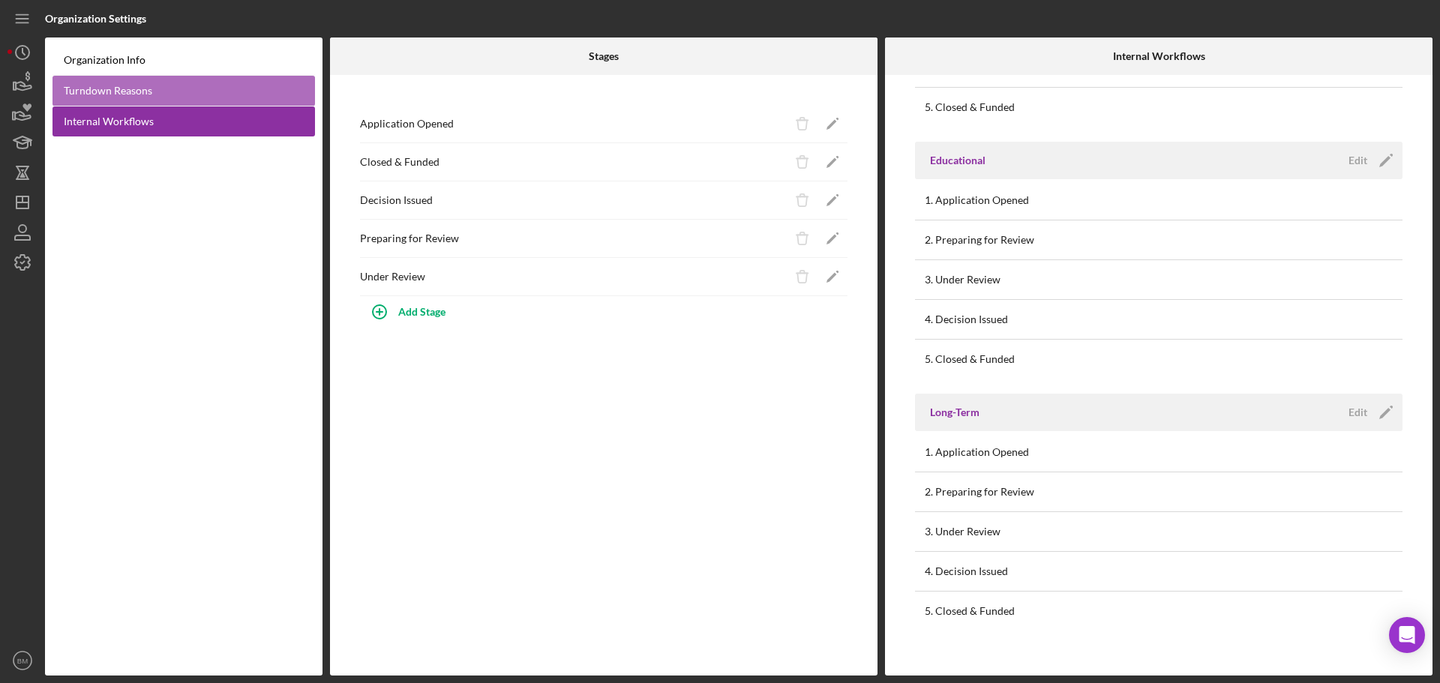
click at [176, 100] on link "Turndown Reasons" at bounding box center [184, 91] width 263 height 31
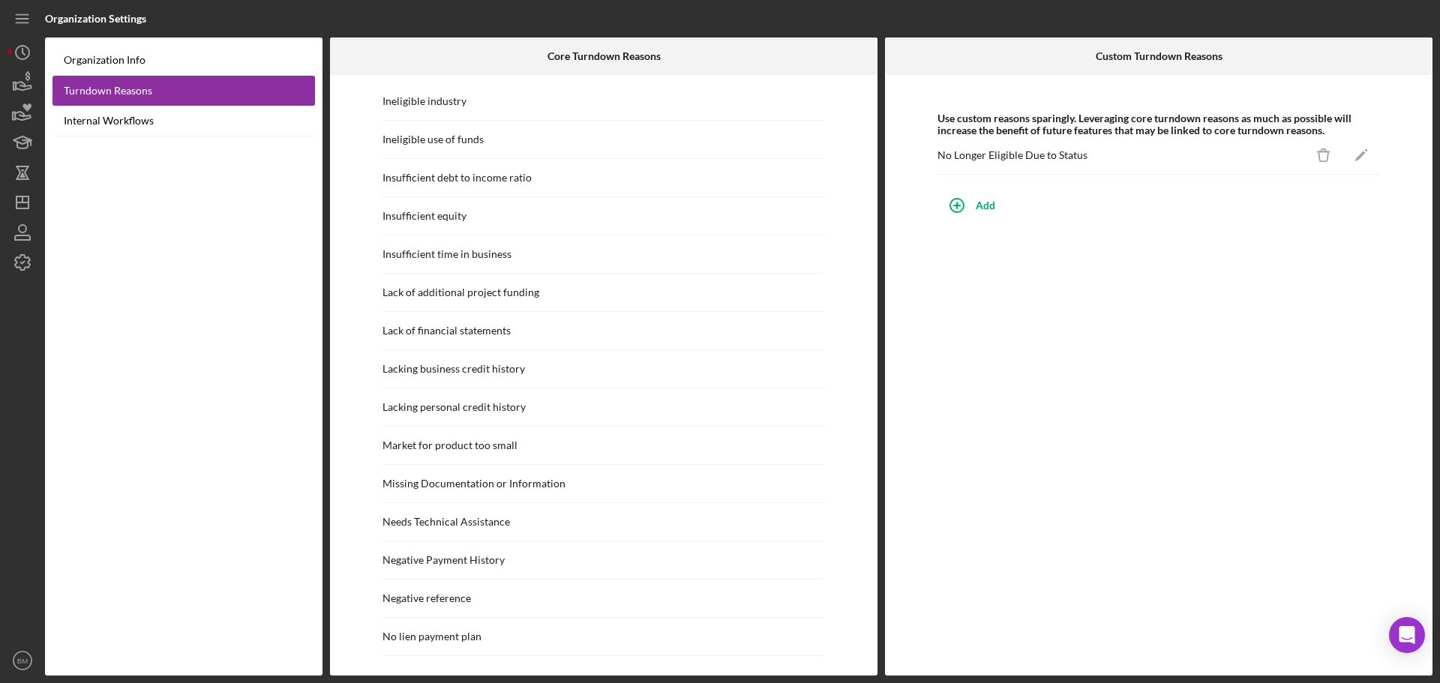
scroll to position [600, 0]
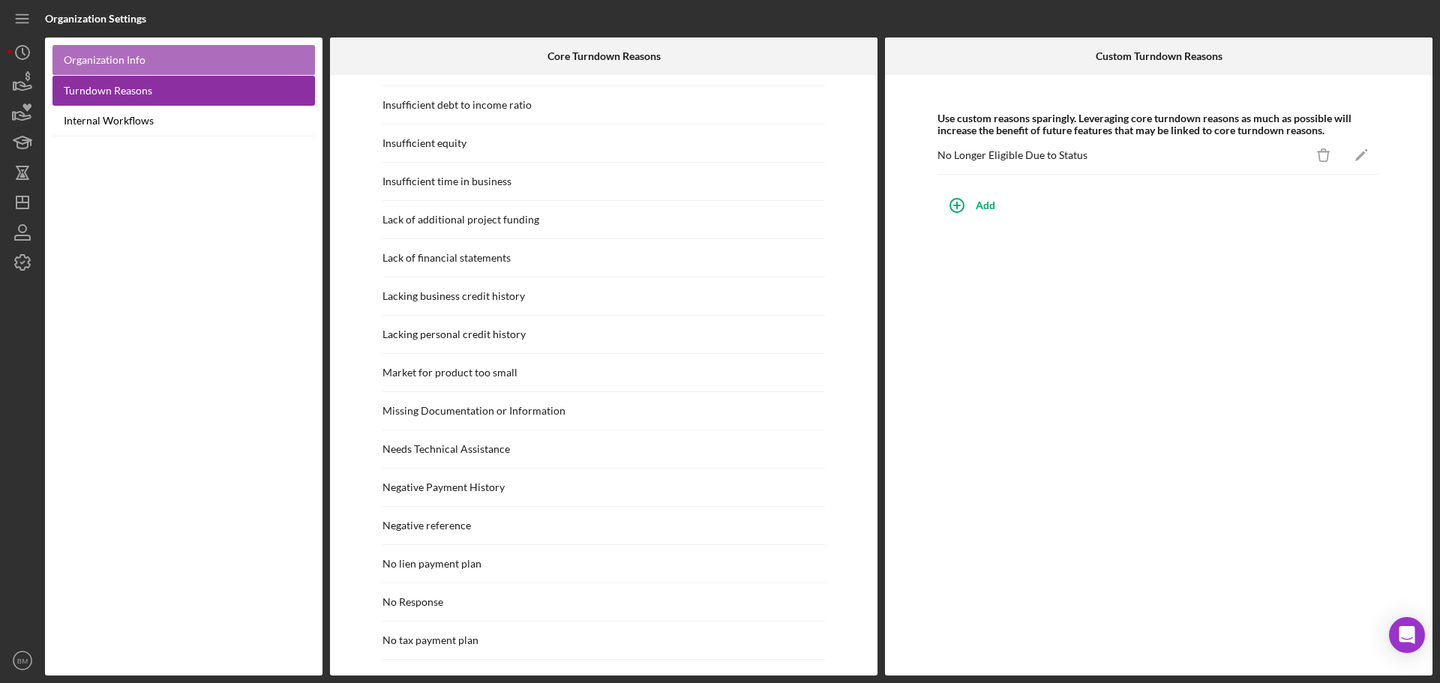
click at [168, 56] on link "Organization Info" at bounding box center [184, 60] width 263 height 31
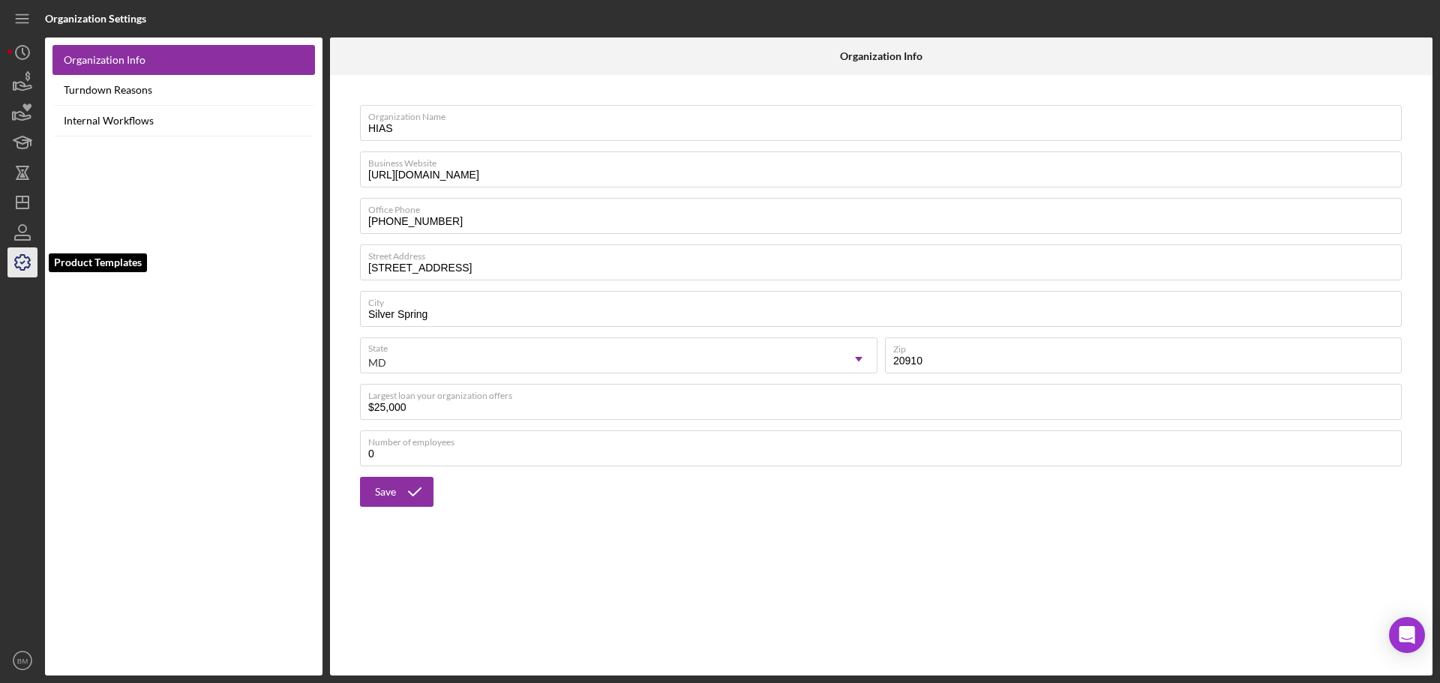
click at [26, 257] on icon "button" at bounding box center [23, 263] width 38 height 38
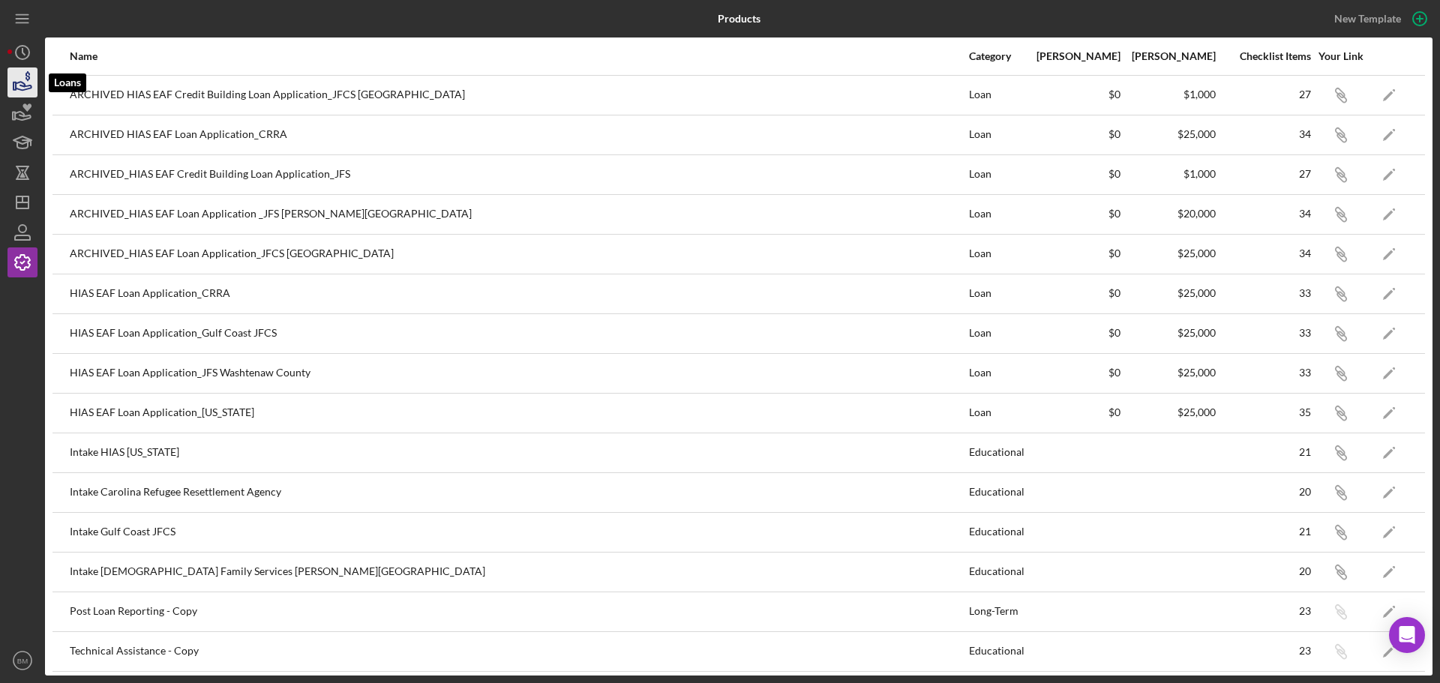
click at [26, 88] on icon "button" at bounding box center [23, 83] width 38 height 38
